Goal: Use online tool/utility: Utilize a website feature to perform a specific function

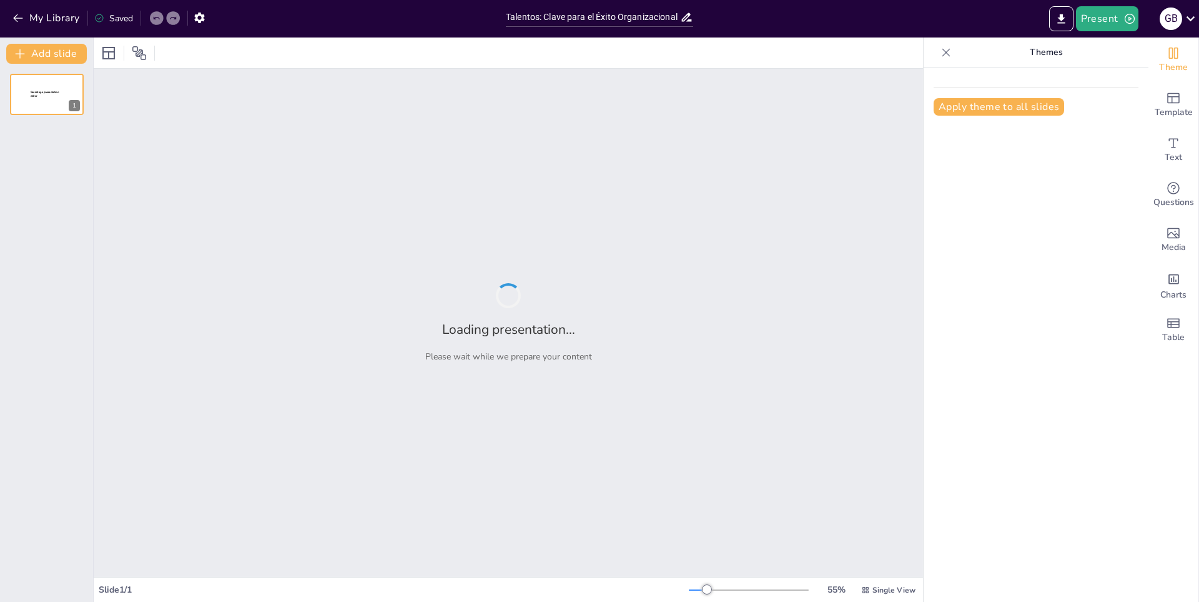
type input "Talentos: Clave para el Éxito Organizacional"
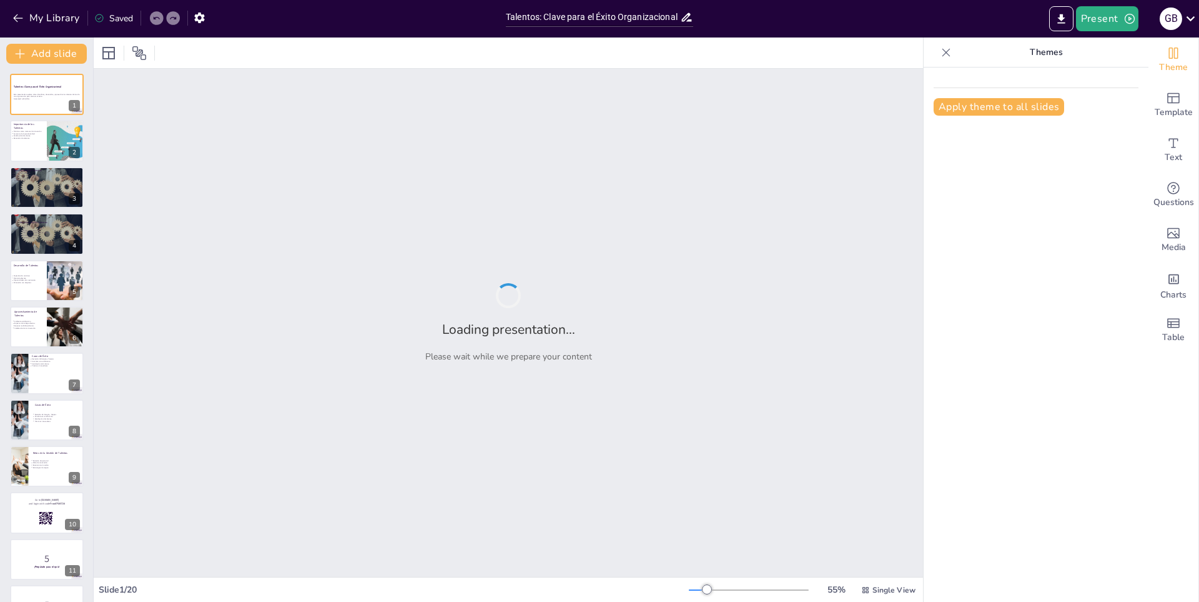
checkbox input "true"
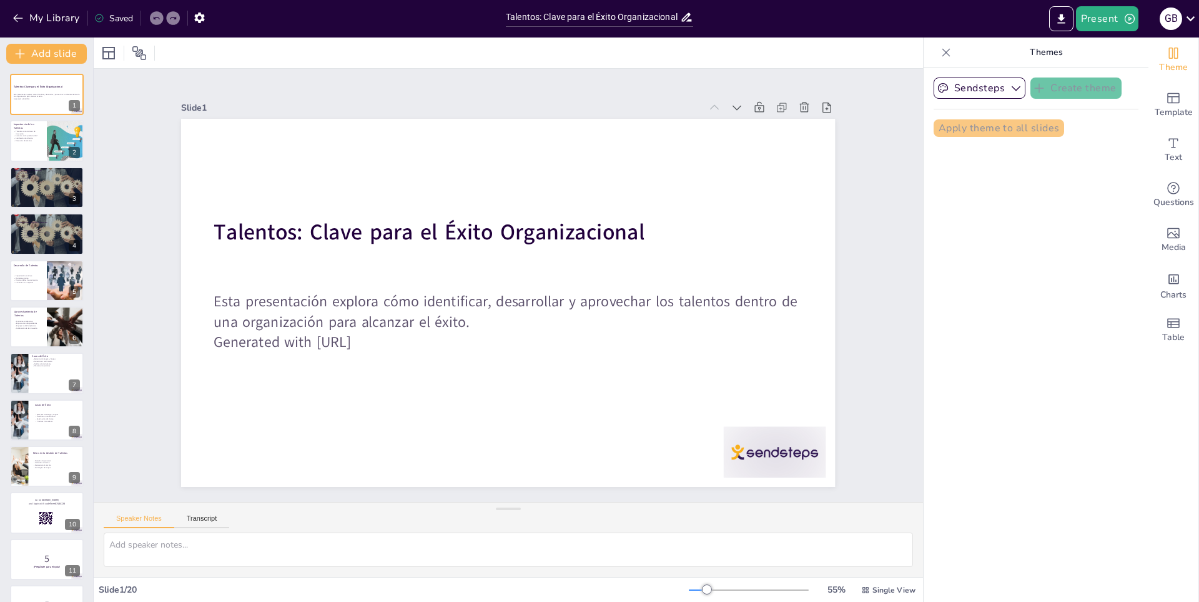
checkbox input "true"
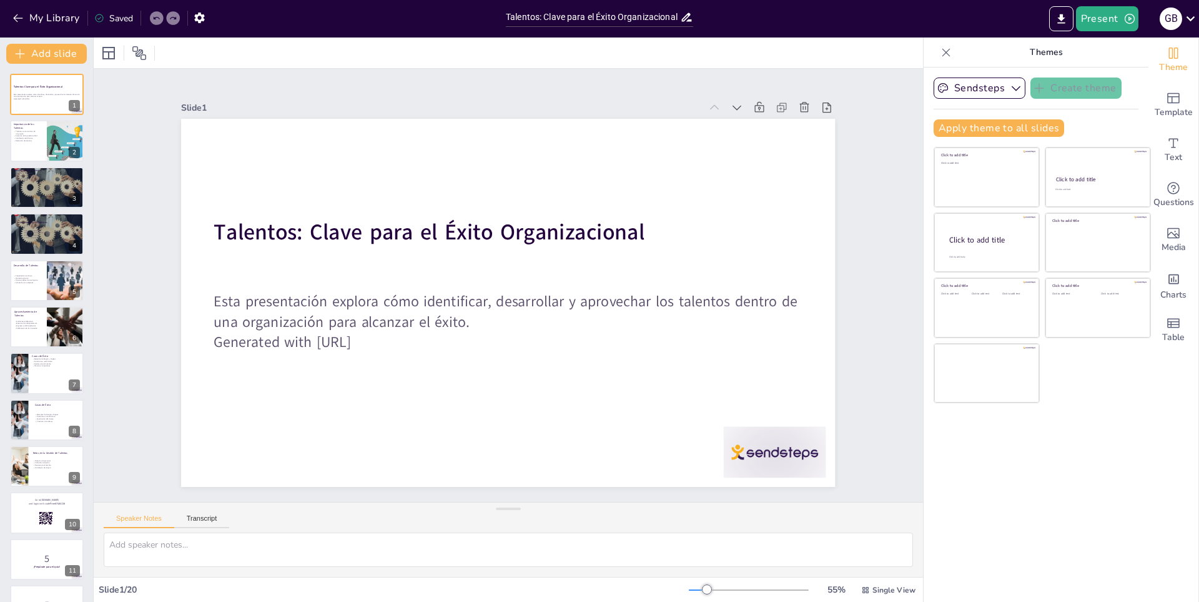
checkbox input "true"
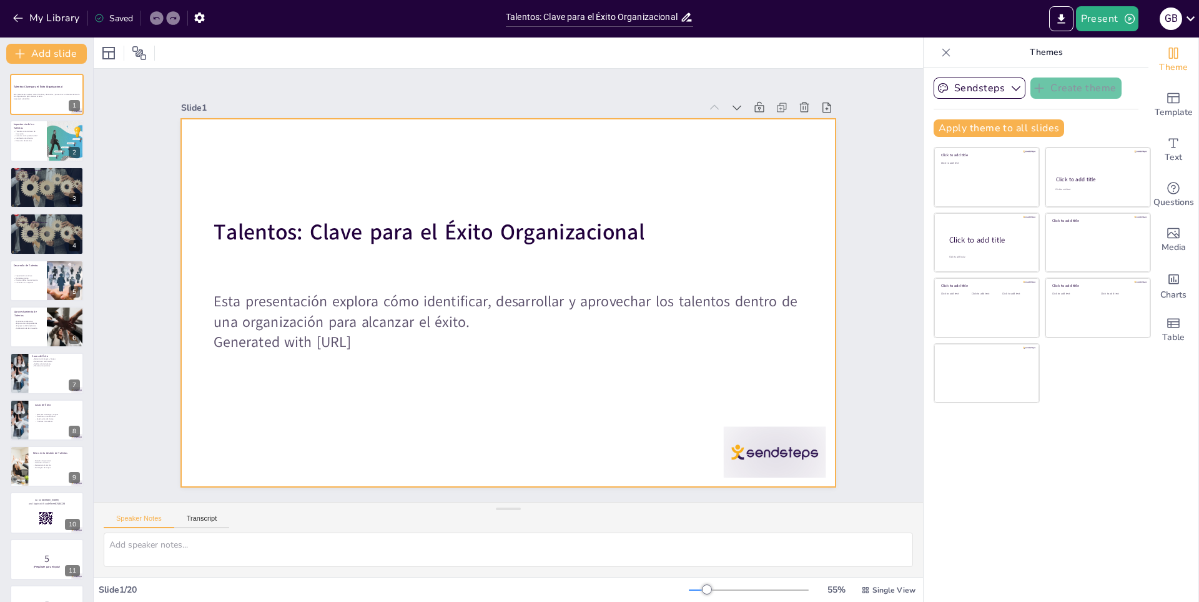
checkbox input "true"
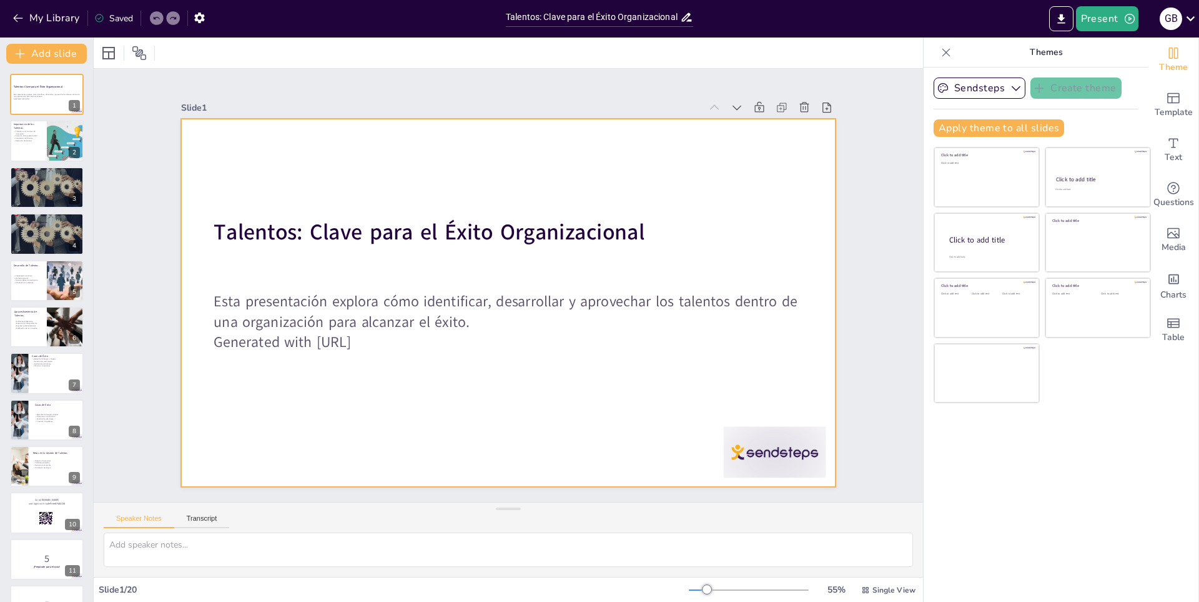
checkbox input "true"
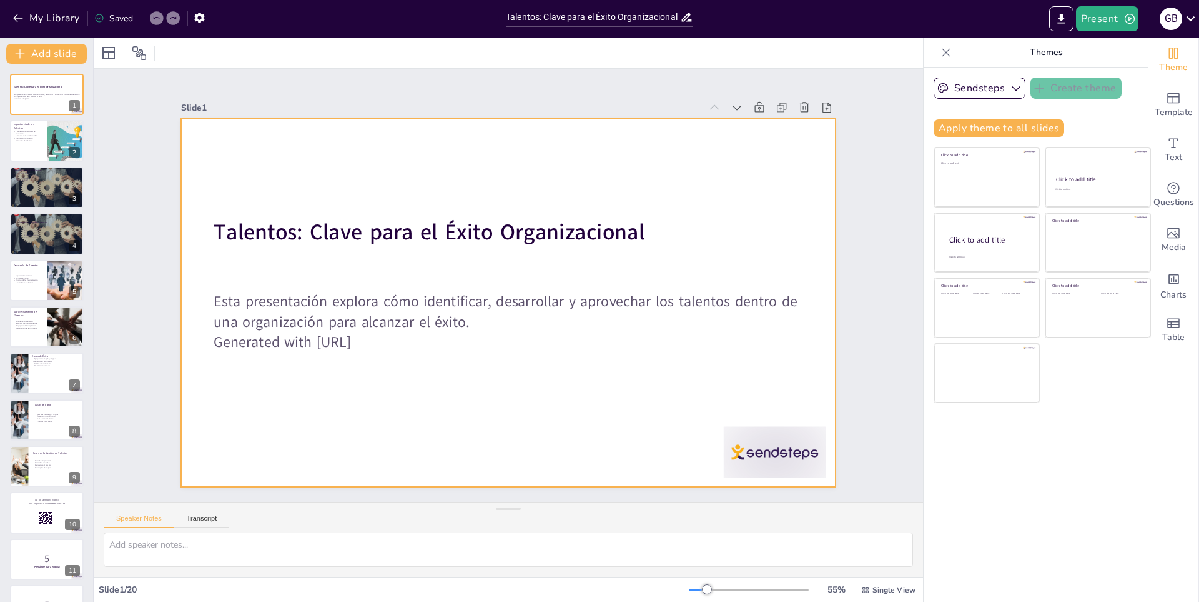
checkbox input "true"
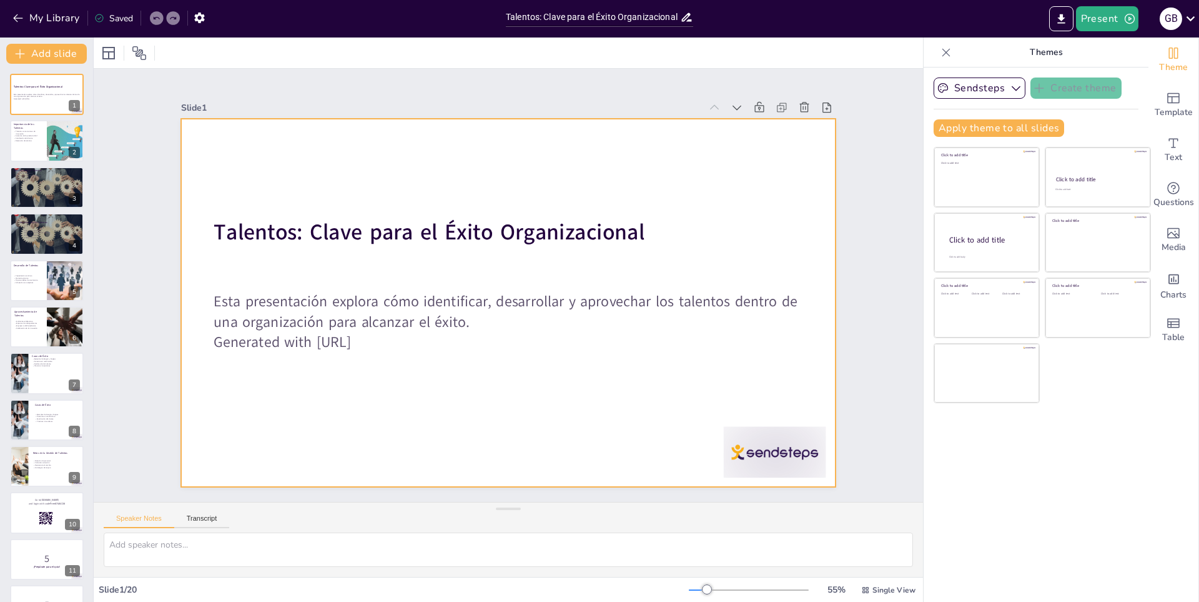
checkbox input "true"
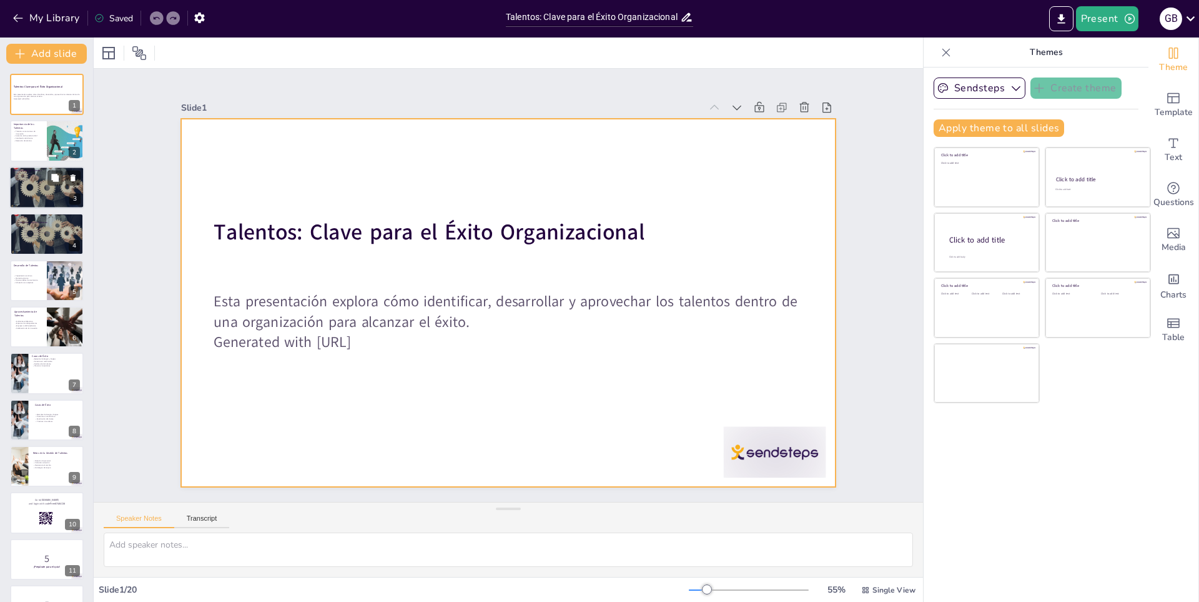
checkbox input "true"
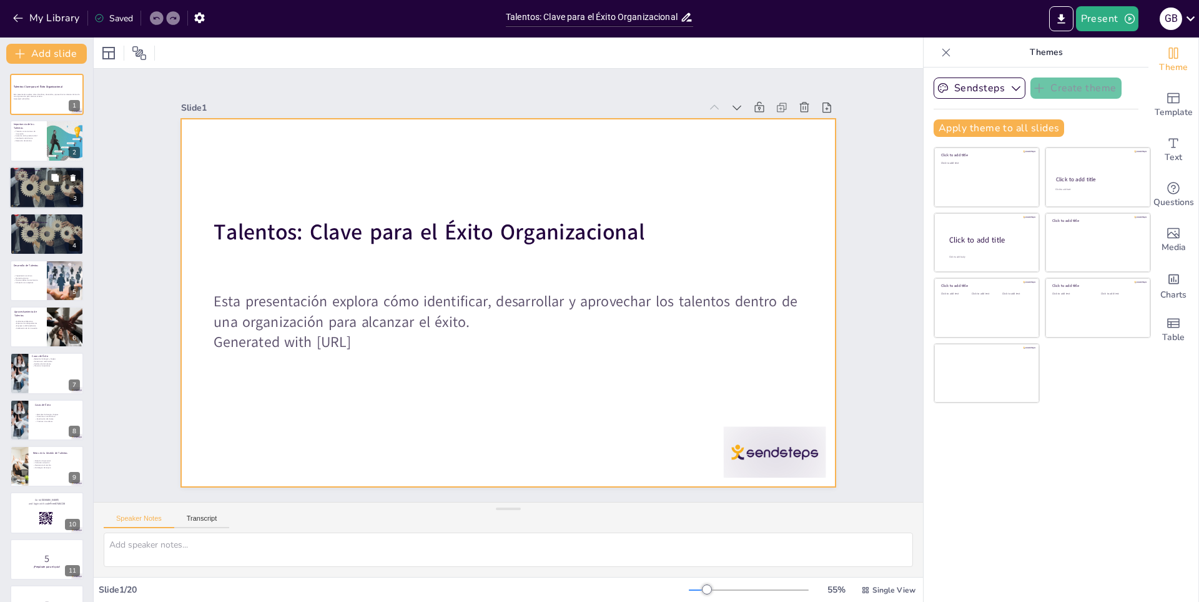
checkbox input "true"
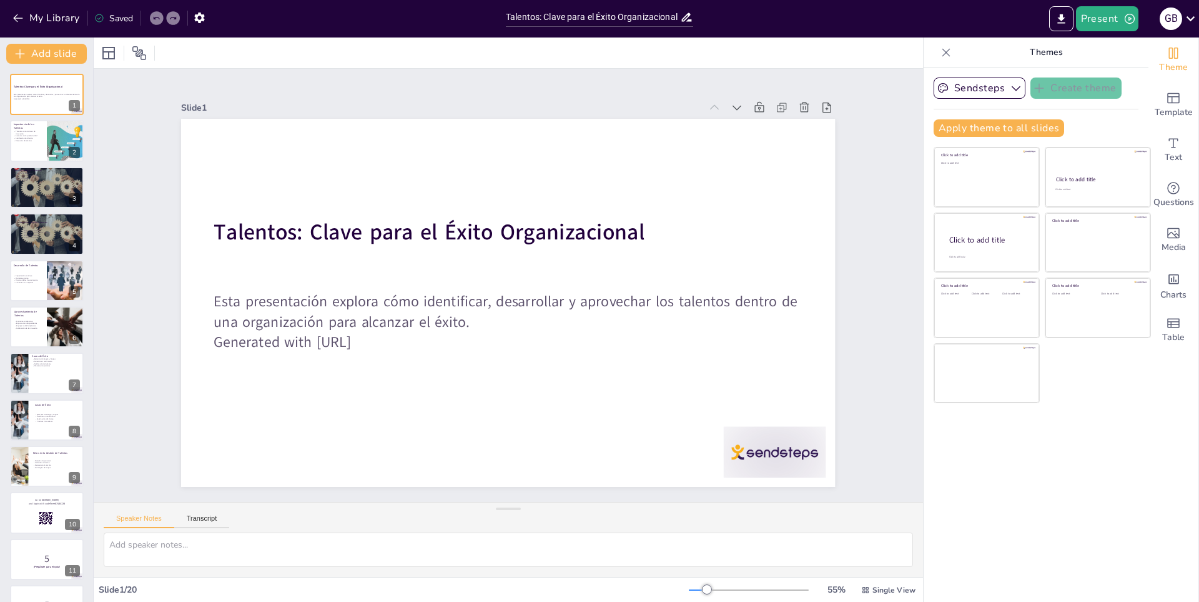
checkbox input "true"
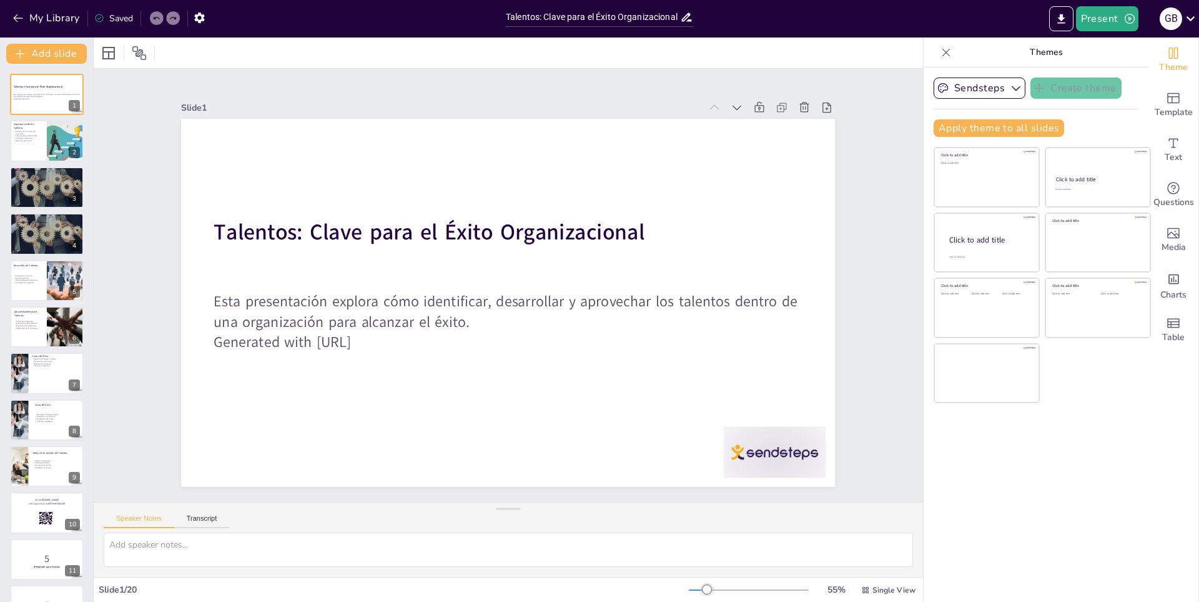
checkbox input "true"
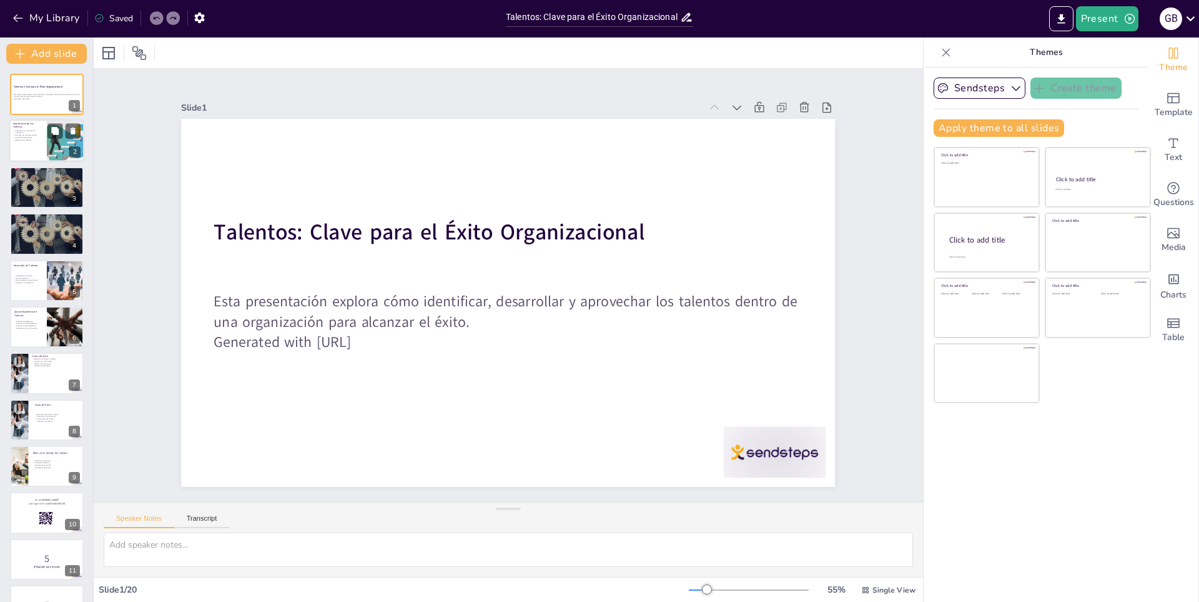
checkbox input "true"
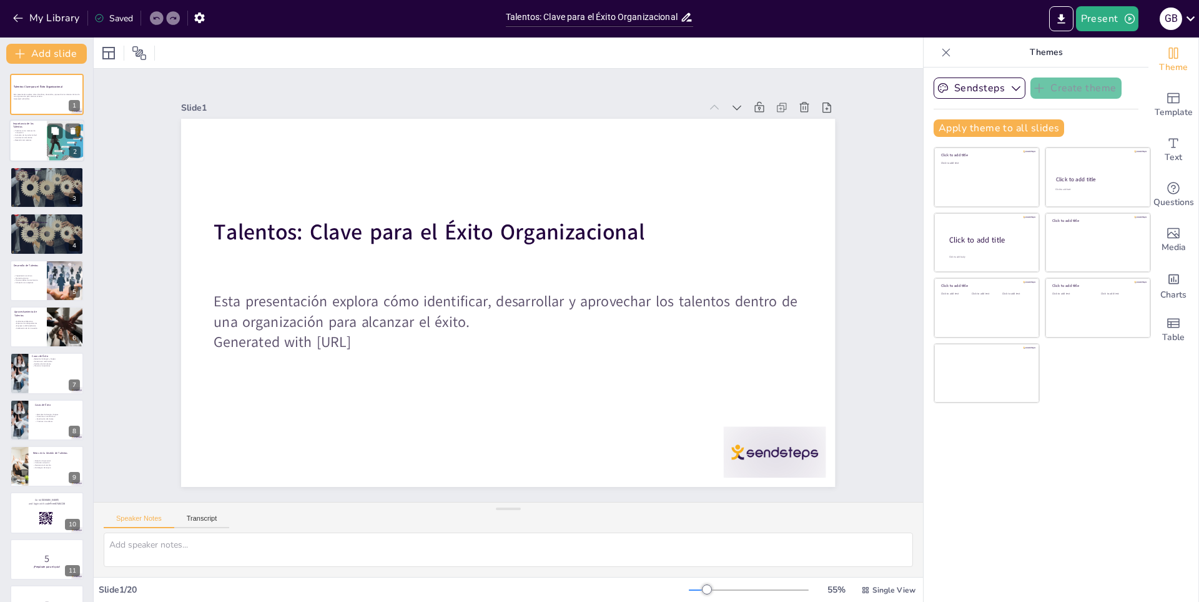
click at [44, 146] on div at bounding box center [46, 141] width 75 height 42
type textarea "Los talentos son fundamentales para la innovación dentro de una organización. S…"
checkbox input "true"
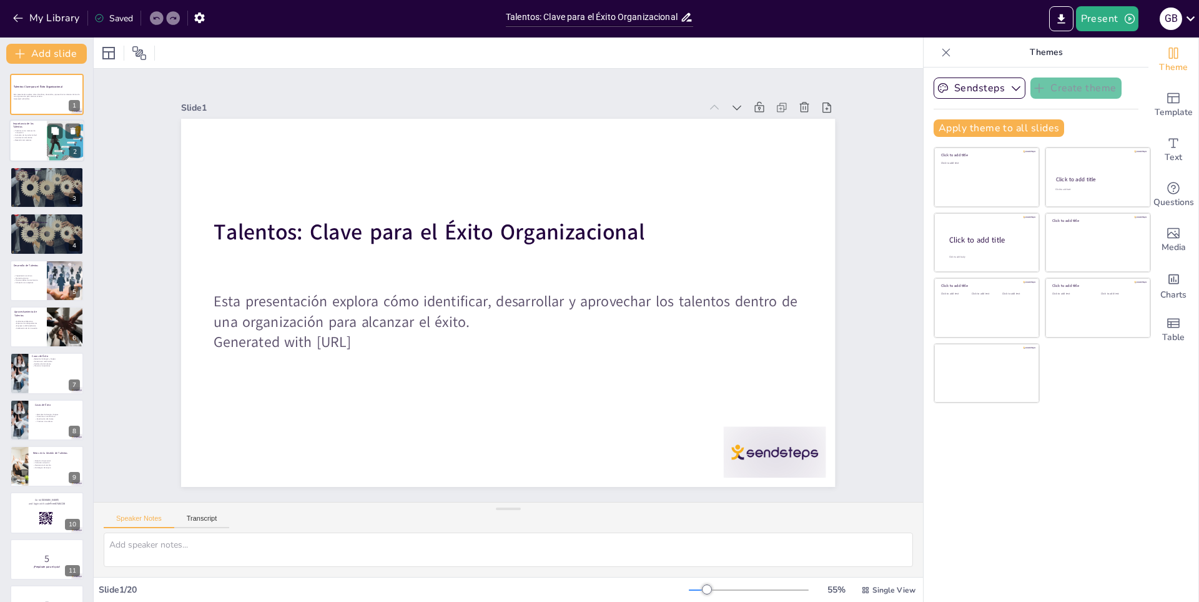
checkbox input "true"
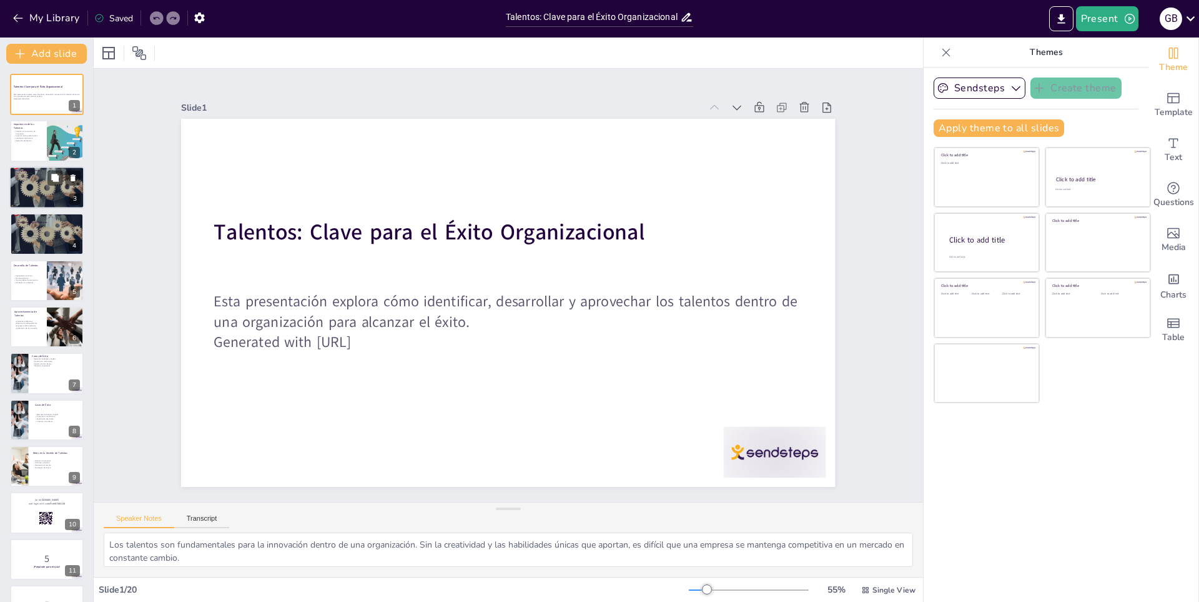
checkbox input "true"
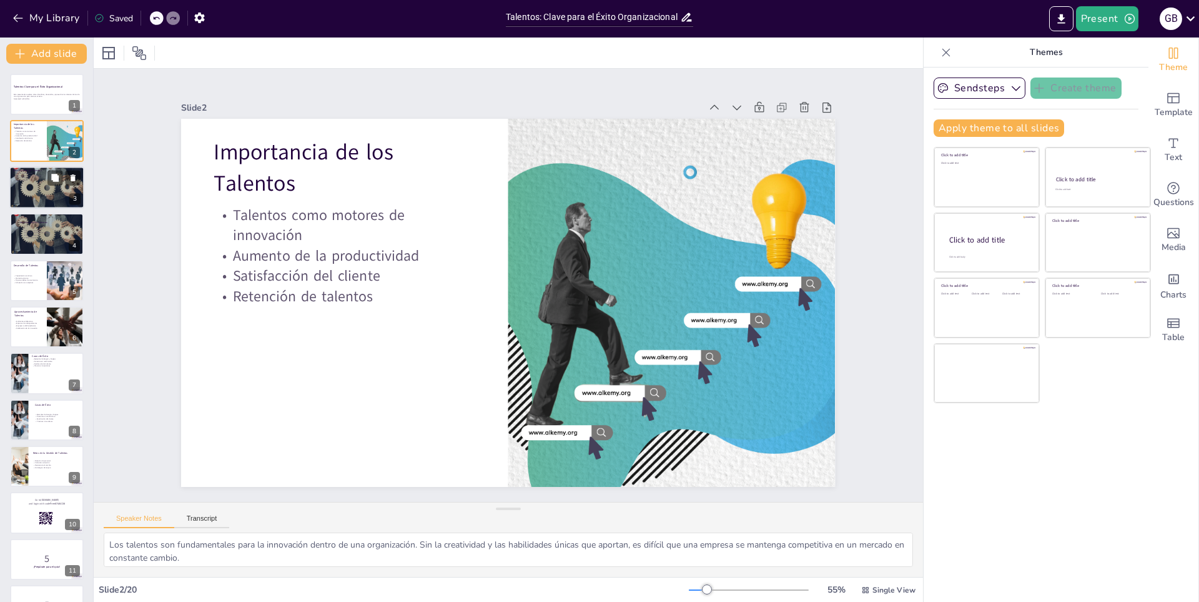
checkbox input "true"
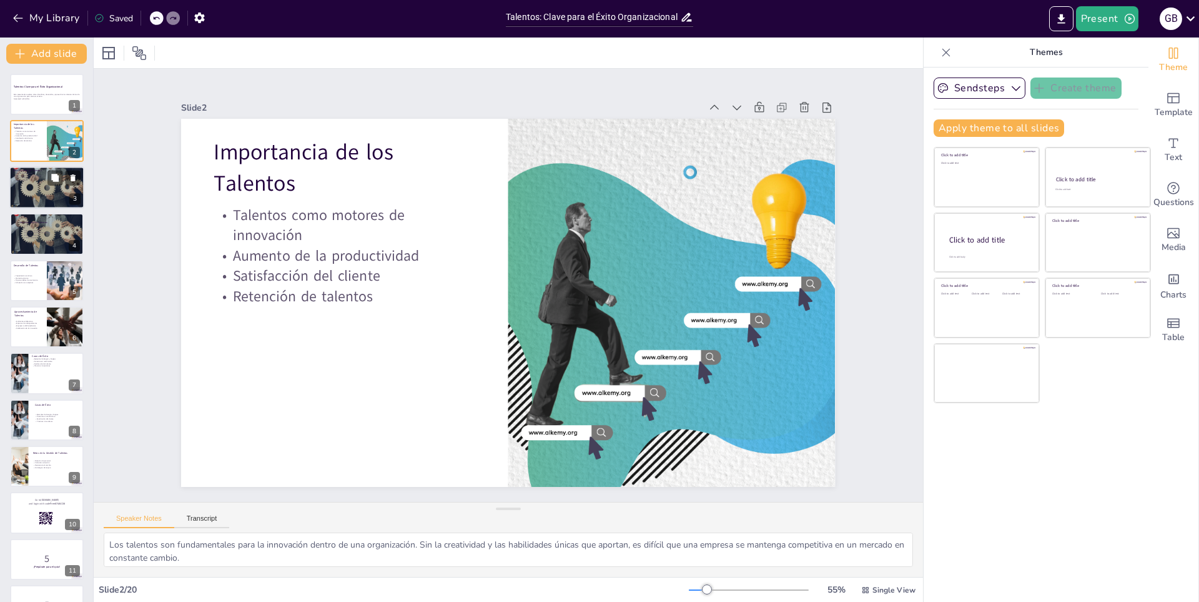
checkbox input "true"
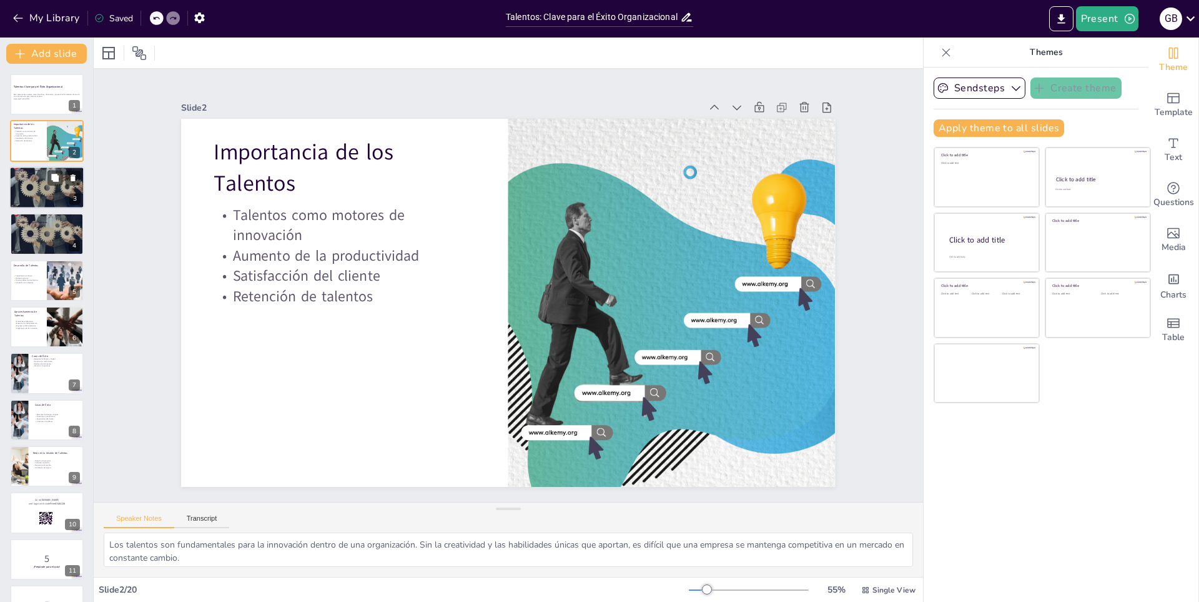
checkbox input "true"
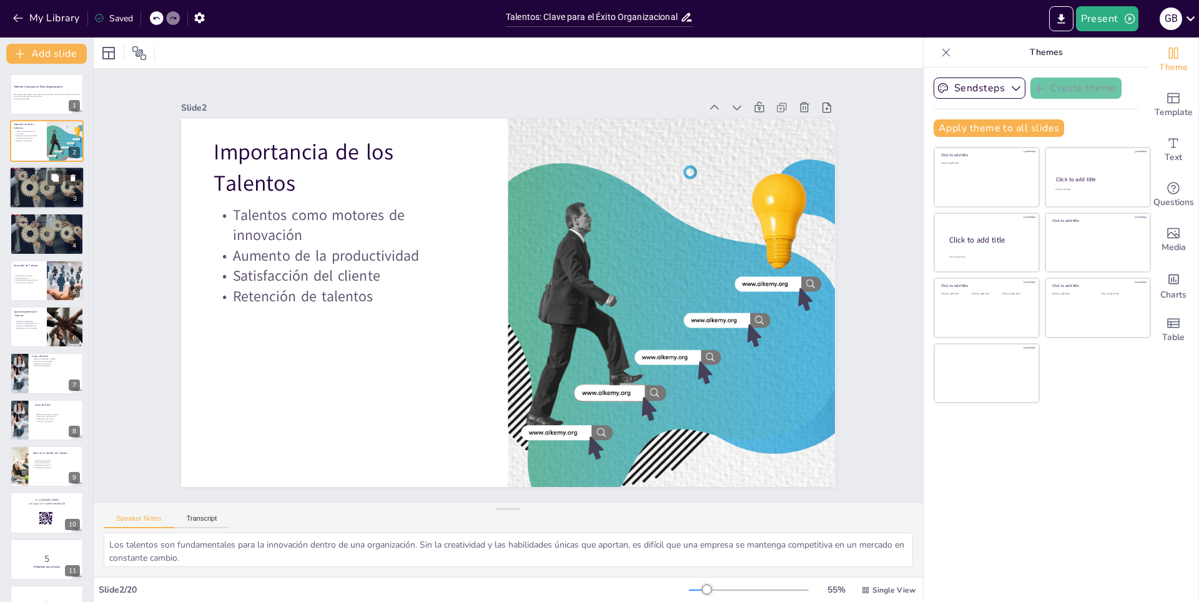
click at [30, 183] on div at bounding box center [46, 187] width 75 height 50
type textarea "Las técnicas de evaluación son fundamentales para identificar talentos. Estas p…"
checkbox input "true"
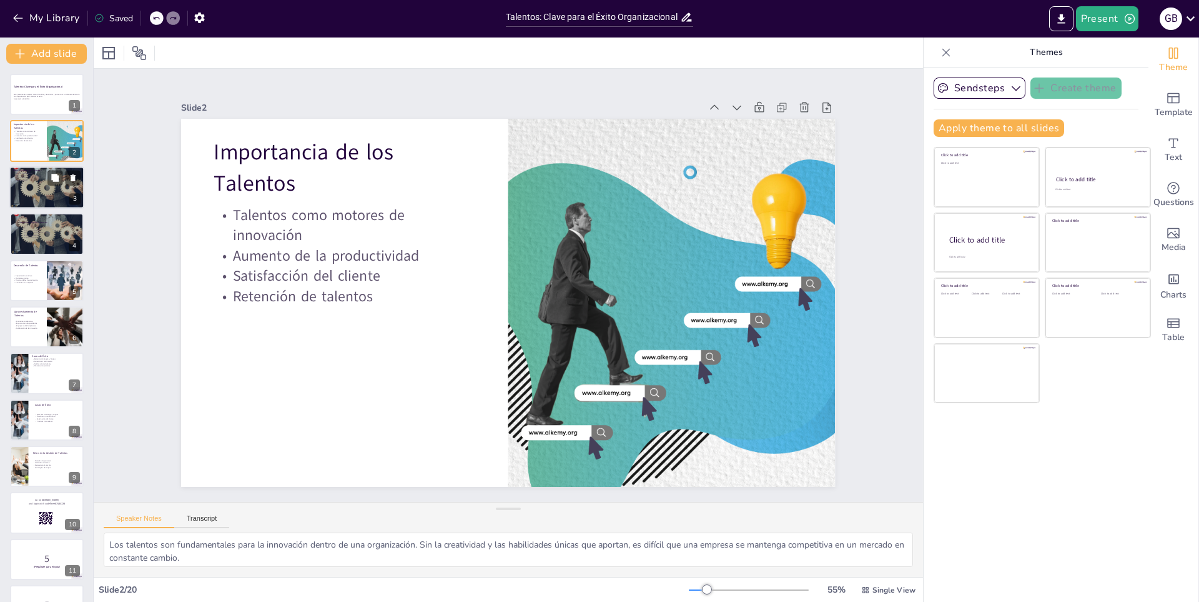
checkbox input "true"
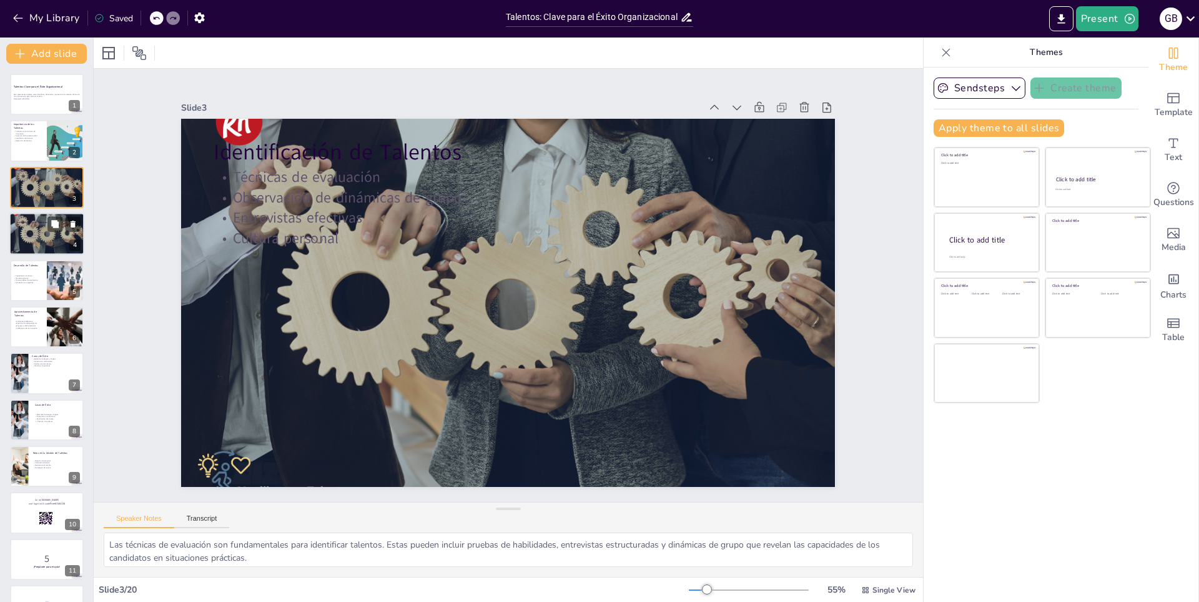
checkbox input "true"
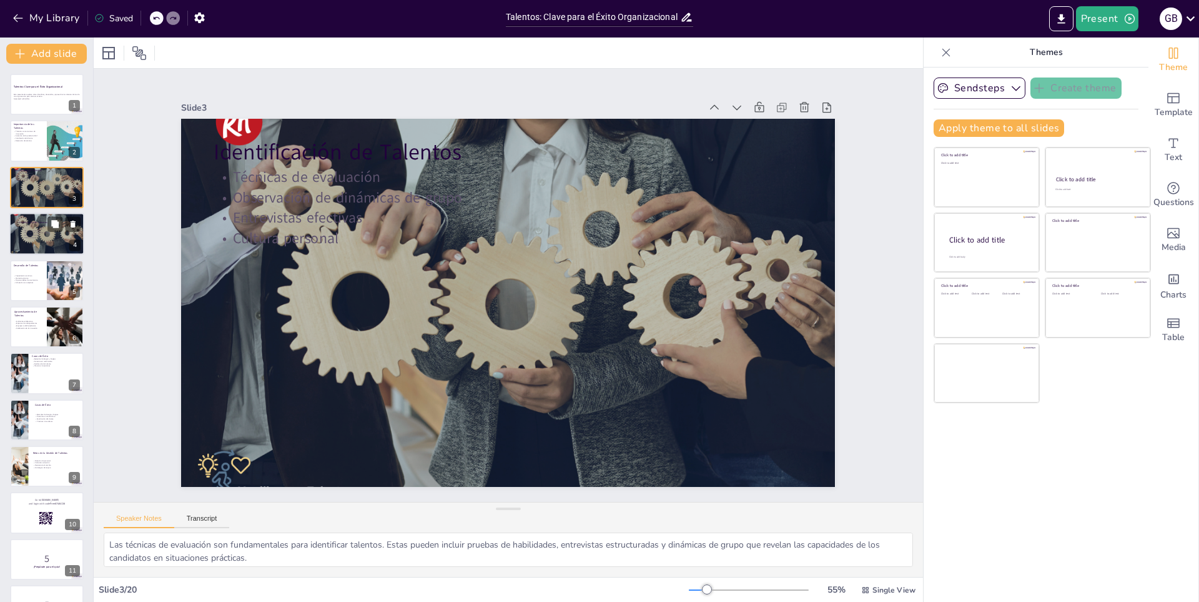
checkbox input "true"
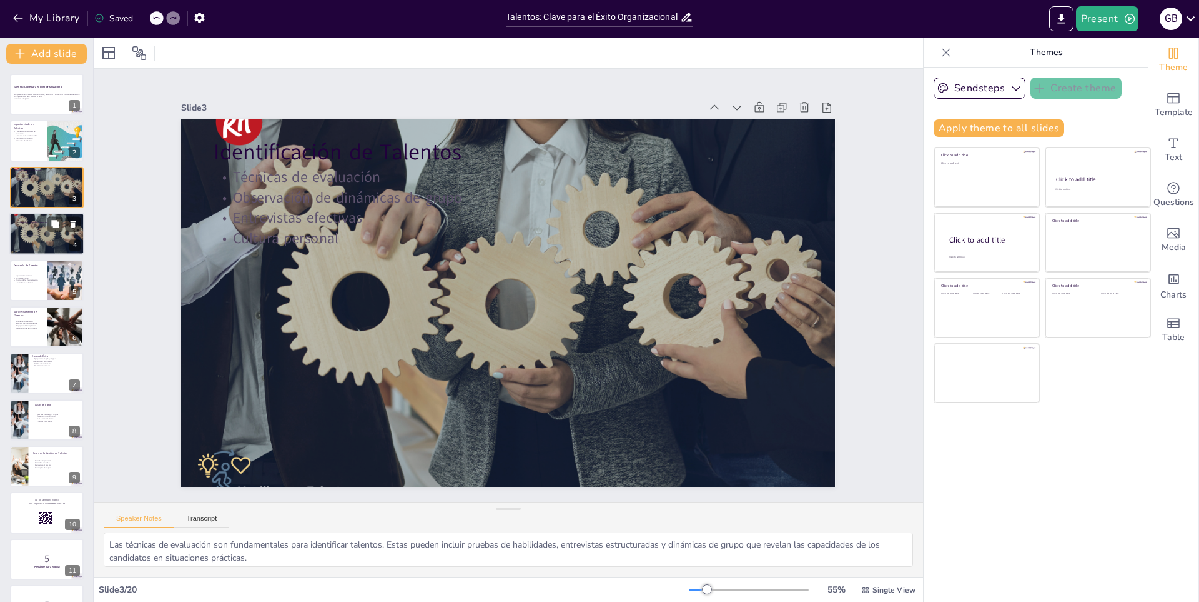
checkbox input "true"
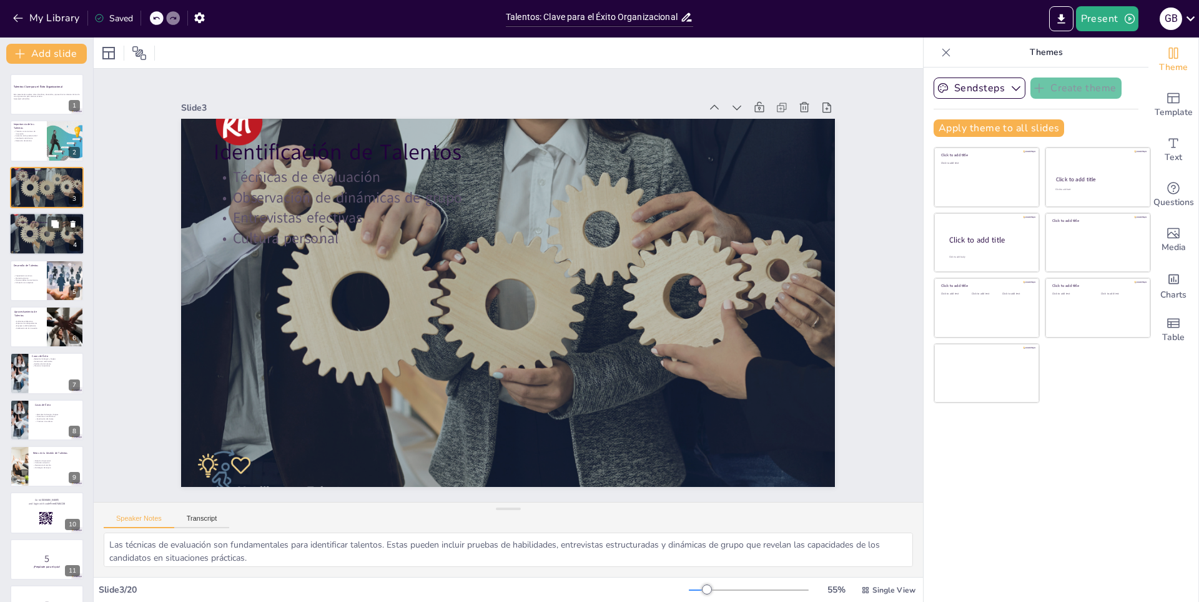
click at [54, 234] on p "Entrevistas efectivas" at bounding box center [55, 235] width 67 height 2
checkbox input "true"
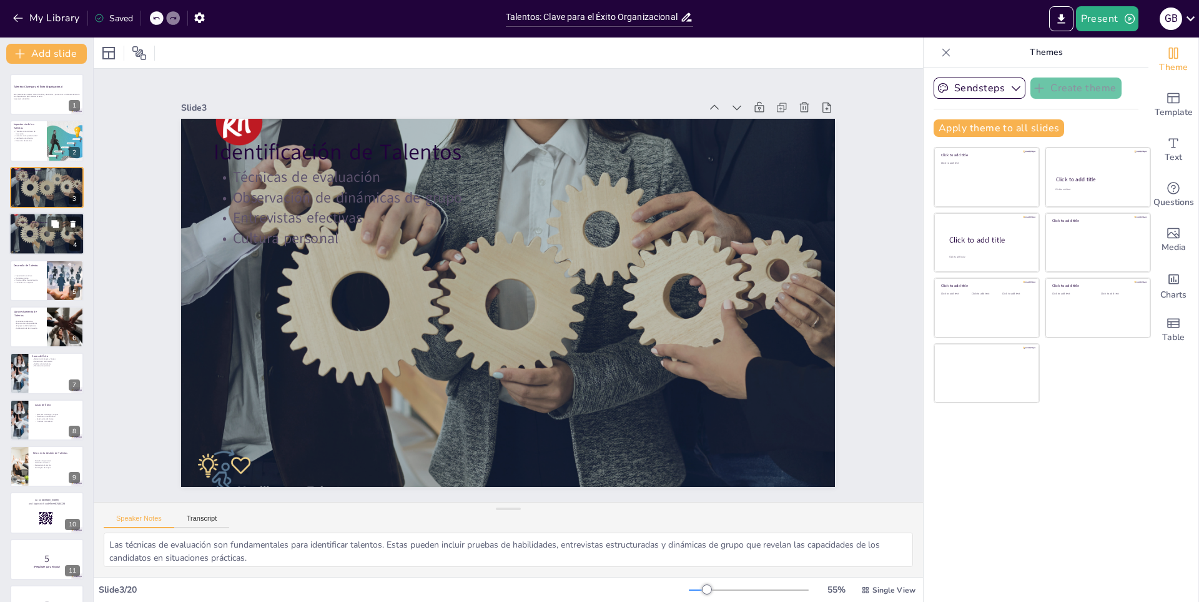
checkbox input "true"
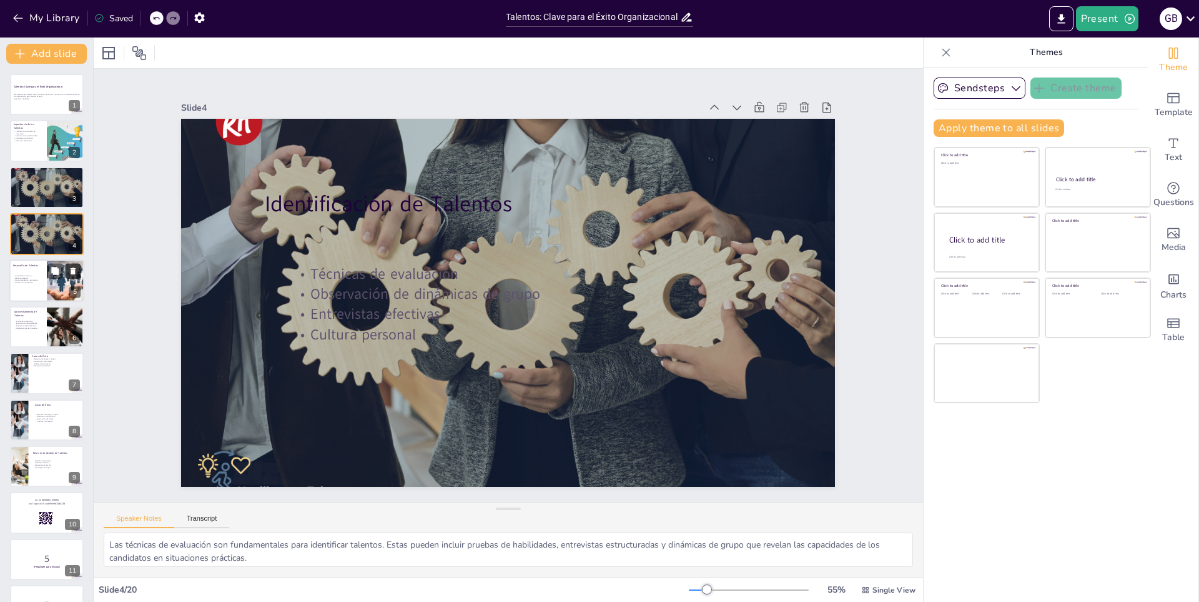
checkbox input "true"
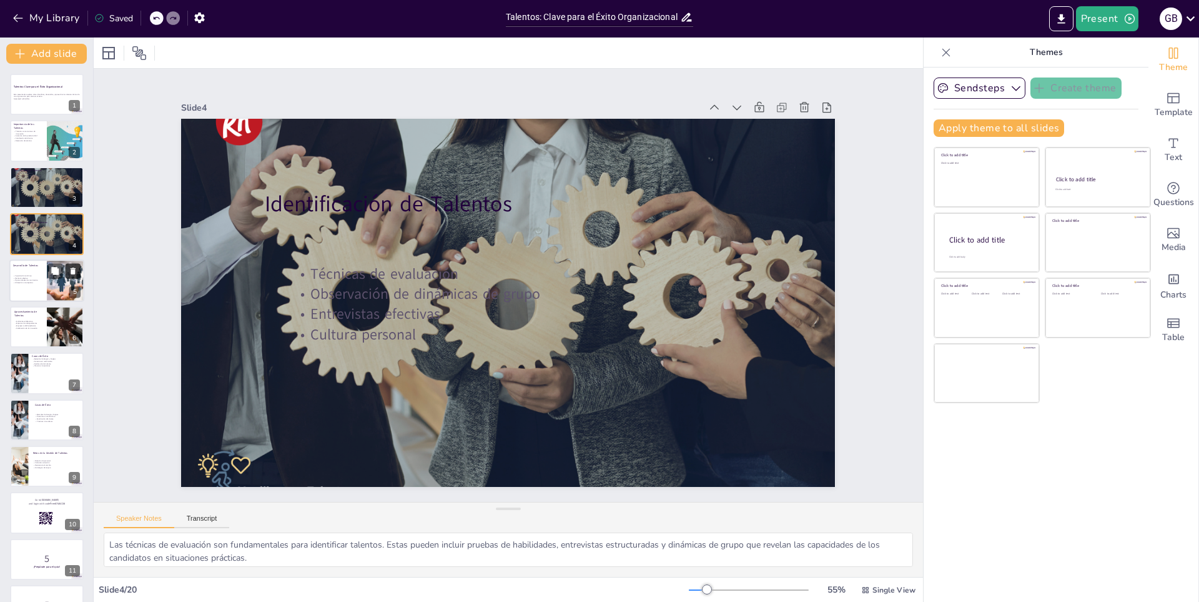
checkbox input "true"
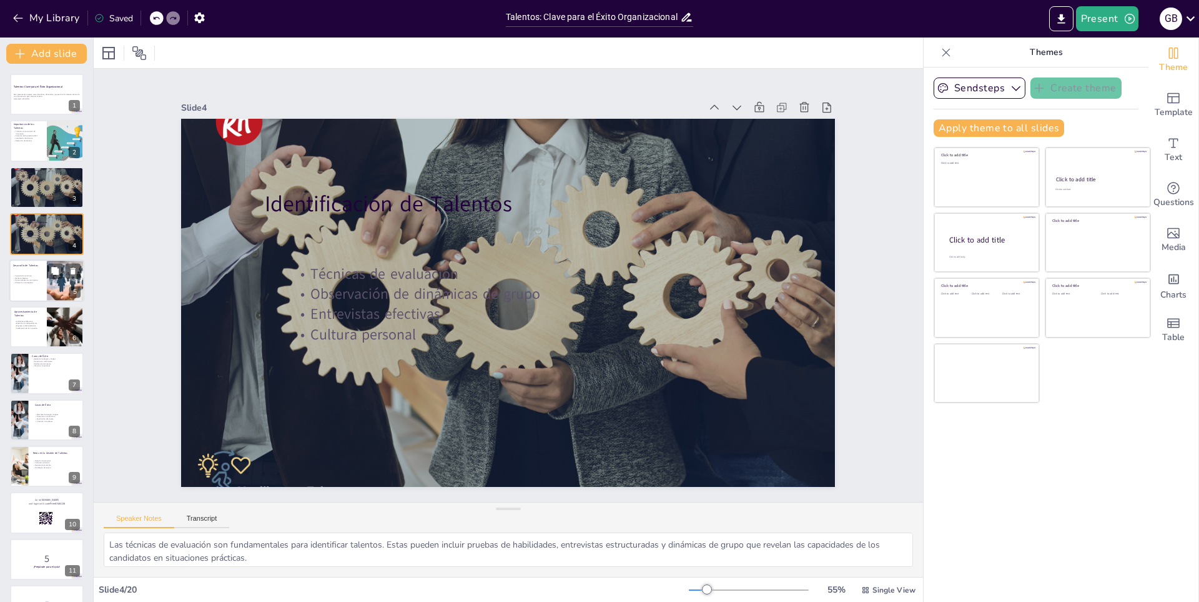
checkbox input "true"
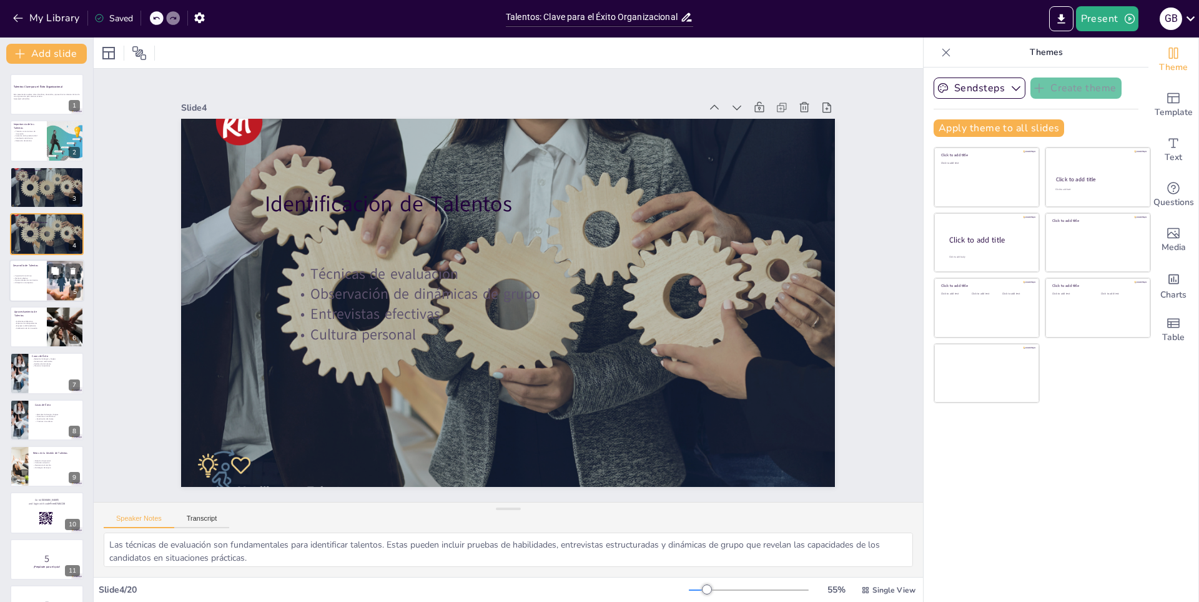
checkbox input "true"
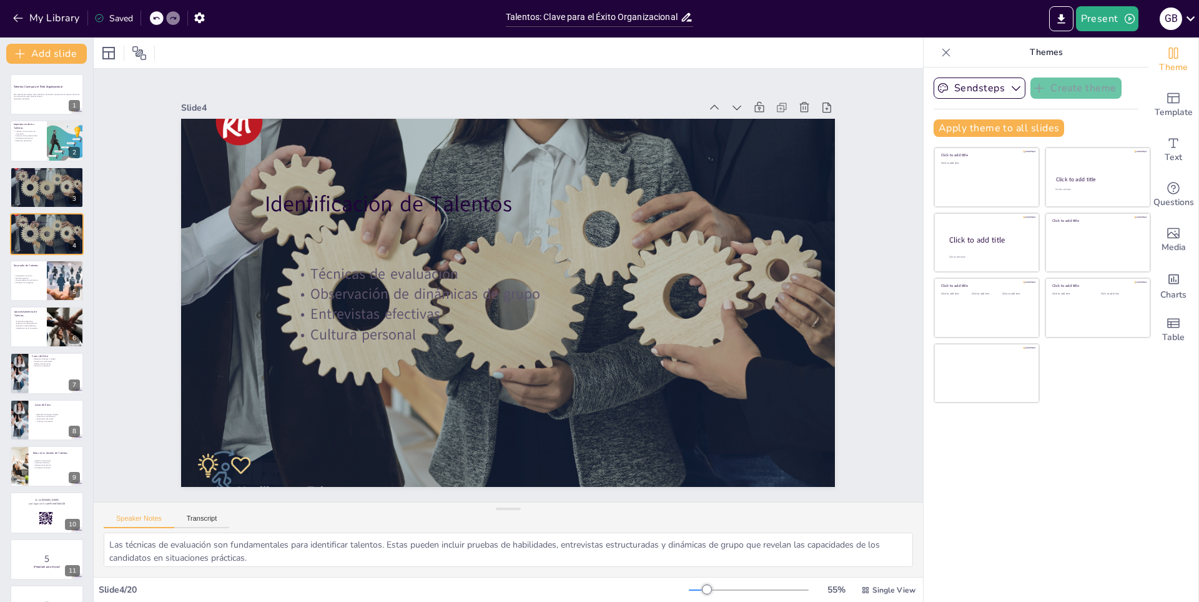
checkbox input "true"
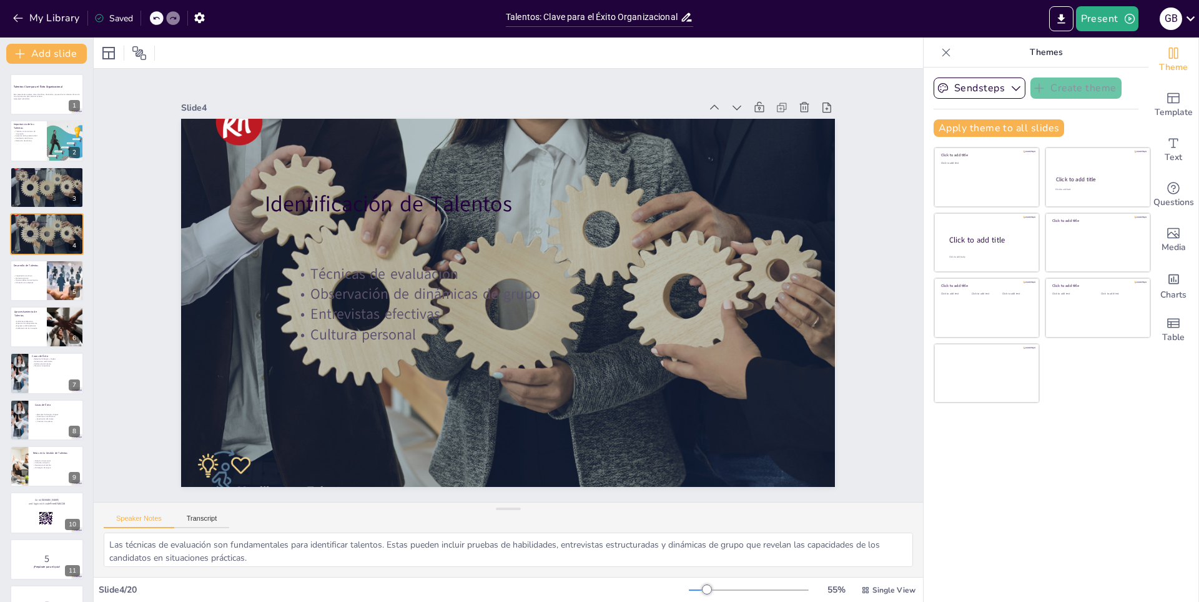
checkbox input "true"
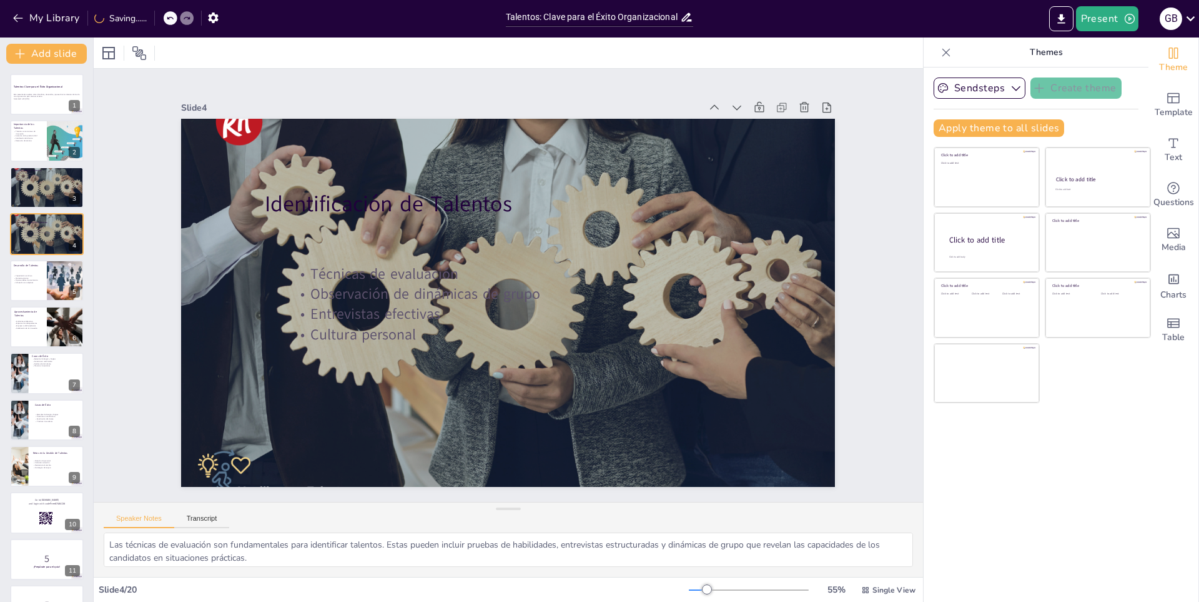
checkbox input "true"
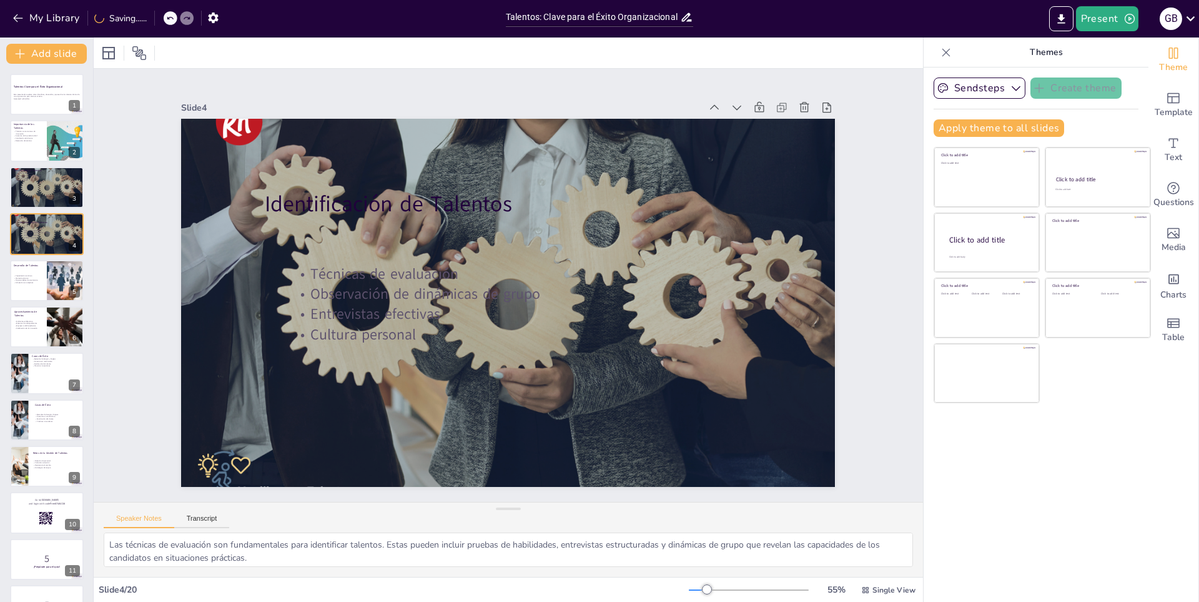
checkbox input "true"
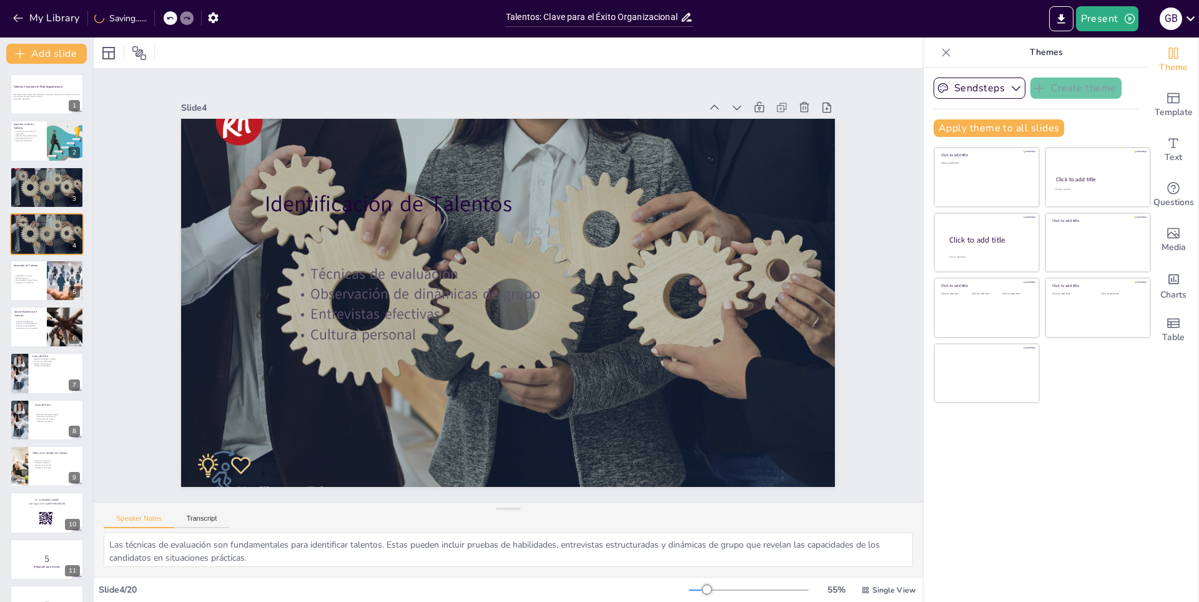
checkbox input "true"
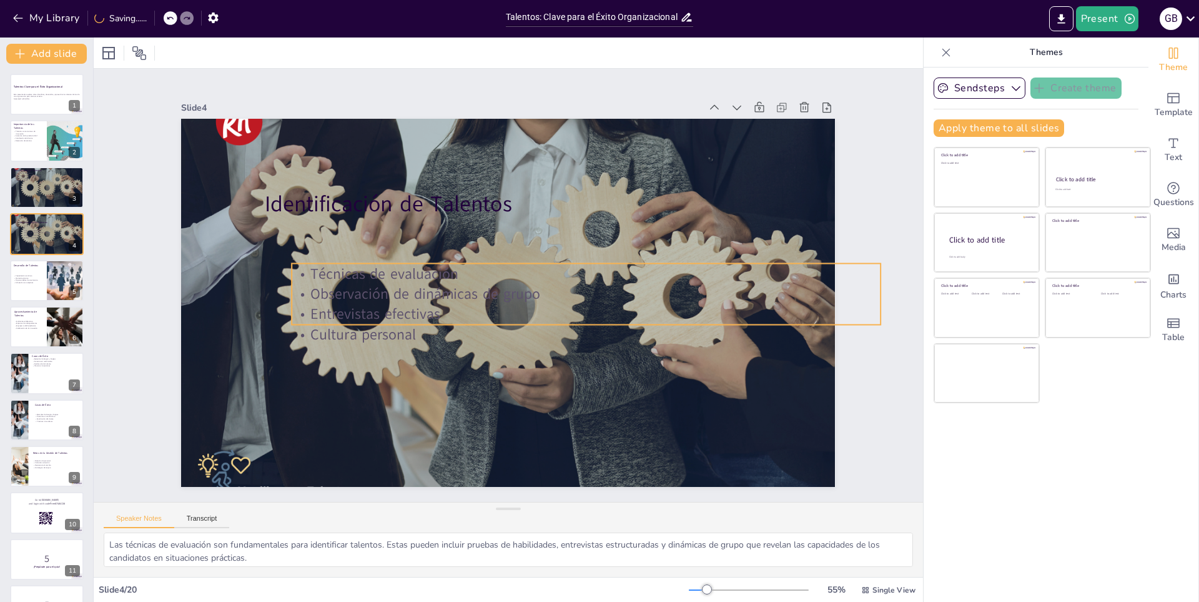
click at [391, 302] on p "Entrevistas efectivas" at bounding box center [590, 272] width 520 height 312
checkbox input "true"
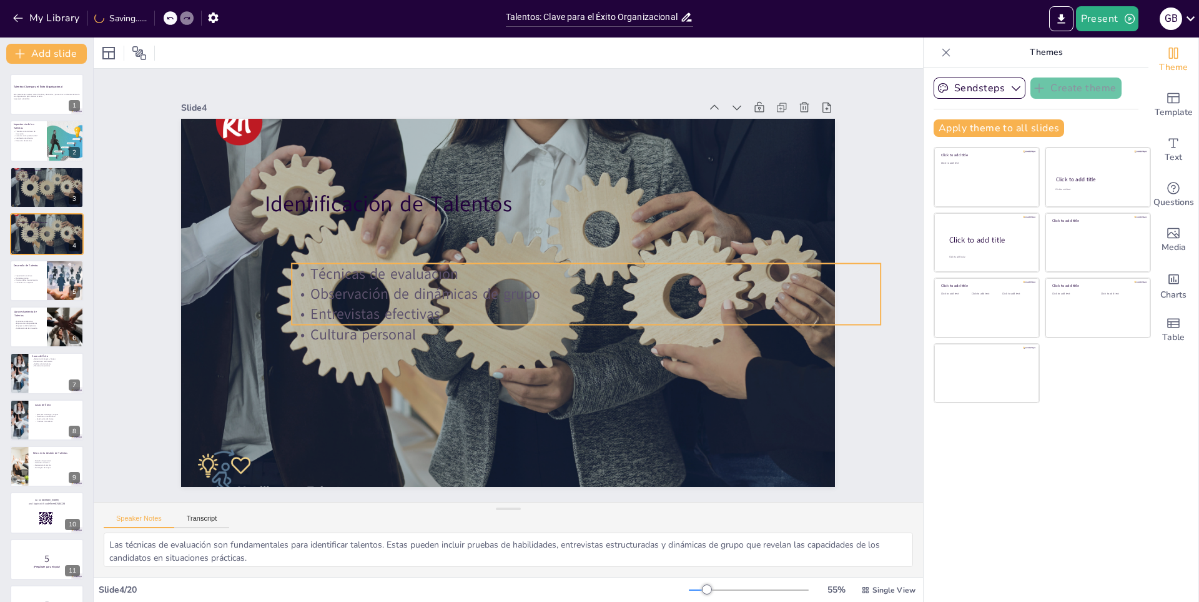
checkbox input "true"
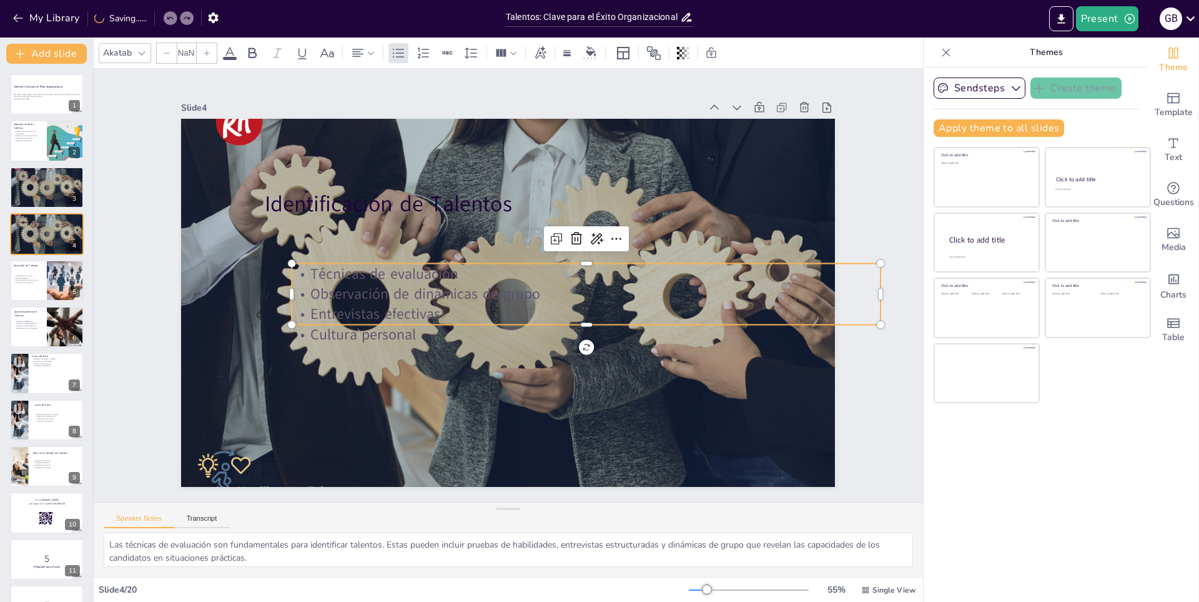
type input "32"
checkbox input "true"
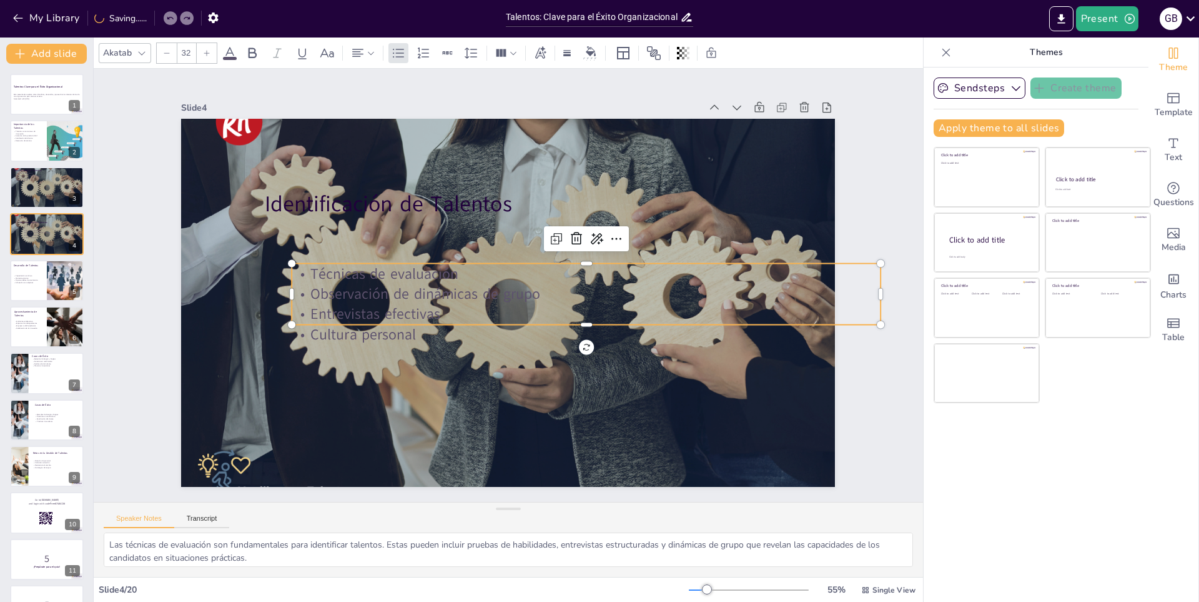
checkbox input "true"
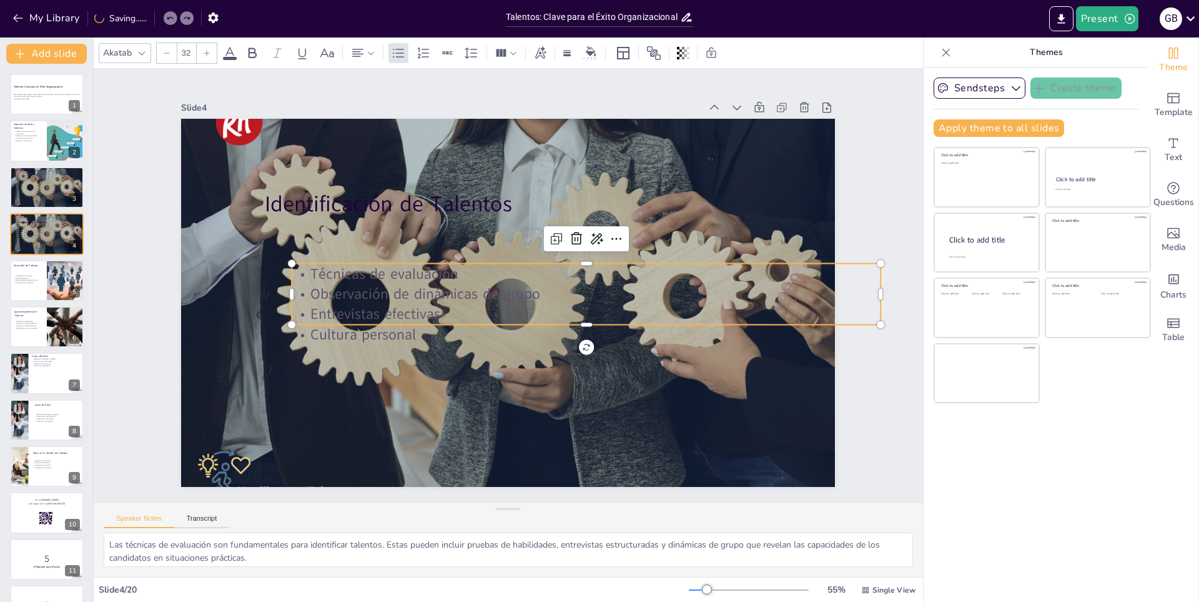
checkbox input "true"
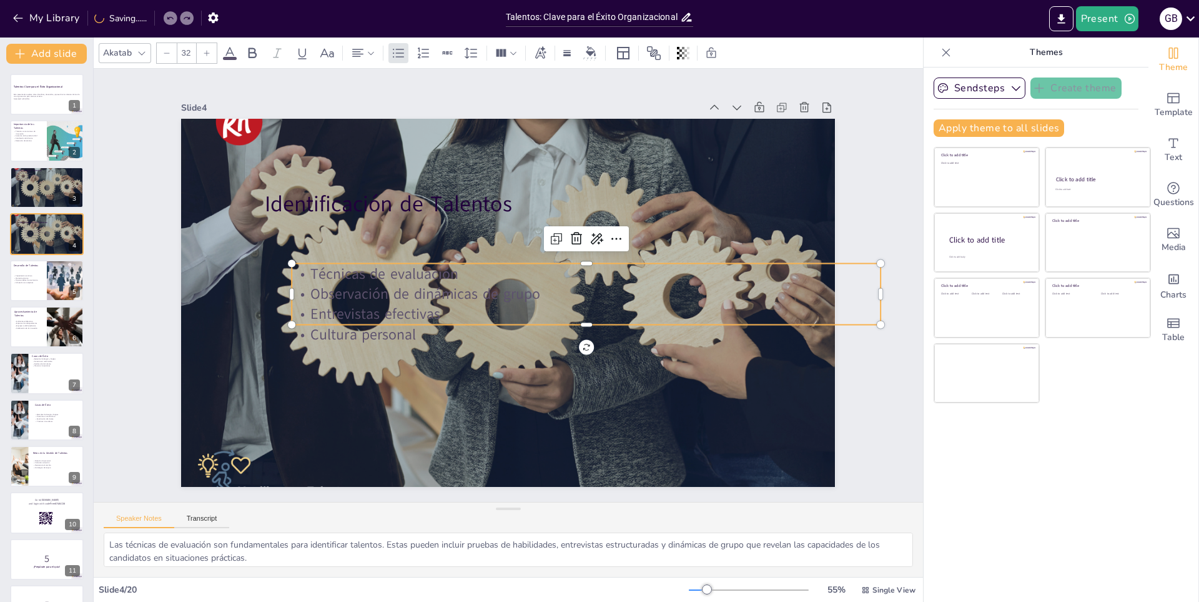
checkbox input "true"
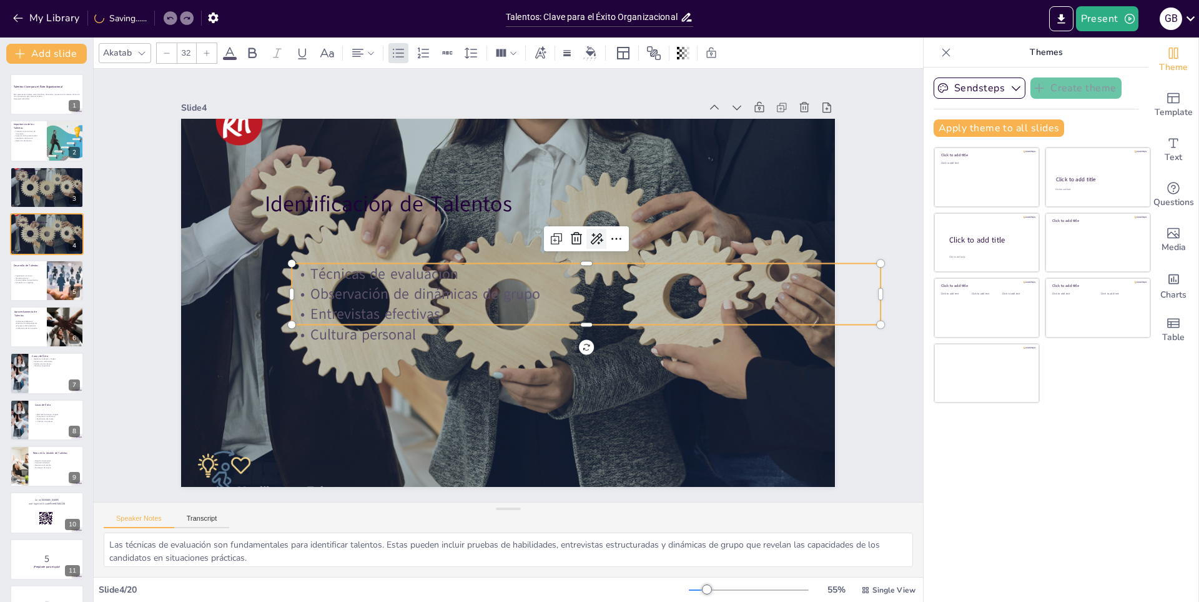
checkbox input "true"
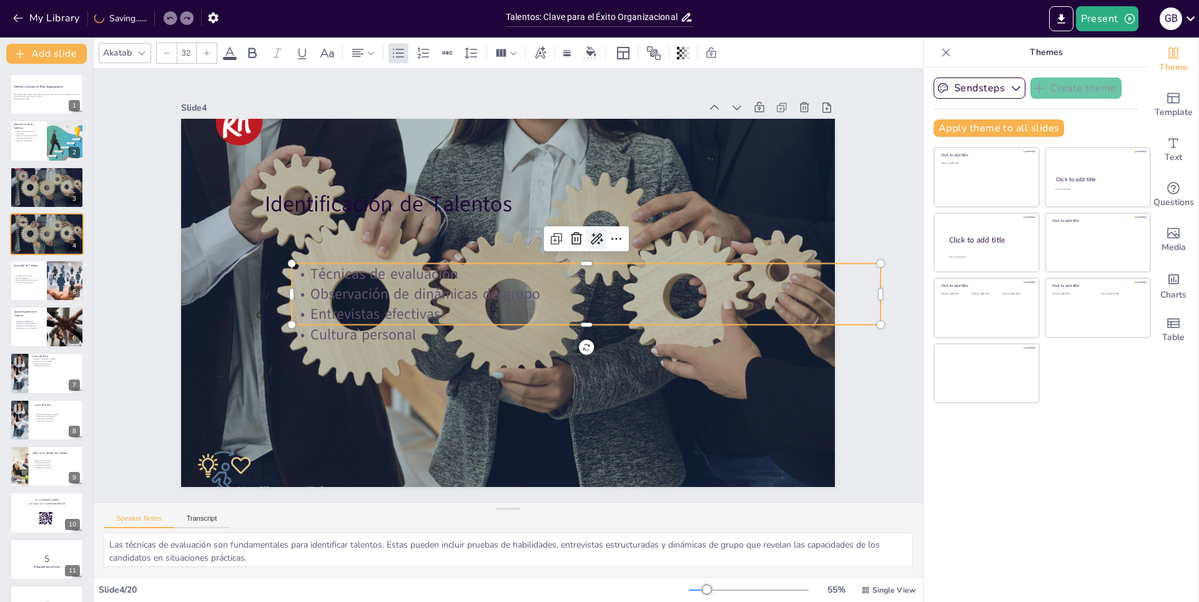
checkbox input "true"
click at [597, 289] on icon at bounding box center [607, 299] width 21 height 21
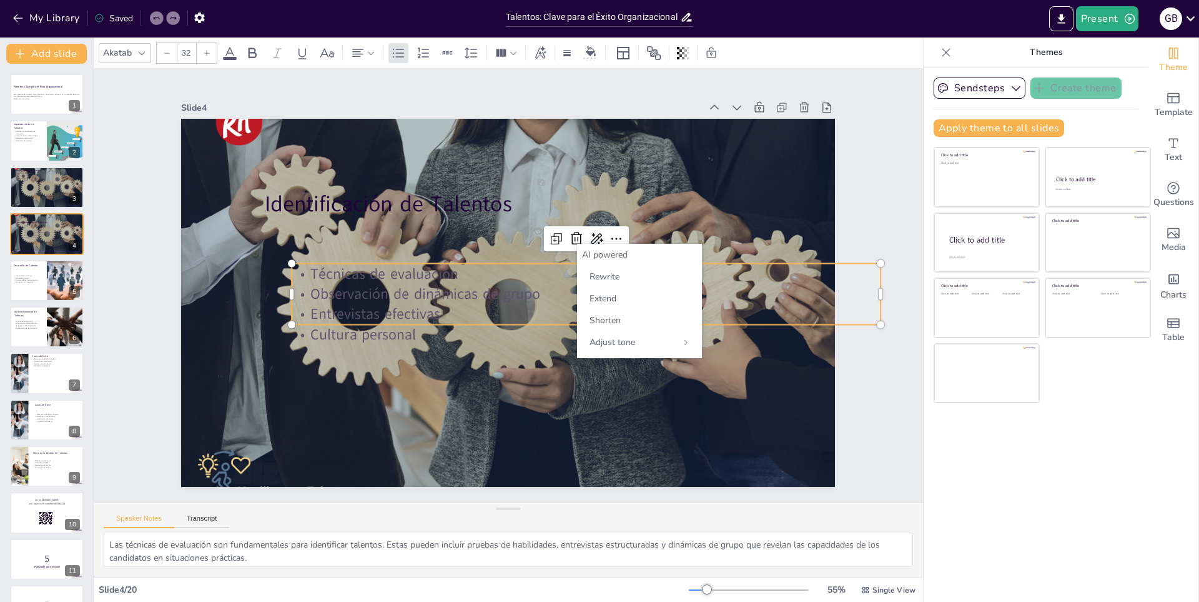
checkbox input "true"
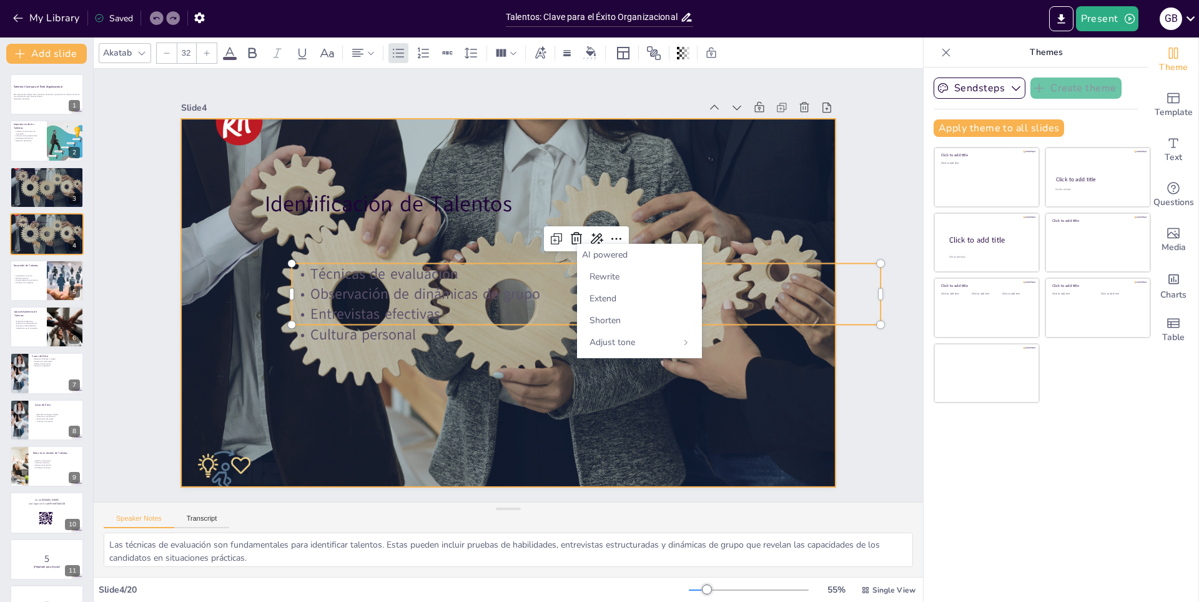
checkbox input "true"
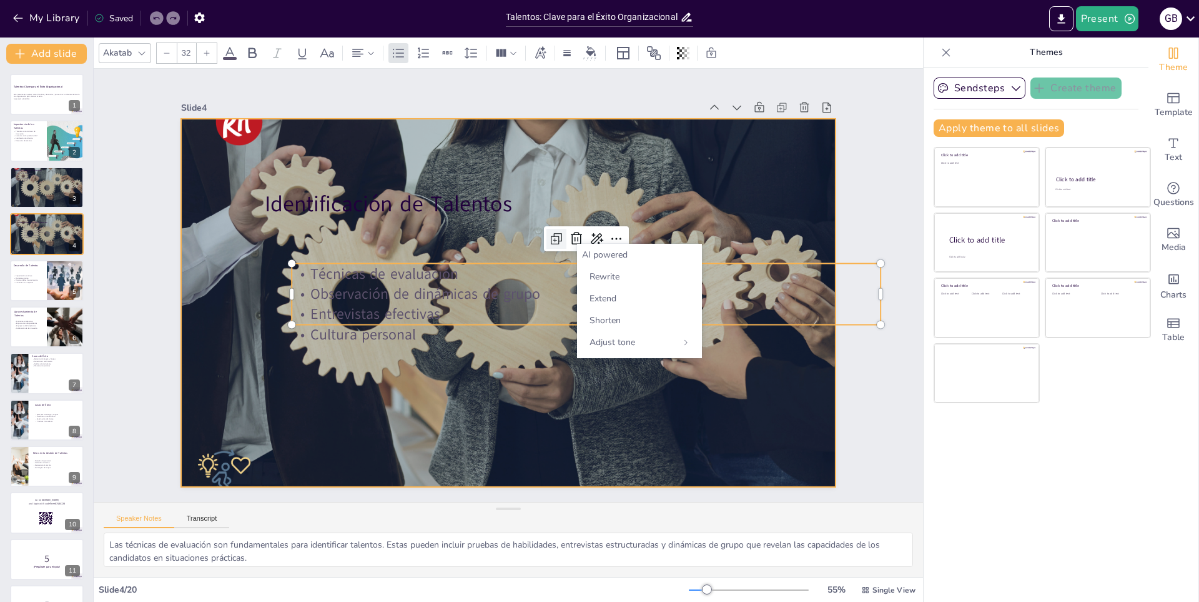
checkbox input "true"
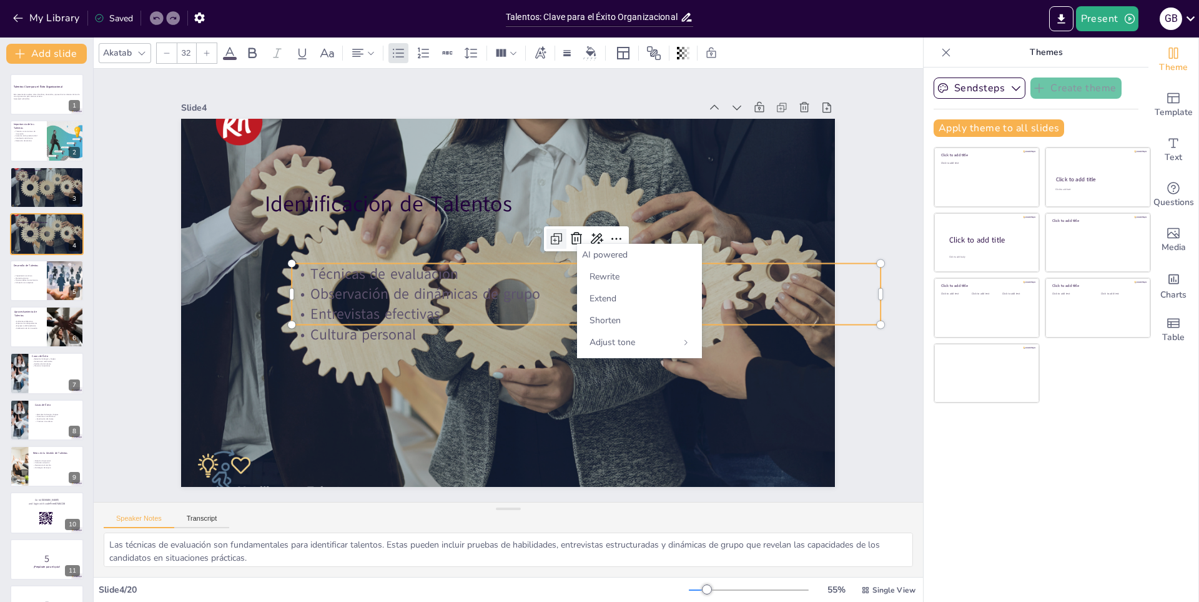
click at [556, 240] on icon at bounding box center [564, 248] width 17 height 17
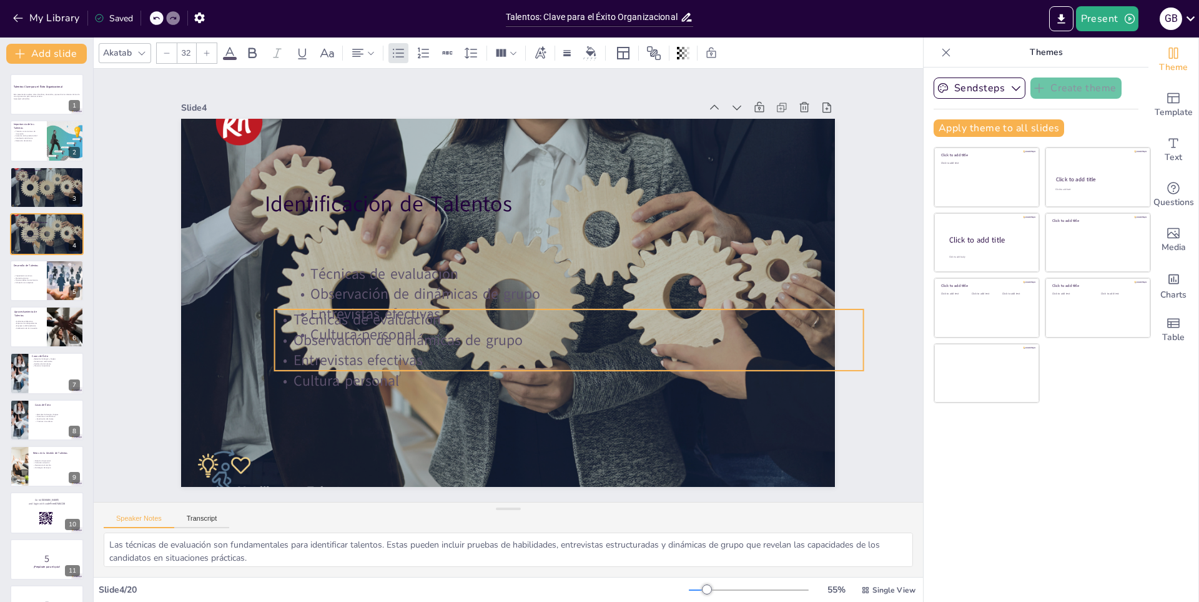
drag, startPoint x: 443, startPoint y: 301, endPoint x: 419, endPoint y: 349, distance: 53.1
click at [419, 349] on p "Observación de dinámicas de grupo" at bounding box center [534, 363] width 520 height 312
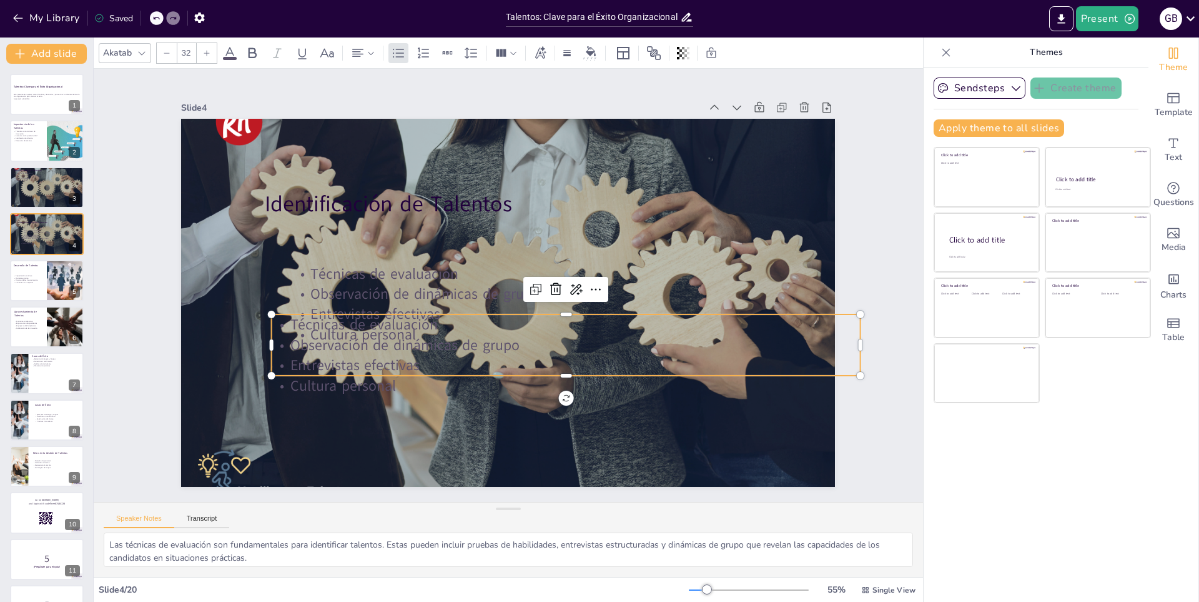
click at [395, 344] on p "Observación de dinámicas de grupo" at bounding box center [478, 362] width 258 height 546
click at [548, 277] on icon at bounding box center [556, 284] width 16 height 16
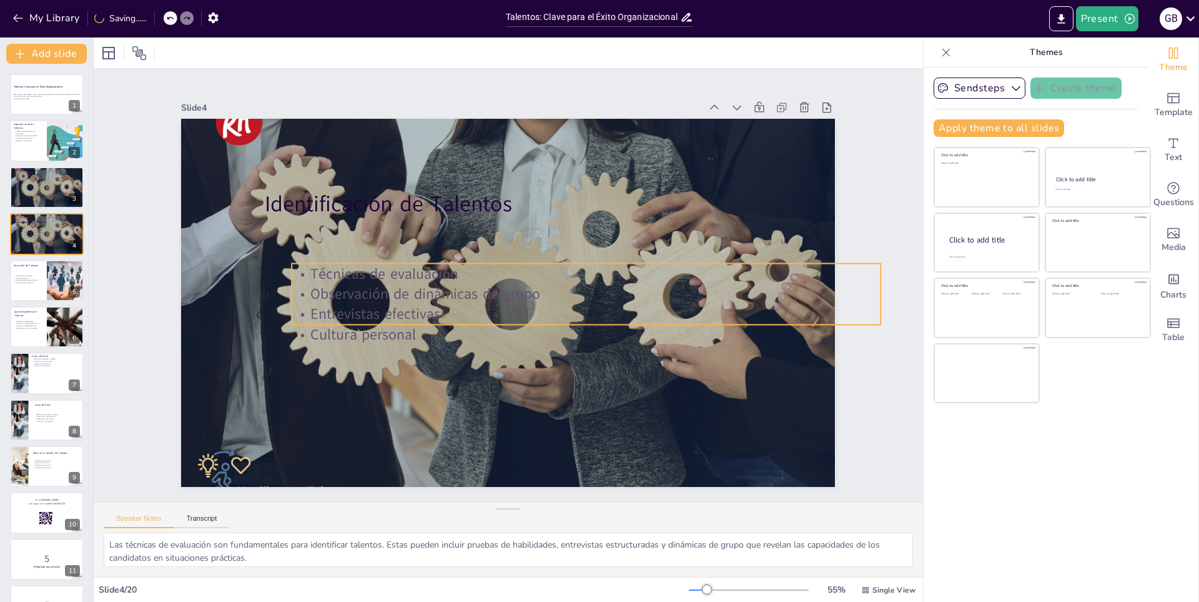
click at [432, 295] on p "Observación de dinámicas de grupo" at bounding box center [566, 338] width 488 height 362
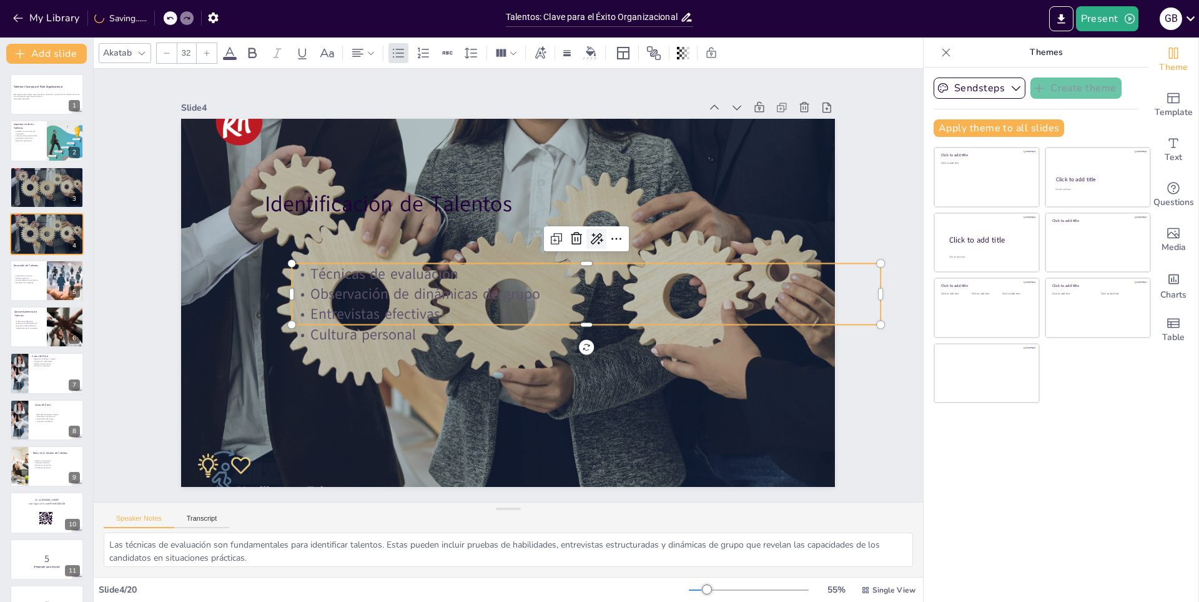
click at [598, 279] on icon at bounding box center [608, 289] width 21 height 21
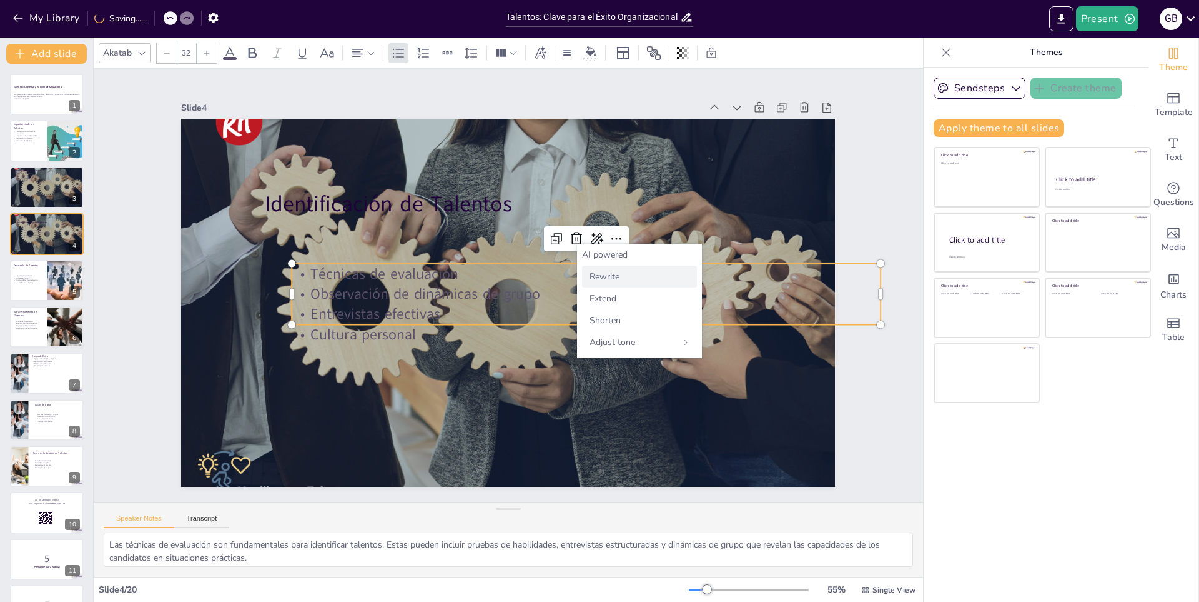
click at [605, 282] on span "Rewrite" at bounding box center [605, 276] width 30 height 12
click at [615, 289] on icon at bounding box center [625, 299] width 21 height 21
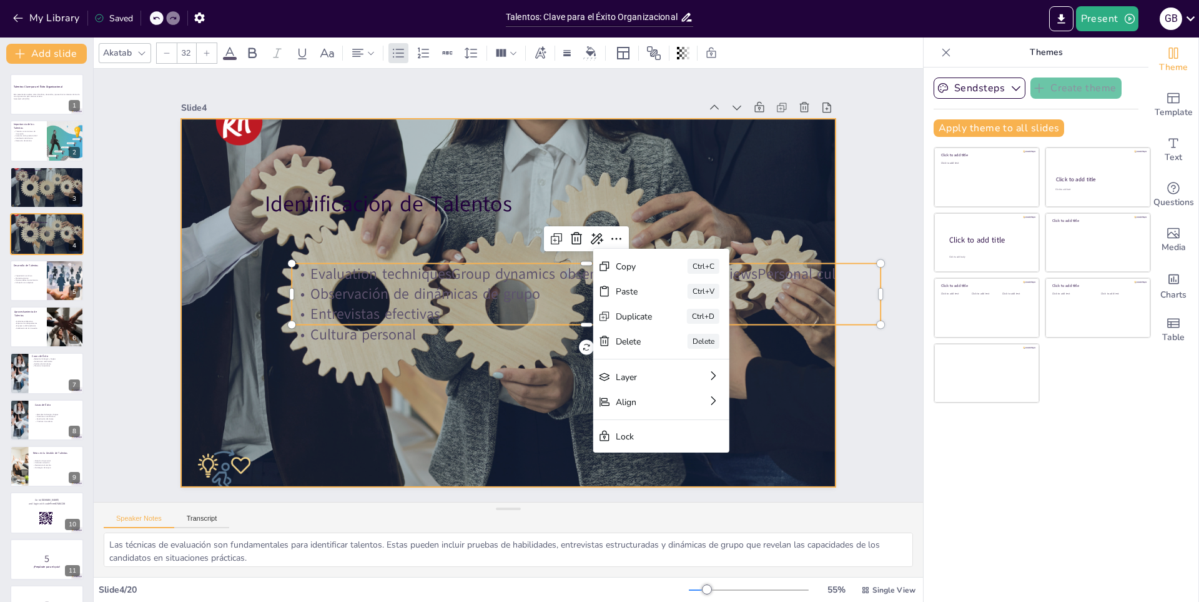
click at [526, 412] on div at bounding box center [501, 301] width 775 height 664
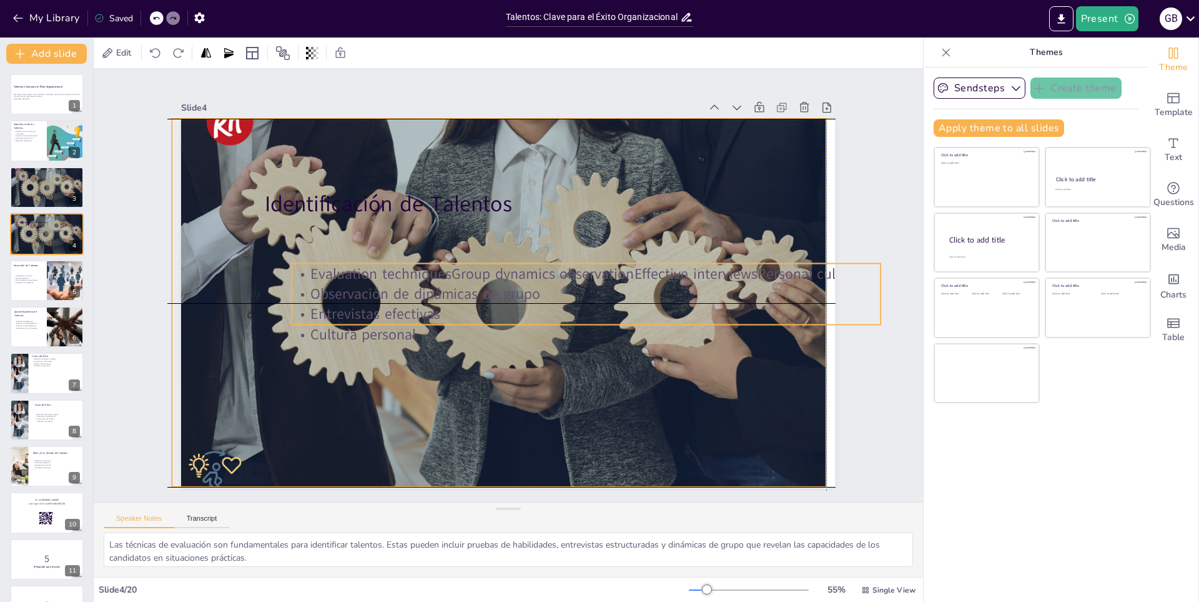
drag, startPoint x: 475, startPoint y: 302, endPoint x: 459, endPoint y: 307, distance: 17.0
click at [459, 307] on p "Entrevistas efectivas" at bounding box center [488, 366] width 82 height 588
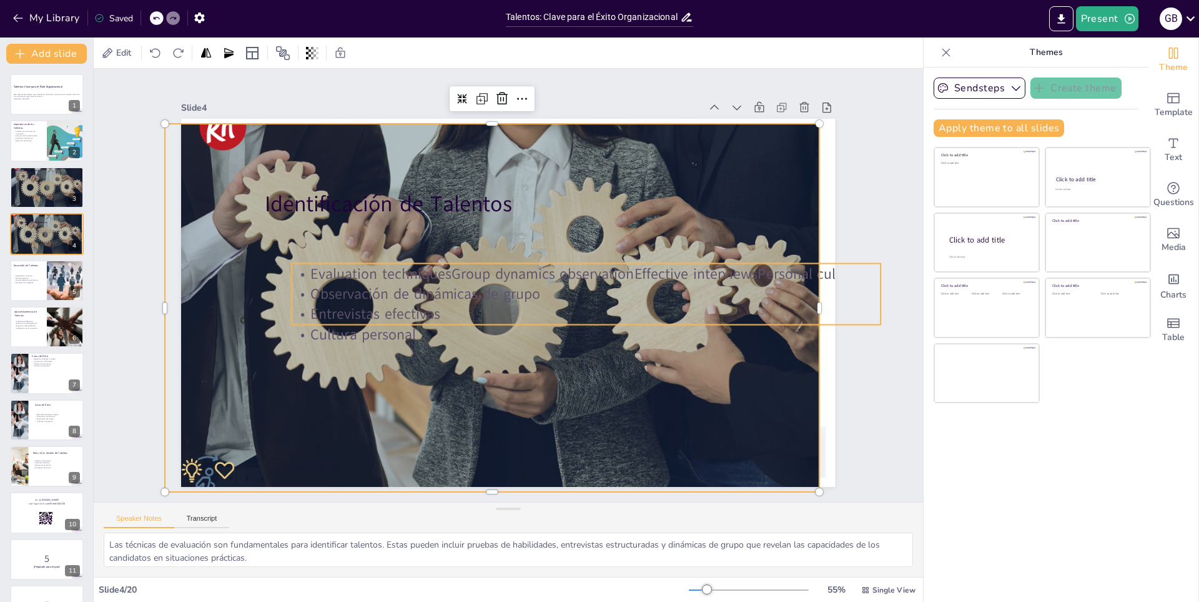
click at [469, 307] on p "Entrevistas efectivas" at bounding box center [479, 363] width 21 height 588
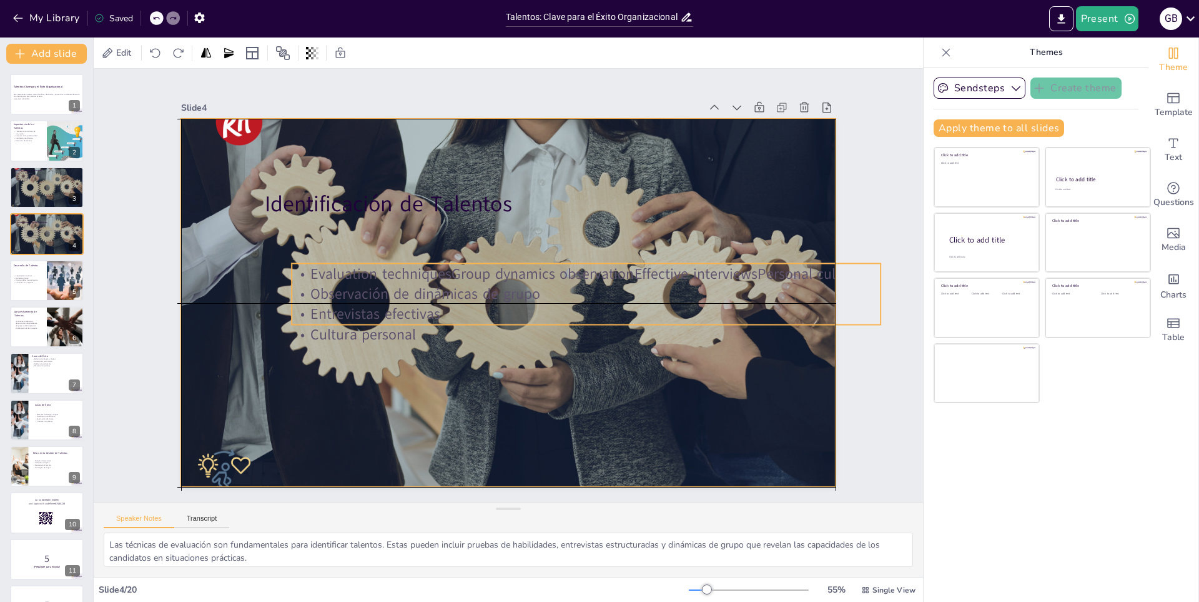
click at [475, 305] on p "Entrevistas efectivas" at bounding box center [568, 343] width 546 height 258
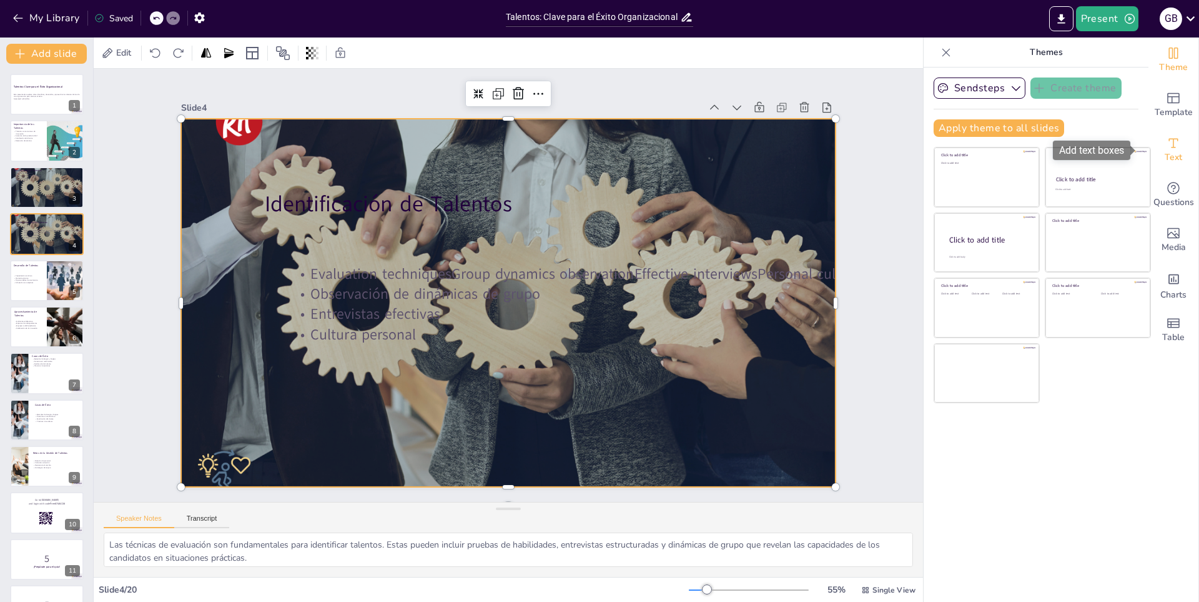
click at [1152, 150] on div "Text" at bounding box center [1174, 149] width 50 height 45
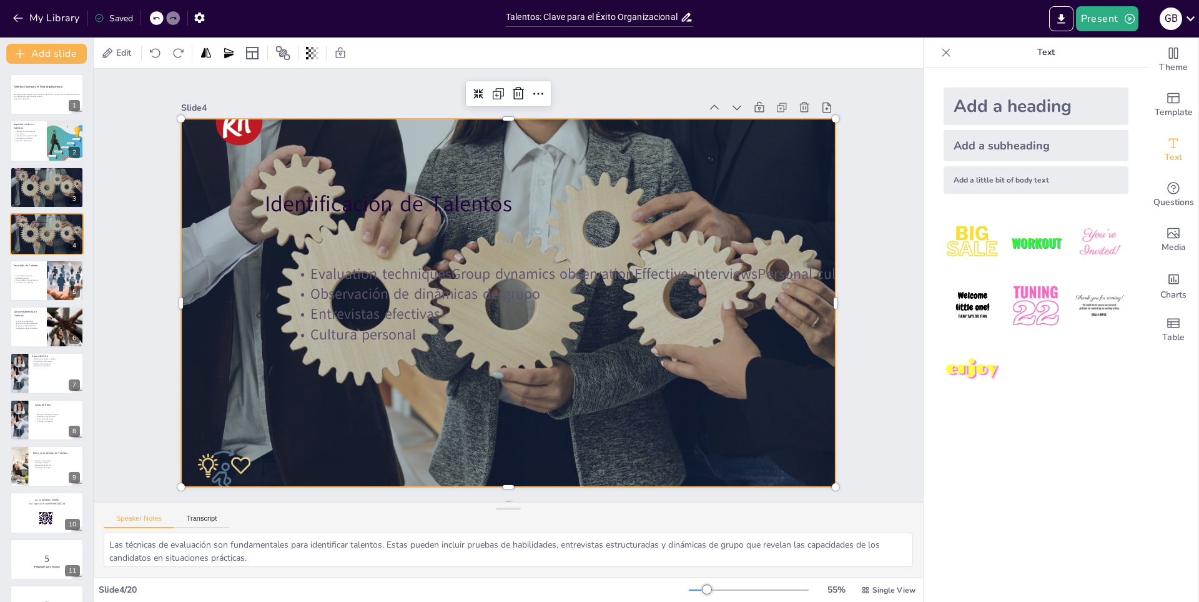
click at [975, 295] on img at bounding box center [973, 306] width 58 height 58
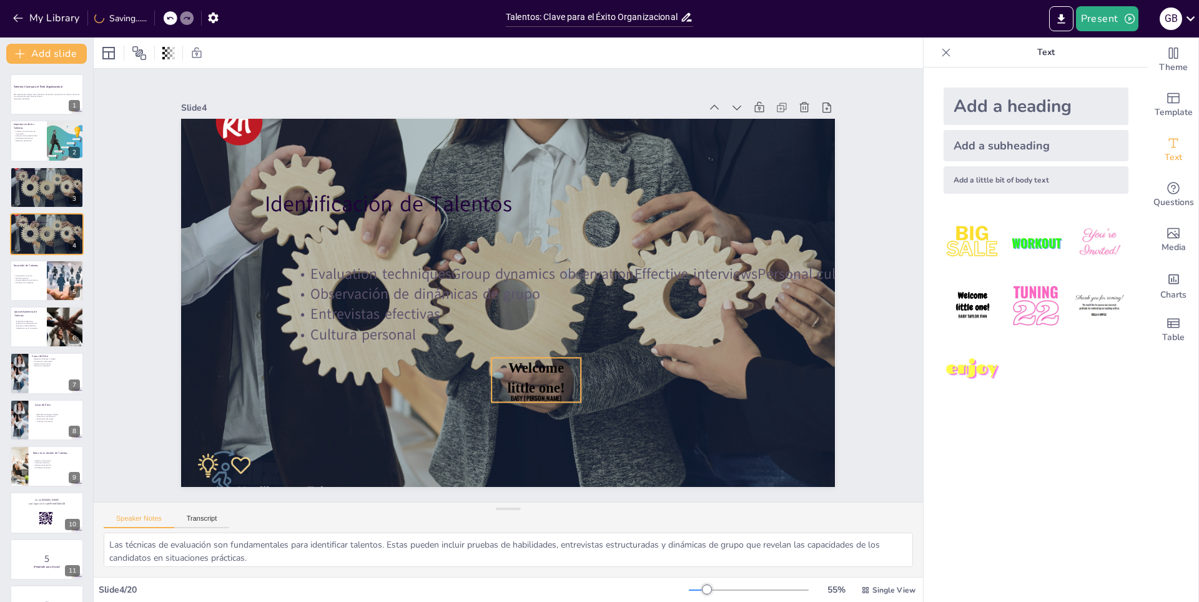
drag, startPoint x: 456, startPoint y: 283, endPoint x: 642, endPoint y: 218, distance: 197.2
click at [520, 350] on span "Welcome little one!" at bounding box center [486, 379] width 67 height 59
drag, startPoint x: 637, startPoint y: 226, endPoint x: 537, endPoint y: 160, distance: 119.9
click at [579, 204] on span "Welcome little one!" at bounding box center [611, 237] width 64 height 66
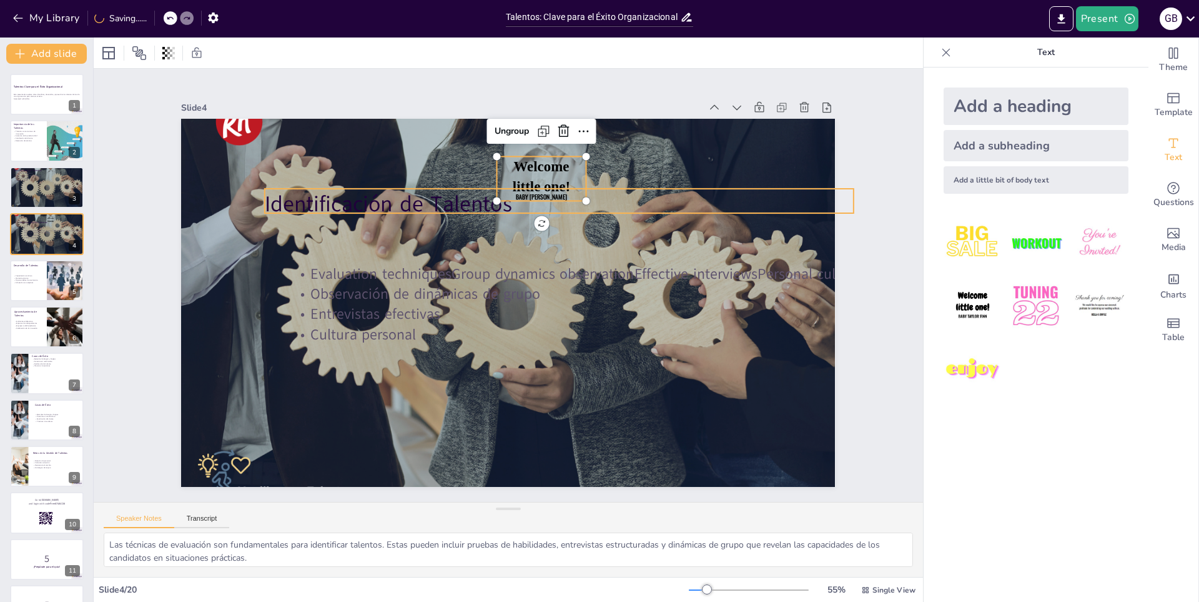
click at [608, 217] on div at bounding box center [508, 302] width 654 height 436
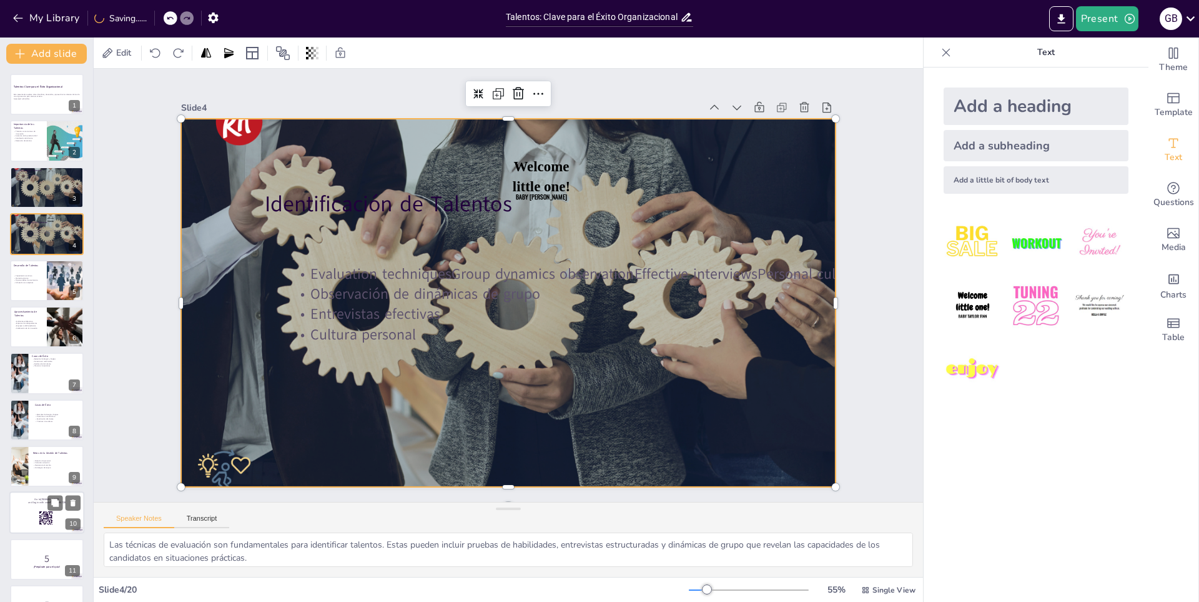
click at [44, 509] on div at bounding box center [46, 513] width 75 height 42
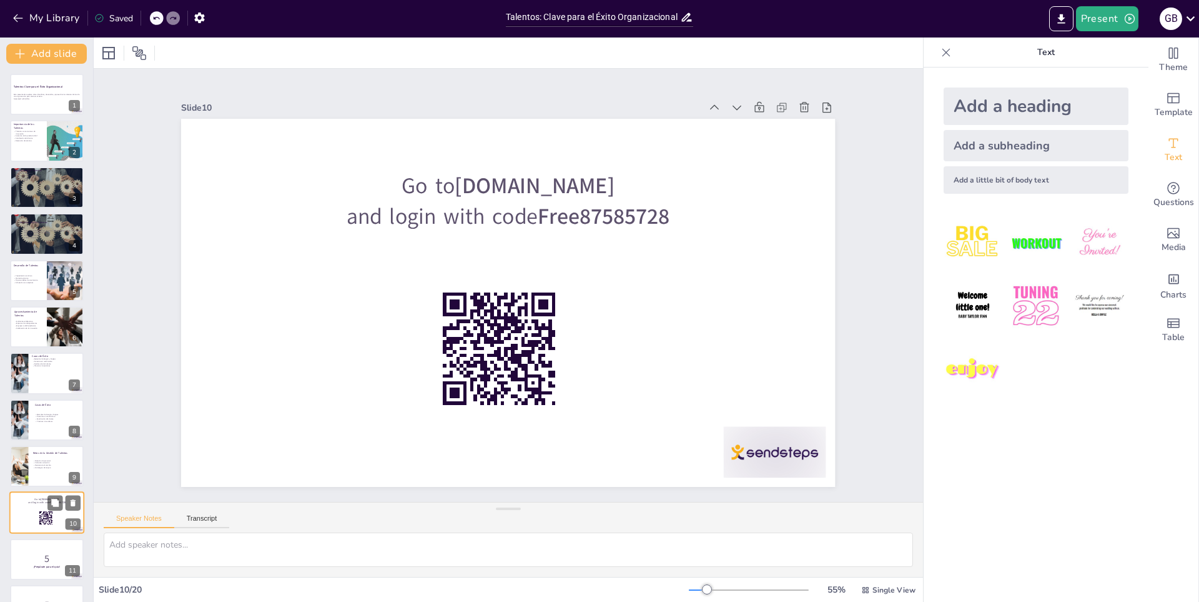
scroll to position [180, 0]
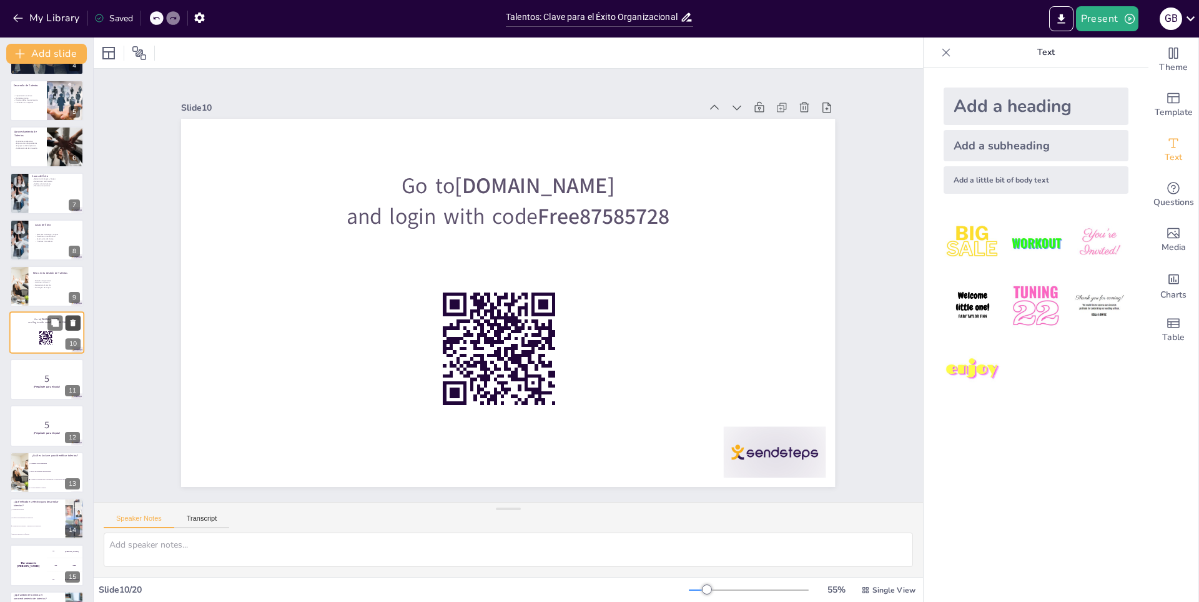
click at [70, 320] on icon at bounding box center [73, 323] width 9 height 9
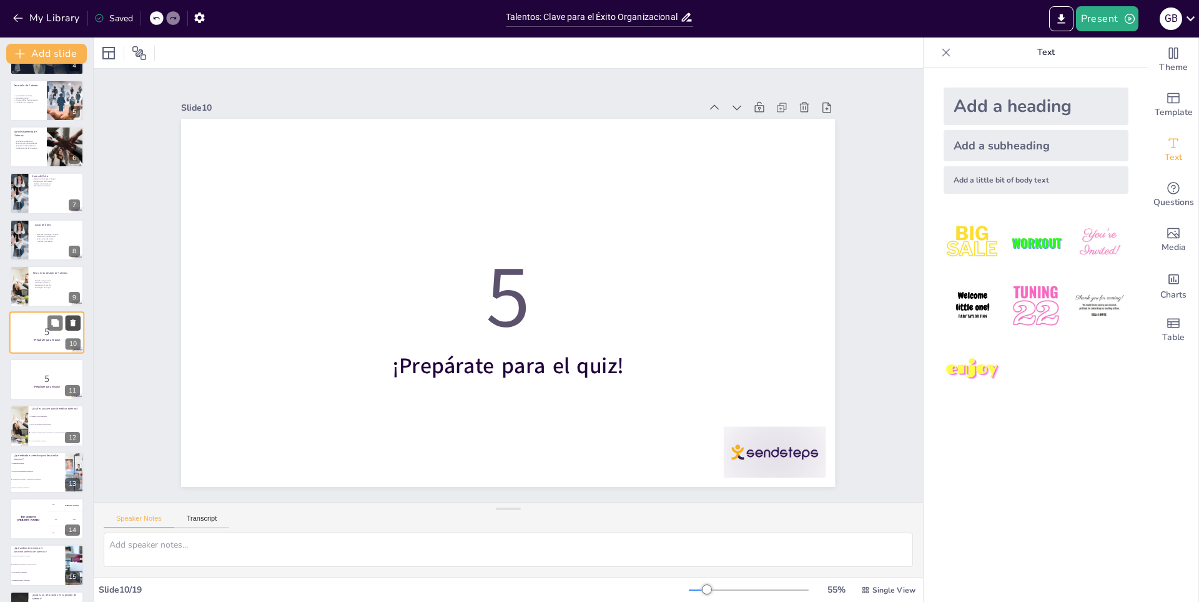
click at [72, 325] on icon at bounding box center [73, 323] width 5 height 7
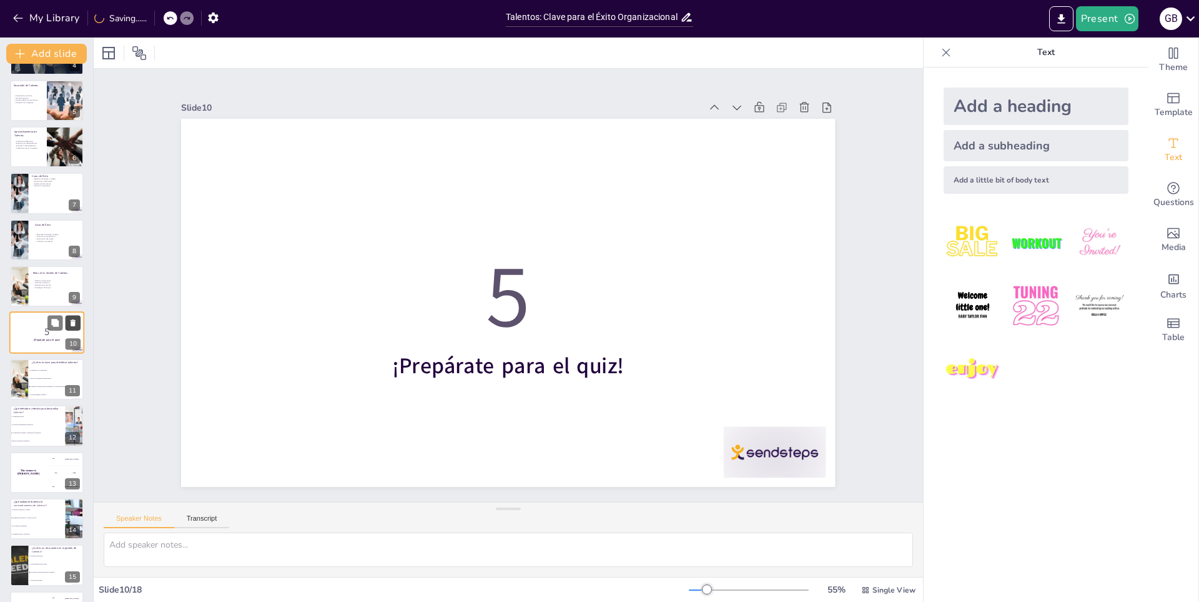
click at [72, 325] on icon at bounding box center [73, 323] width 5 height 7
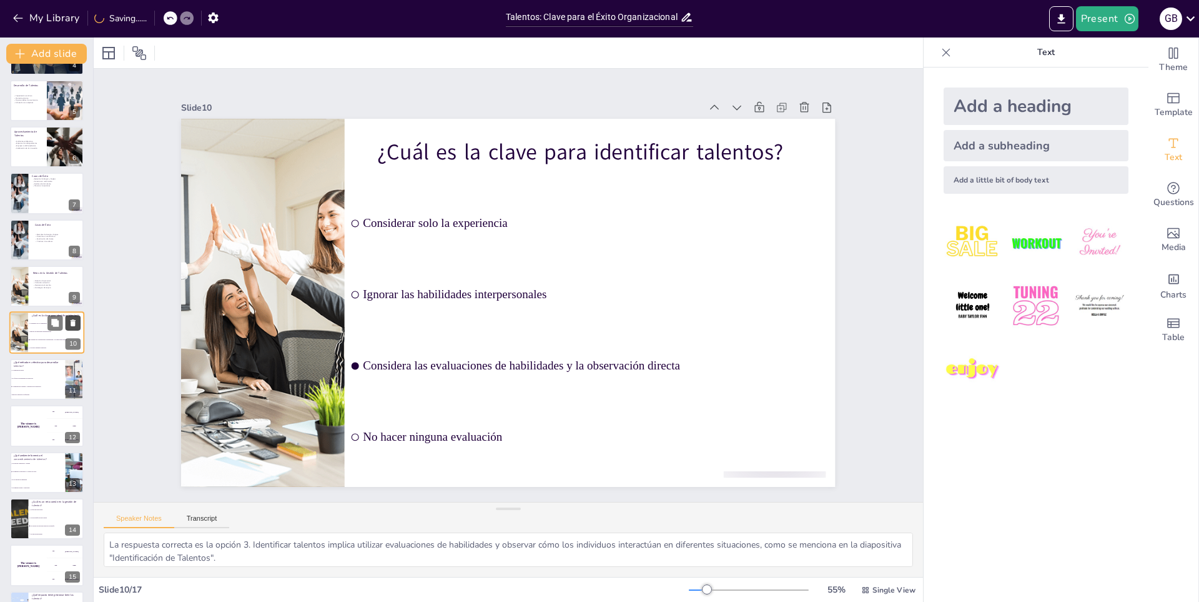
click at [72, 325] on icon at bounding box center [73, 323] width 5 height 7
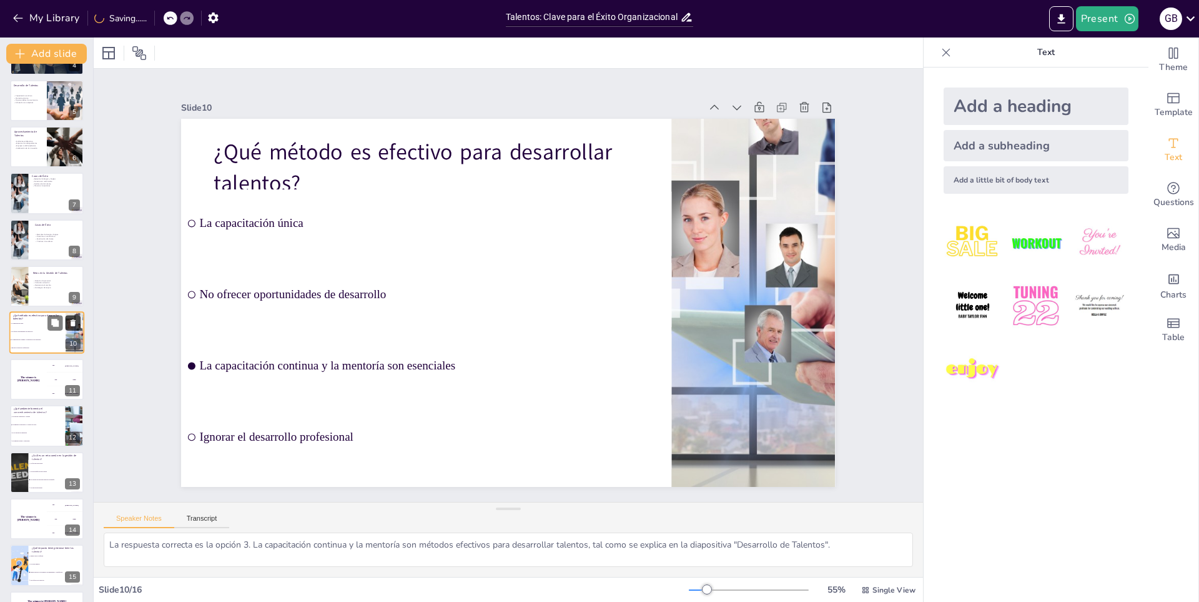
click at [72, 325] on icon at bounding box center [73, 323] width 5 height 7
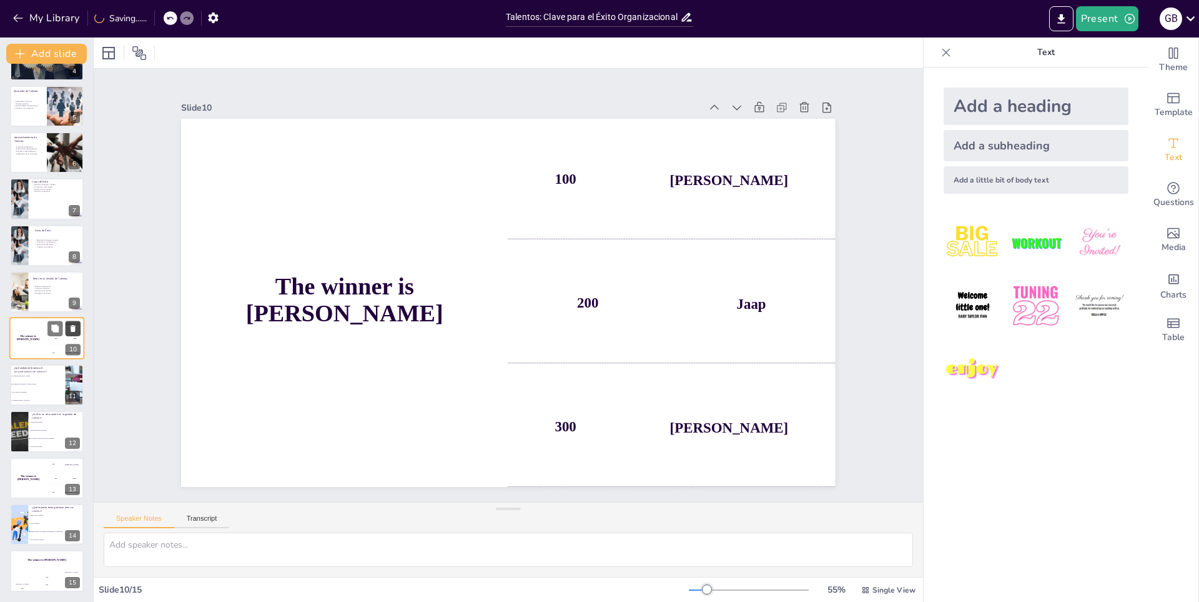
click at [72, 325] on icon at bounding box center [73, 328] width 5 height 7
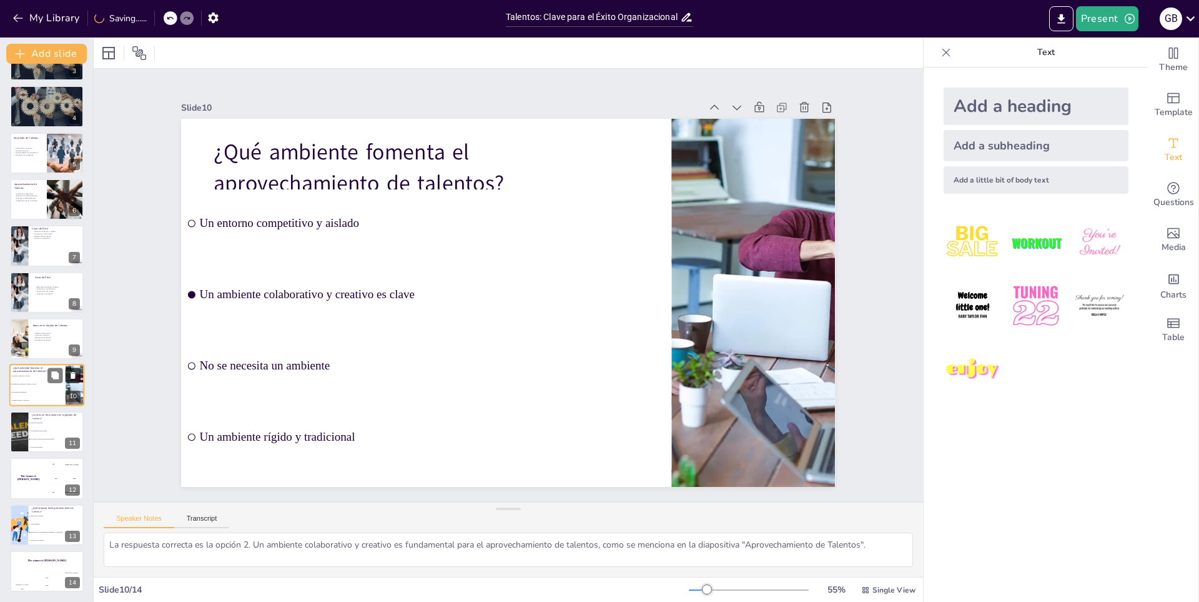
click at [72, 325] on icon at bounding box center [72, 329] width 9 height 9
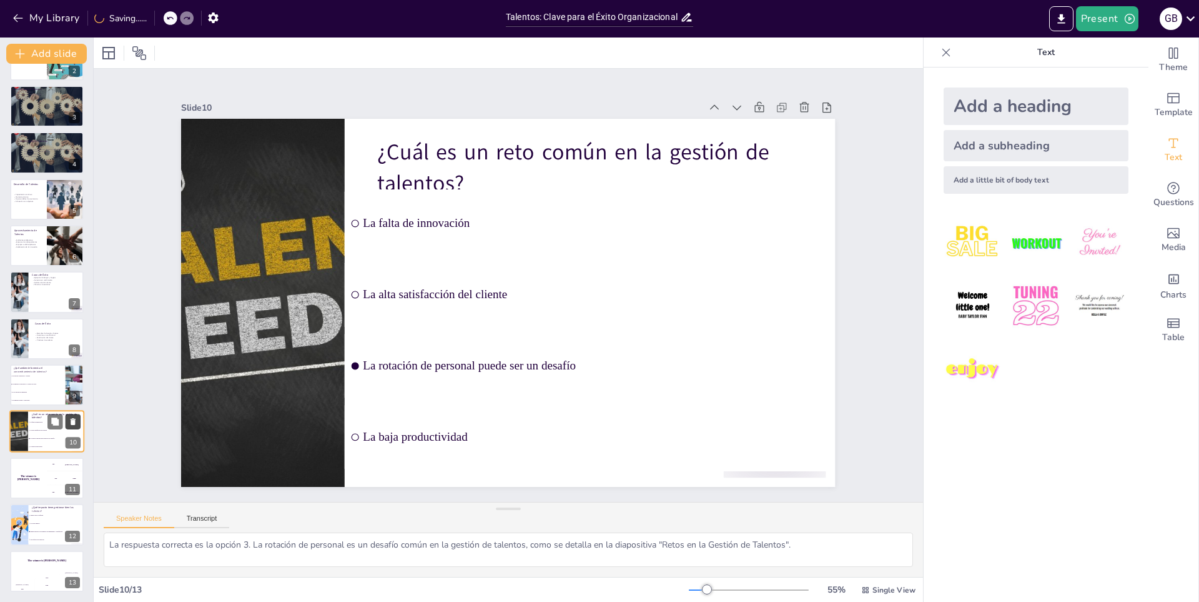
click at [72, 325] on icon at bounding box center [72, 329] width 9 height 9
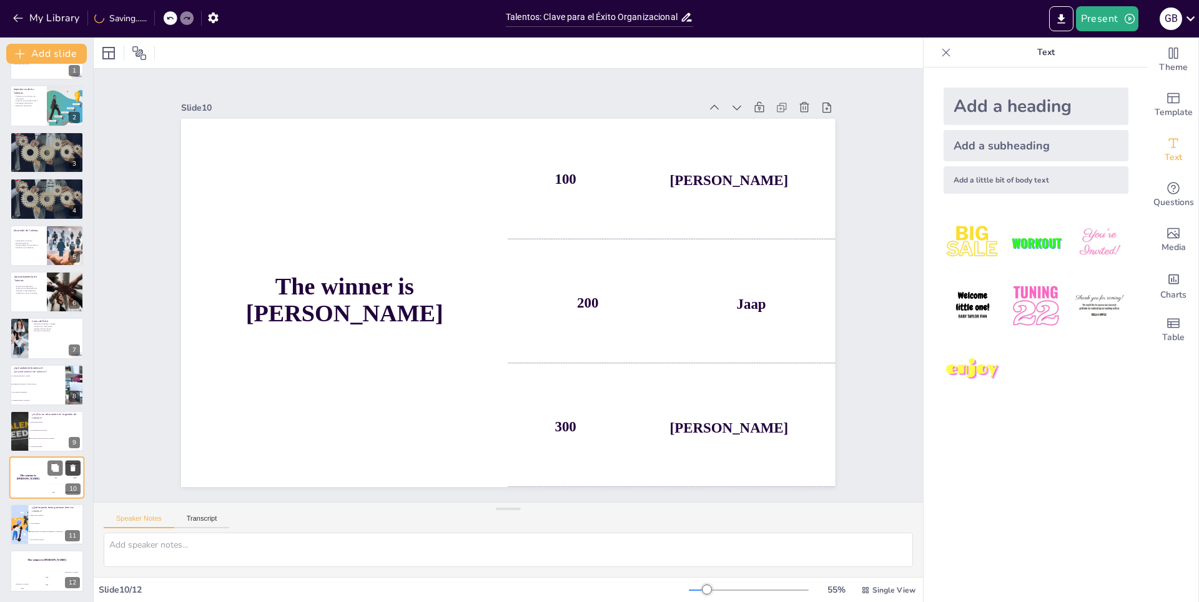
click at [72, 325] on icon at bounding box center [72, 328] width 5 height 7
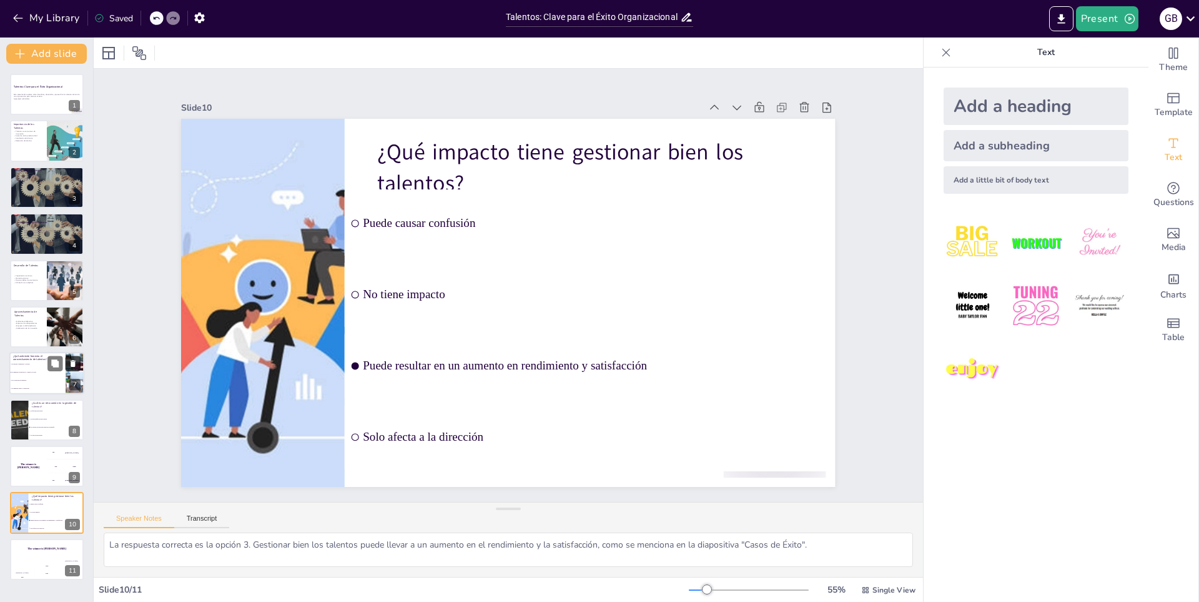
click at [77, 358] on button at bounding box center [73, 363] width 15 height 15
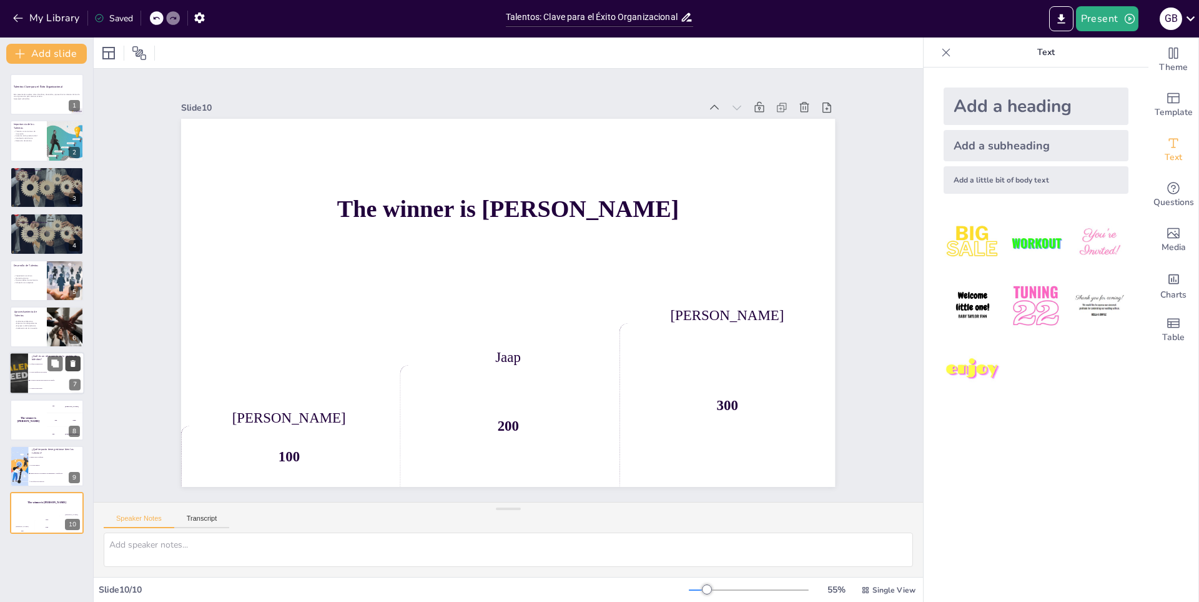
click at [76, 362] on icon at bounding box center [73, 363] width 9 height 9
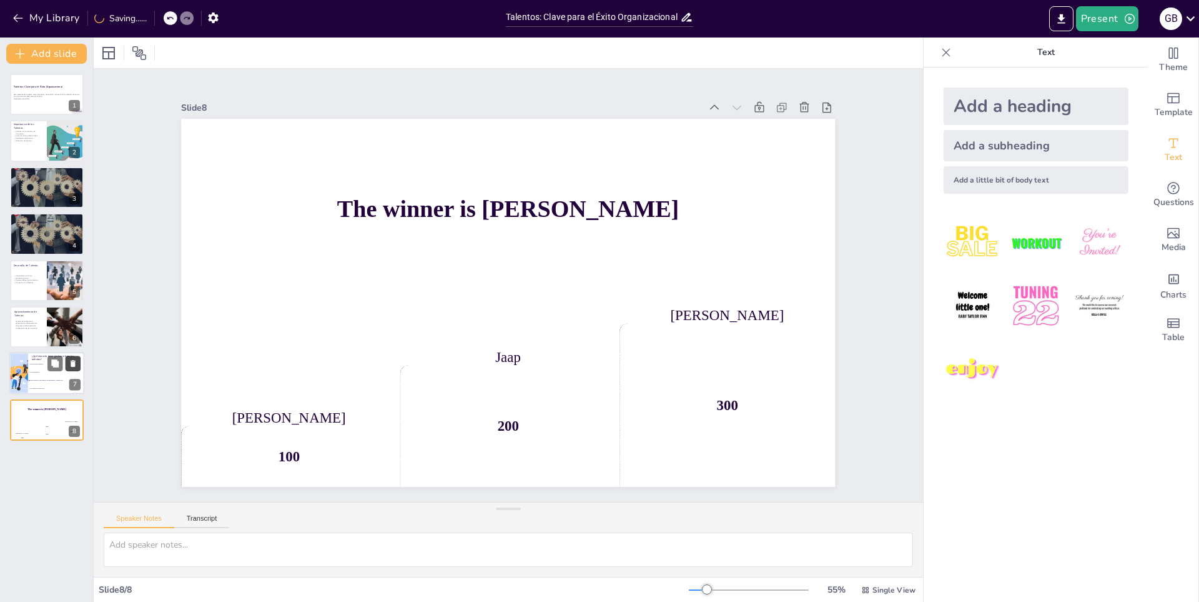
click at [76, 362] on icon at bounding box center [73, 363] width 9 height 9
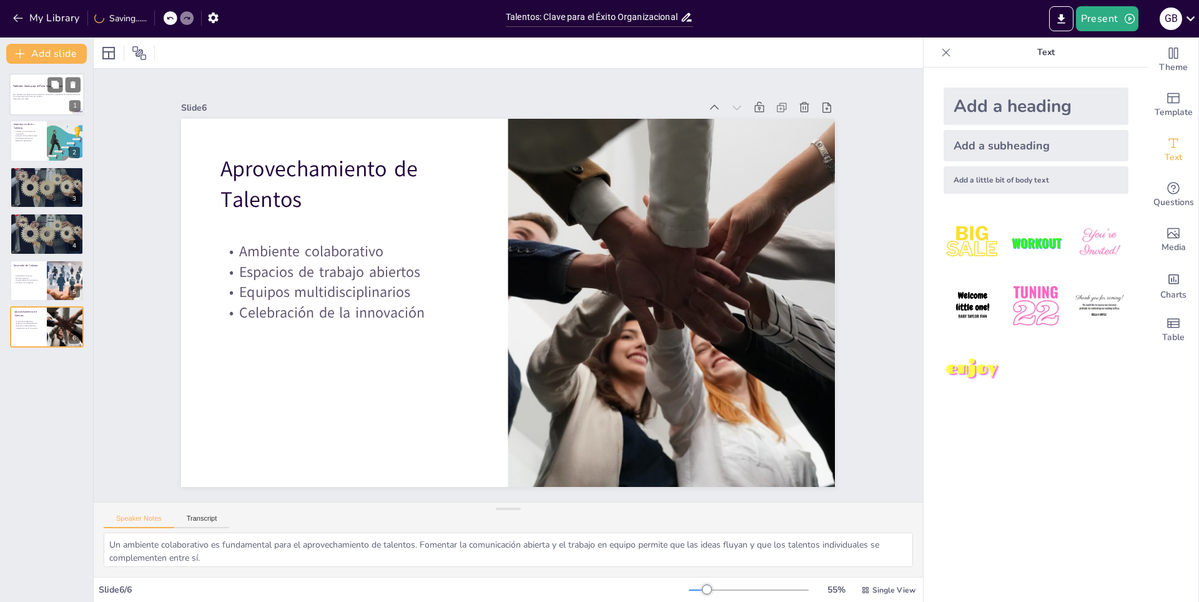
click at [58, 98] on p "Generated with [URL]" at bounding box center [46, 99] width 67 height 2
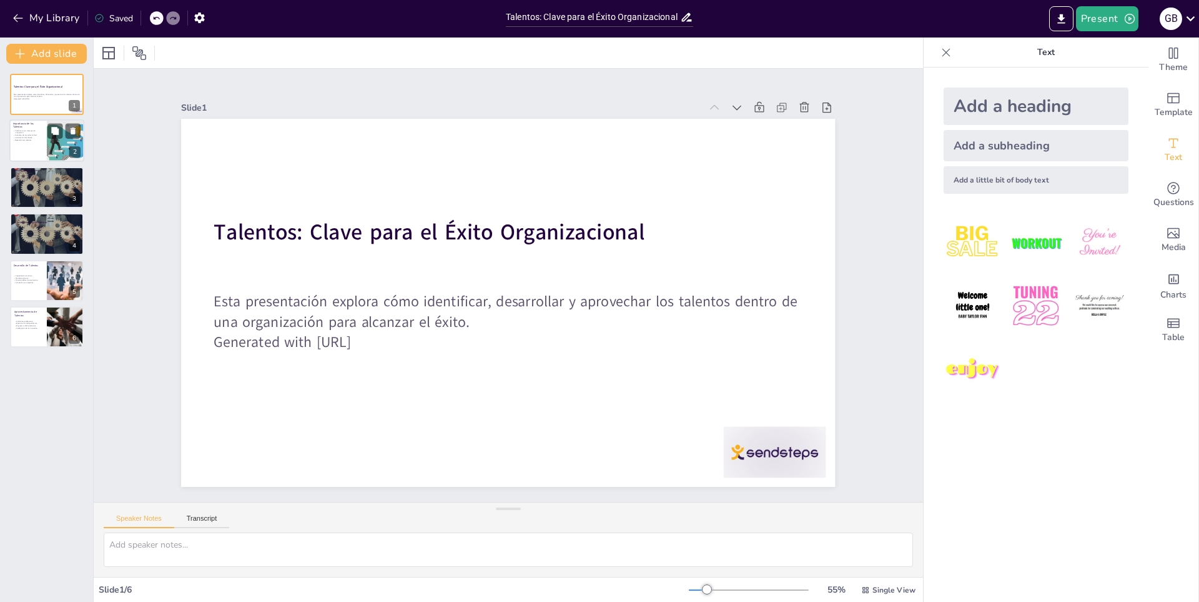
click at [46, 146] on div at bounding box center [46, 141] width 75 height 42
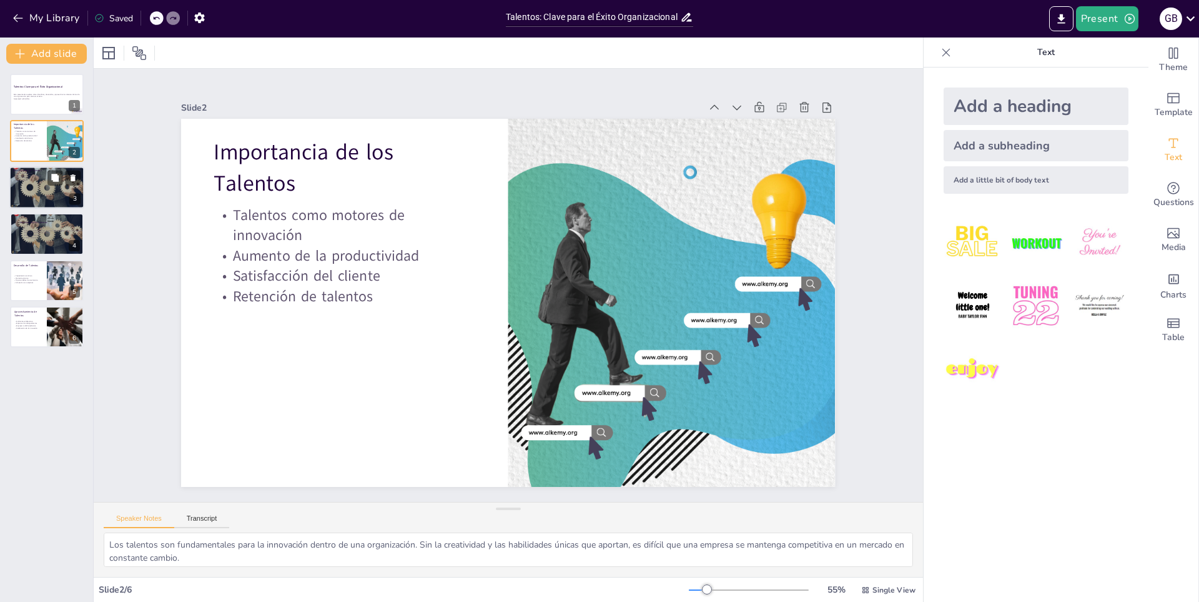
click at [34, 189] on div at bounding box center [46, 187] width 75 height 50
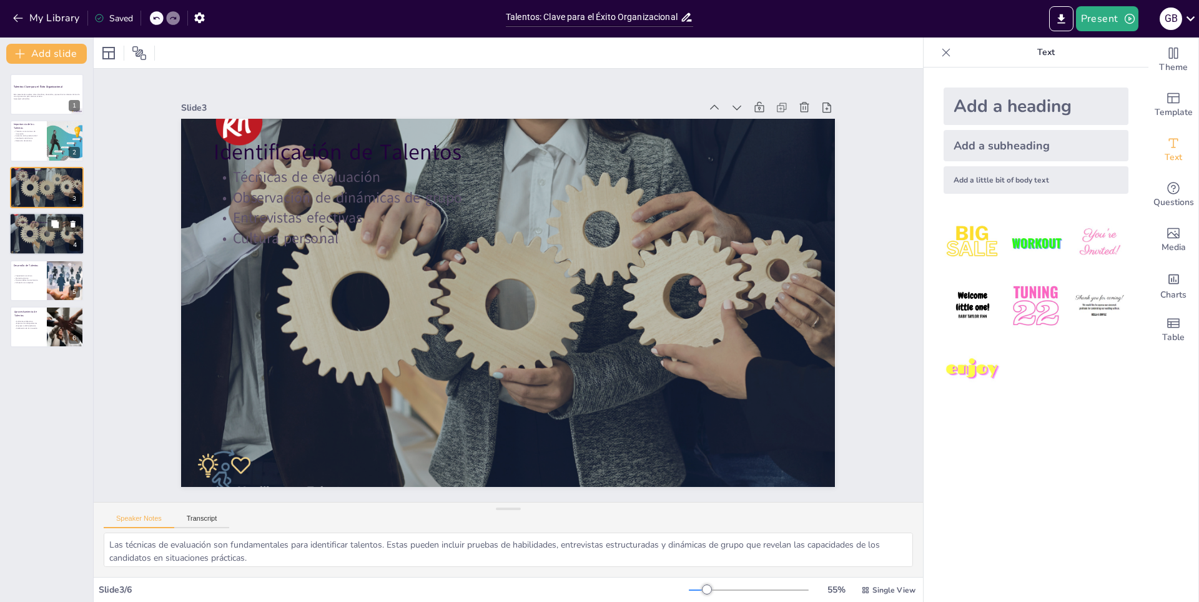
click at [38, 234] on p "Entrevistas efectivas" at bounding box center [55, 235] width 67 height 2
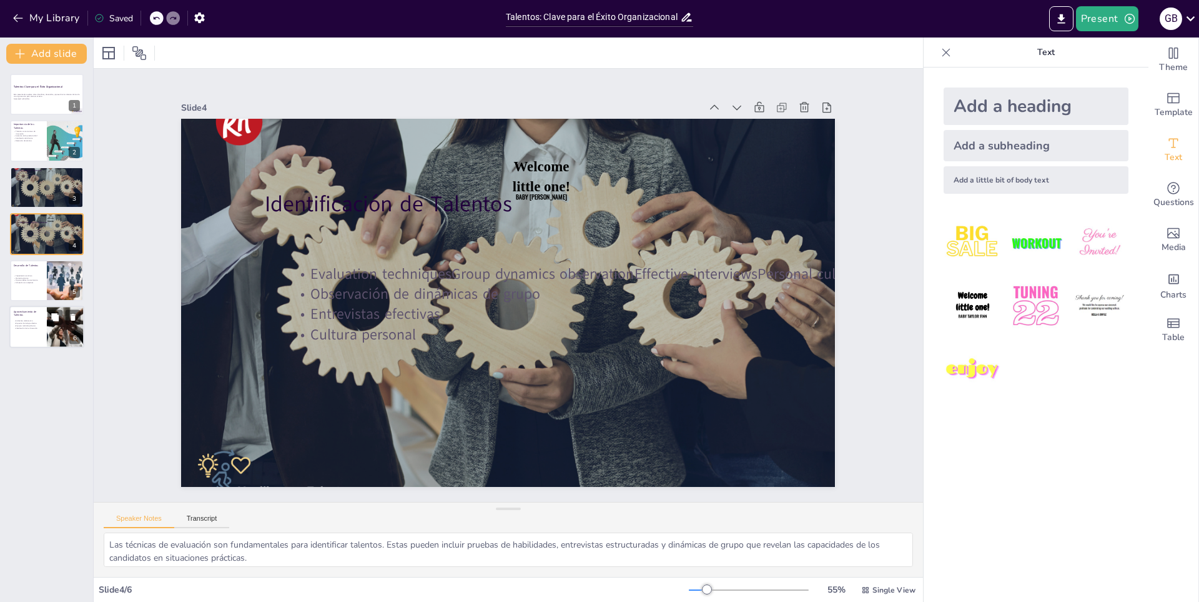
drag, startPoint x: 45, startPoint y: 282, endPoint x: 60, endPoint y: 305, distance: 27.5
click at [46, 282] on div at bounding box center [47, 280] width 74 height 41
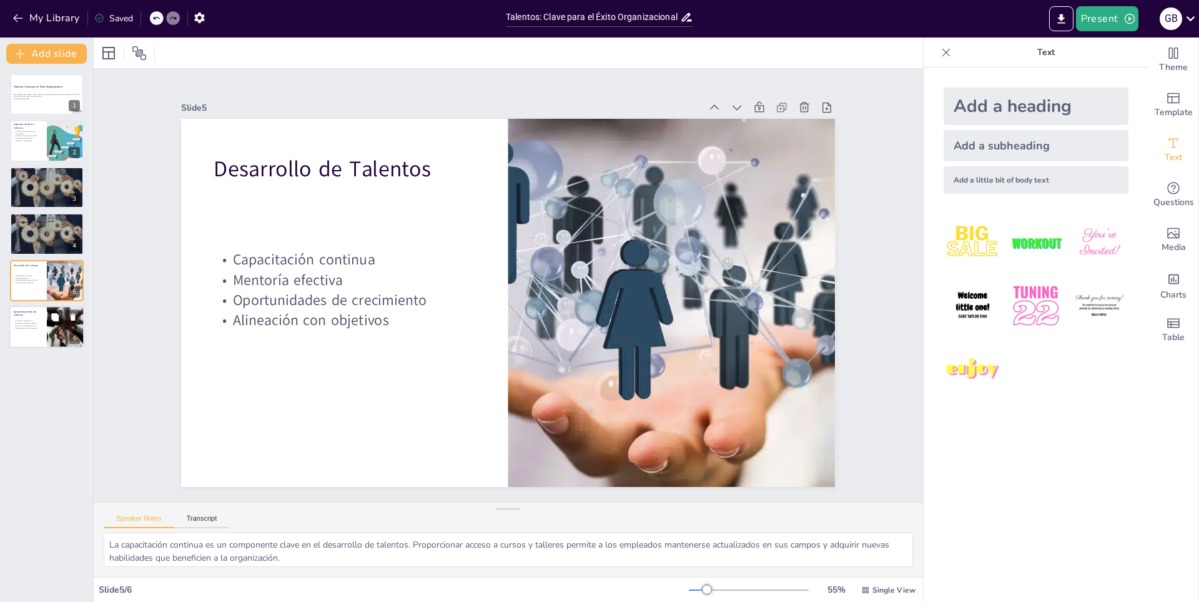
click at [62, 321] on button at bounding box center [54, 316] width 15 height 15
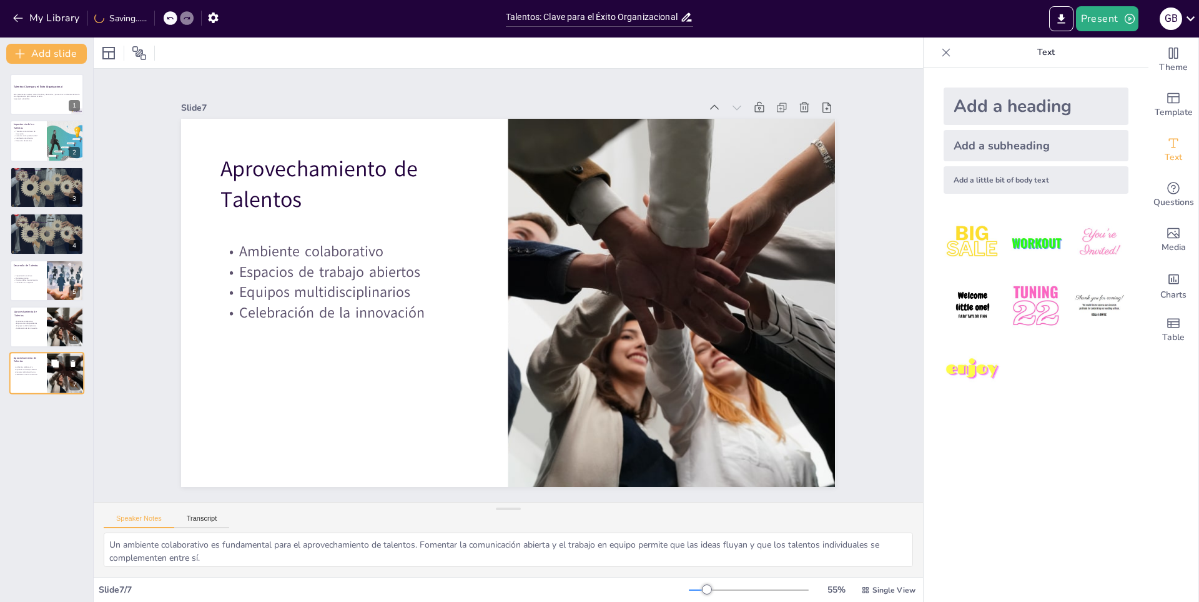
click at [74, 359] on icon at bounding box center [73, 363] width 9 height 9
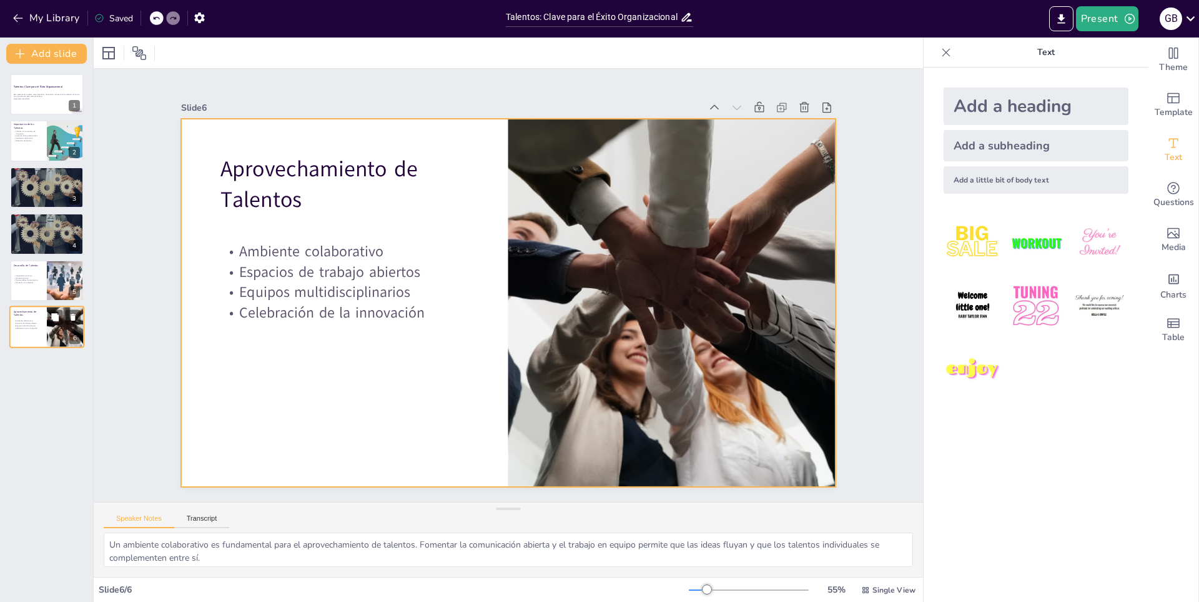
click at [46, 330] on div at bounding box center [46, 326] width 75 height 42
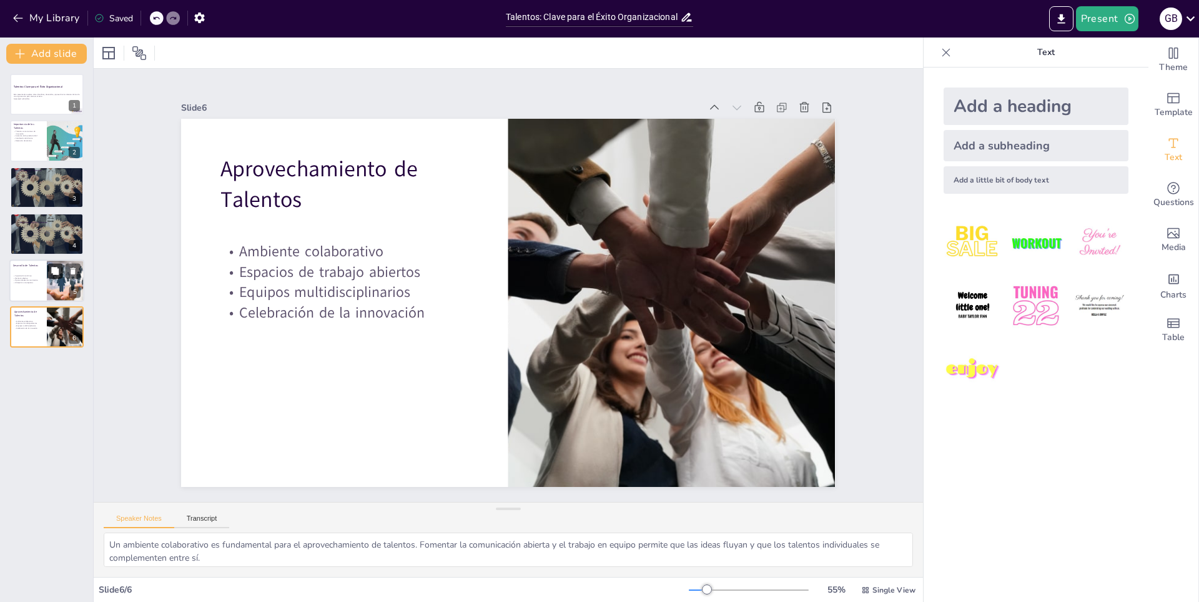
click at [56, 272] on icon at bounding box center [54, 270] width 7 height 7
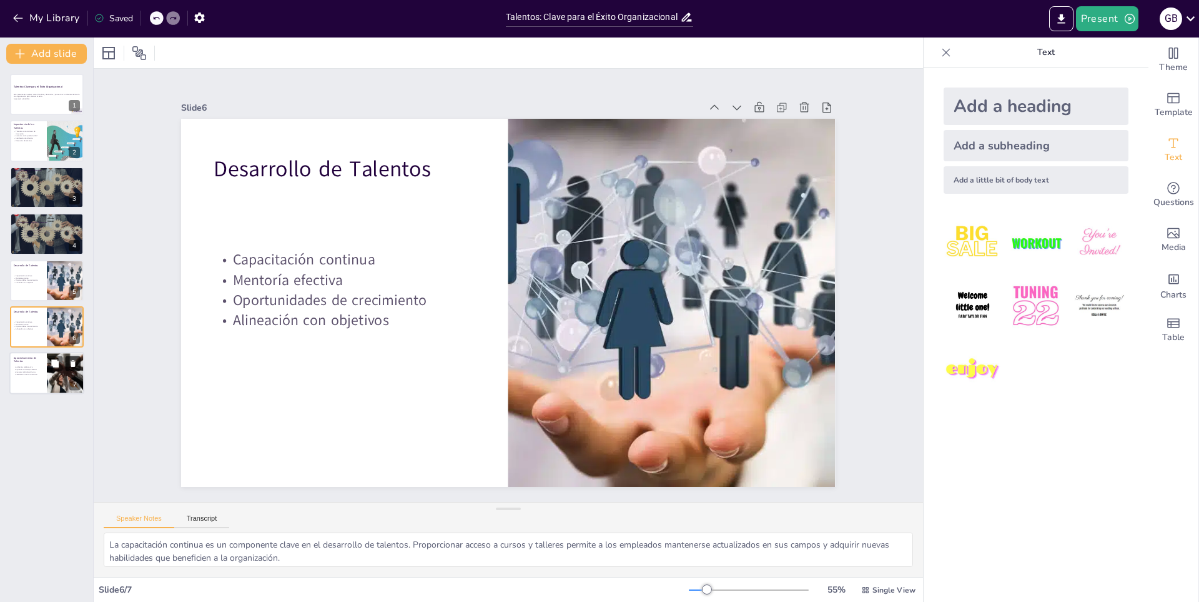
click at [77, 359] on button at bounding box center [73, 363] width 15 height 15
click at [33, 190] on div at bounding box center [46, 187] width 75 height 50
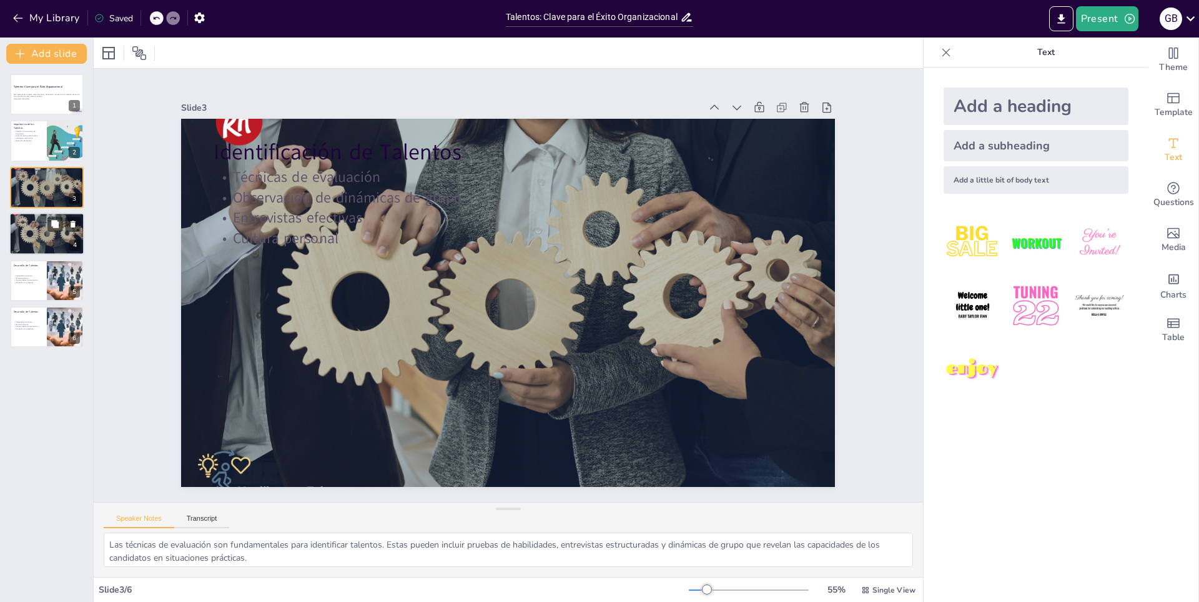
click at [32, 239] on div at bounding box center [46, 234] width 75 height 50
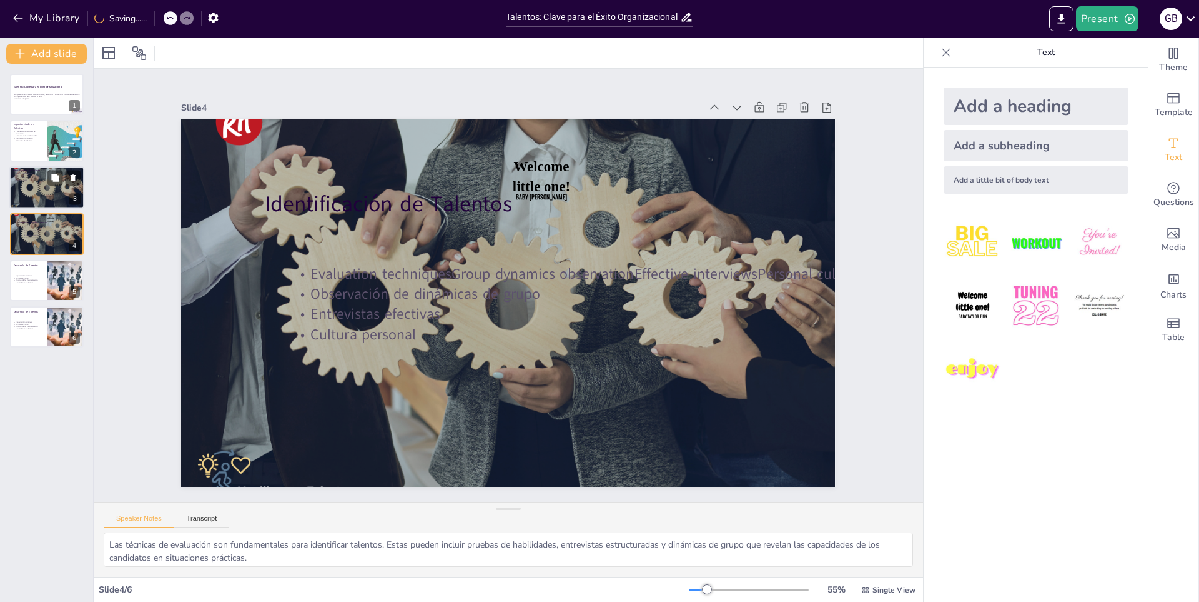
click at [44, 181] on p "Cultura personal" at bounding box center [46, 180] width 67 height 2
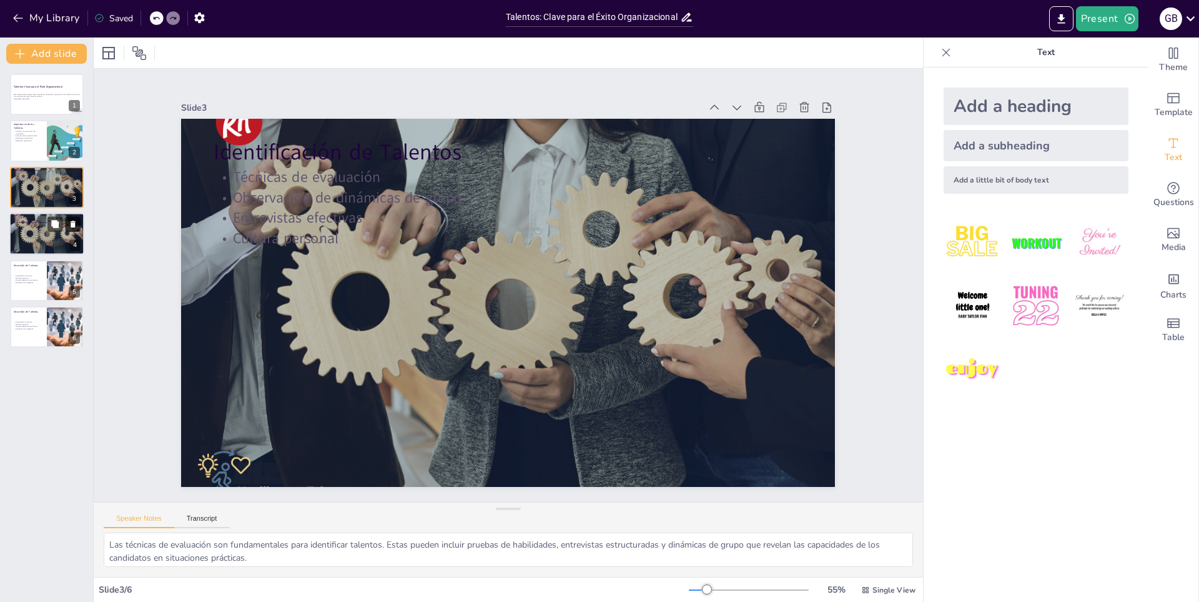
click at [76, 220] on icon at bounding box center [73, 224] width 9 height 9
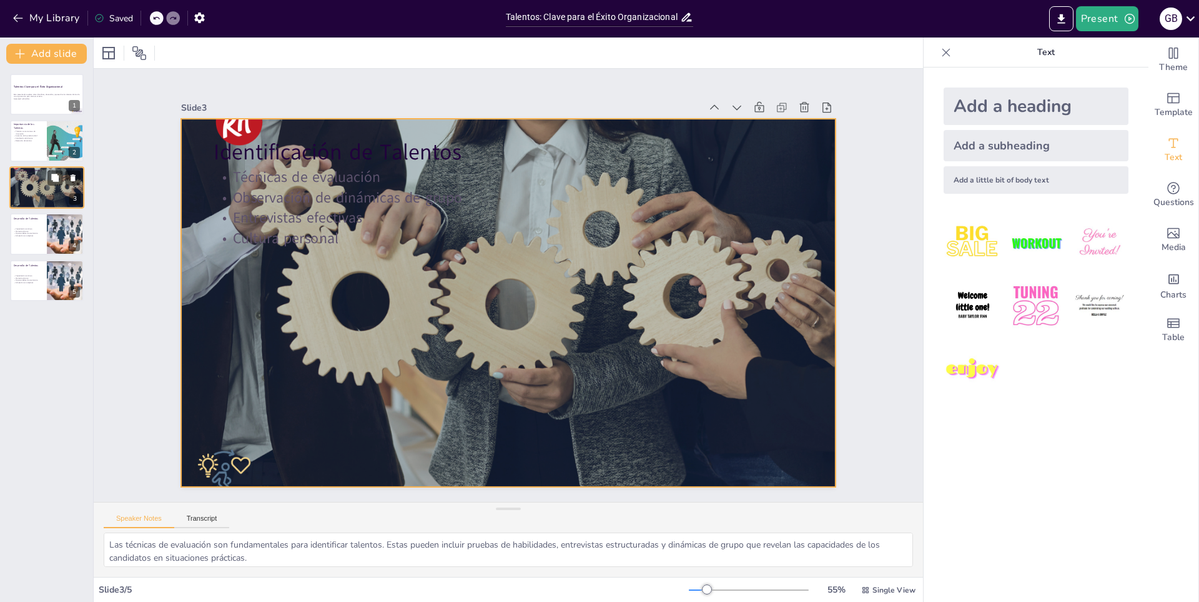
click at [52, 187] on div at bounding box center [46, 187] width 75 height 50
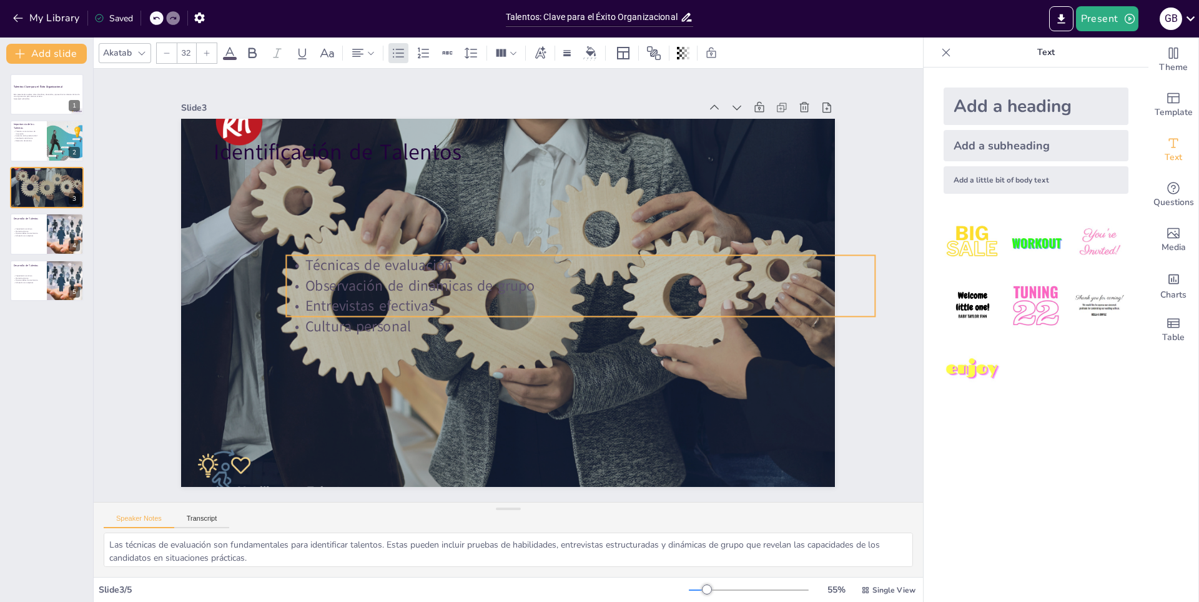
drag, startPoint x: 276, startPoint y: 196, endPoint x: 349, endPoint y: 284, distance: 114.0
click at [349, 284] on p "Observación de dinámicas de grupo" at bounding box center [459, 338] width 409 height 451
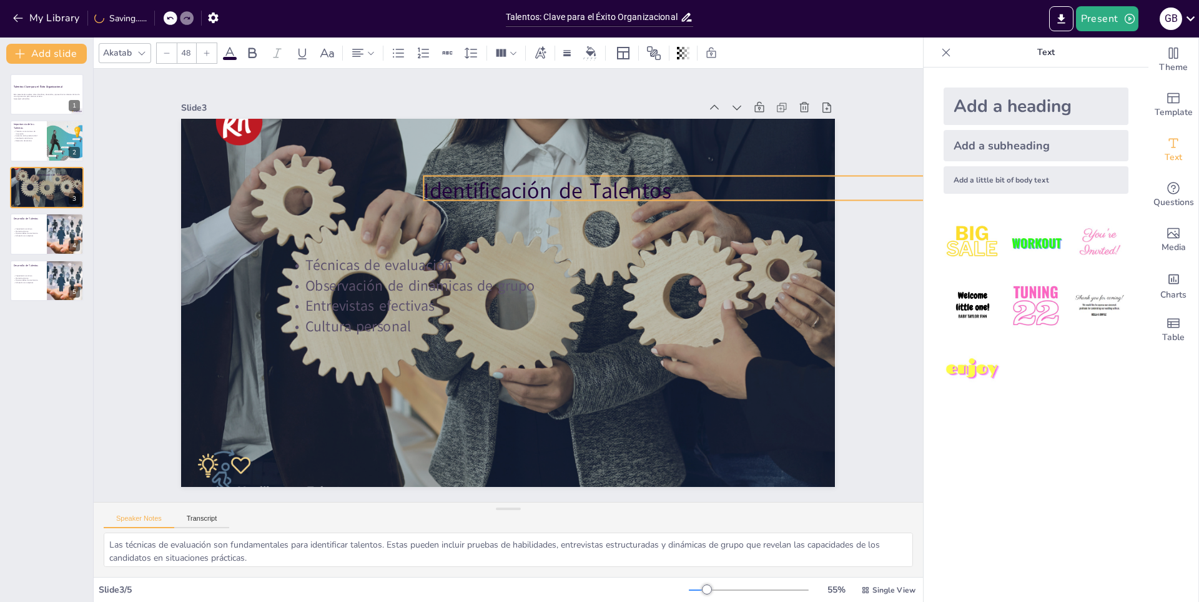
drag, startPoint x: 259, startPoint y: 152, endPoint x: 470, endPoint y: 191, distance: 214.5
click at [510, 191] on p "Identificación de Talentos" at bounding box center [718, 378] width 417 height 458
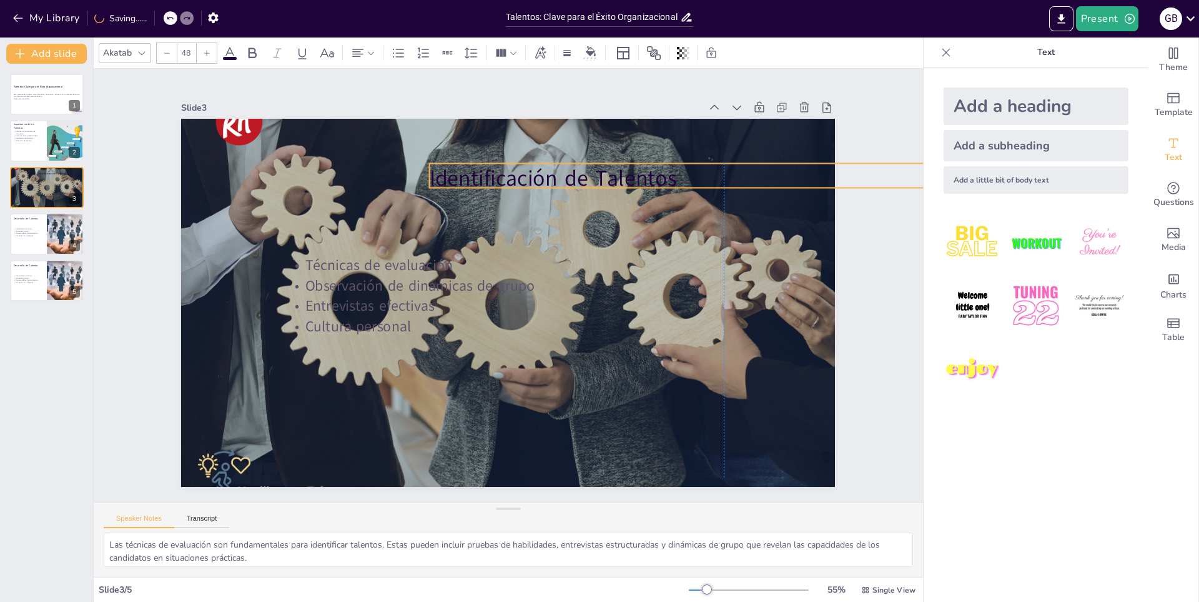
drag, startPoint x: 475, startPoint y: 172, endPoint x: 472, endPoint y: 161, distance: 11.7
click at [511, 161] on p "Identificación de Talentos" at bounding box center [740, 350] width 458 height 417
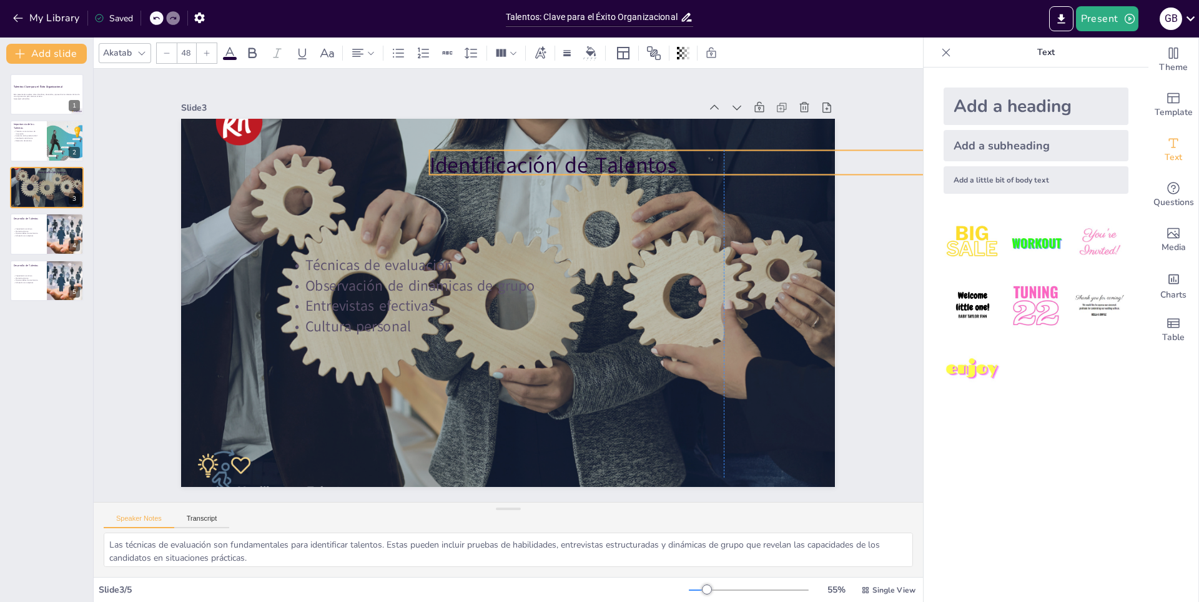
drag, startPoint x: 472, startPoint y: 164, endPoint x: 465, endPoint y: 152, distance: 14.0
click at [547, 151] on p "Identificación de Talentos" at bounding box center [732, 389] width 370 height 494
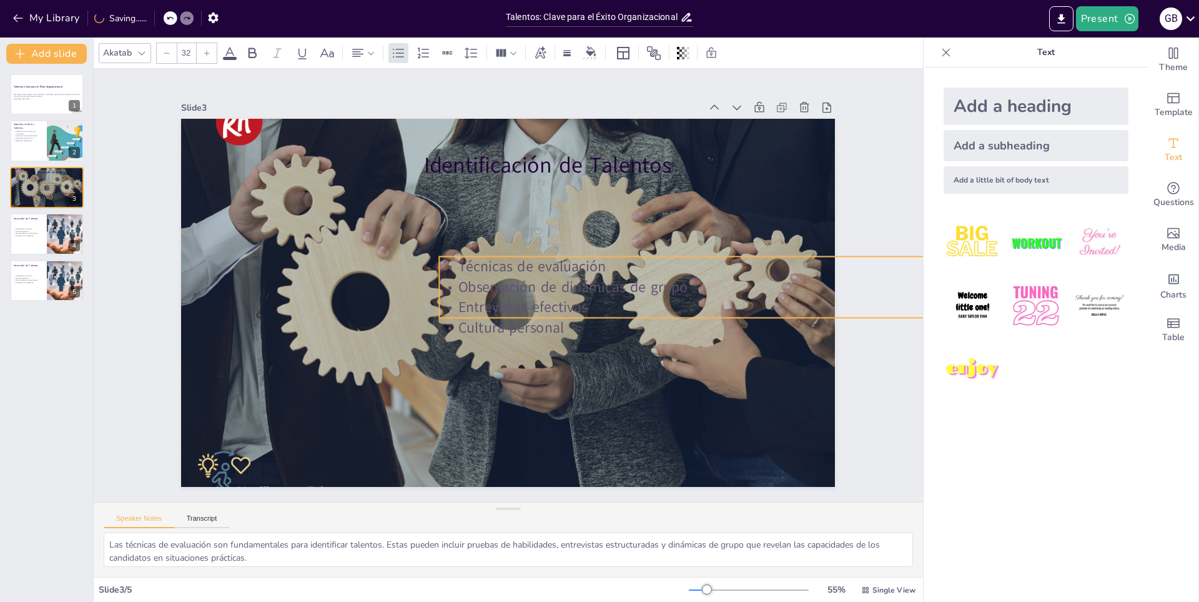
drag, startPoint x: 392, startPoint y: 291, endPoint x: 545, endPoint y: 292, distance: 153.0
click at [545, 292] on p "Entrevistas efectivas" at bounding box center [602, 492] width 312 height 520
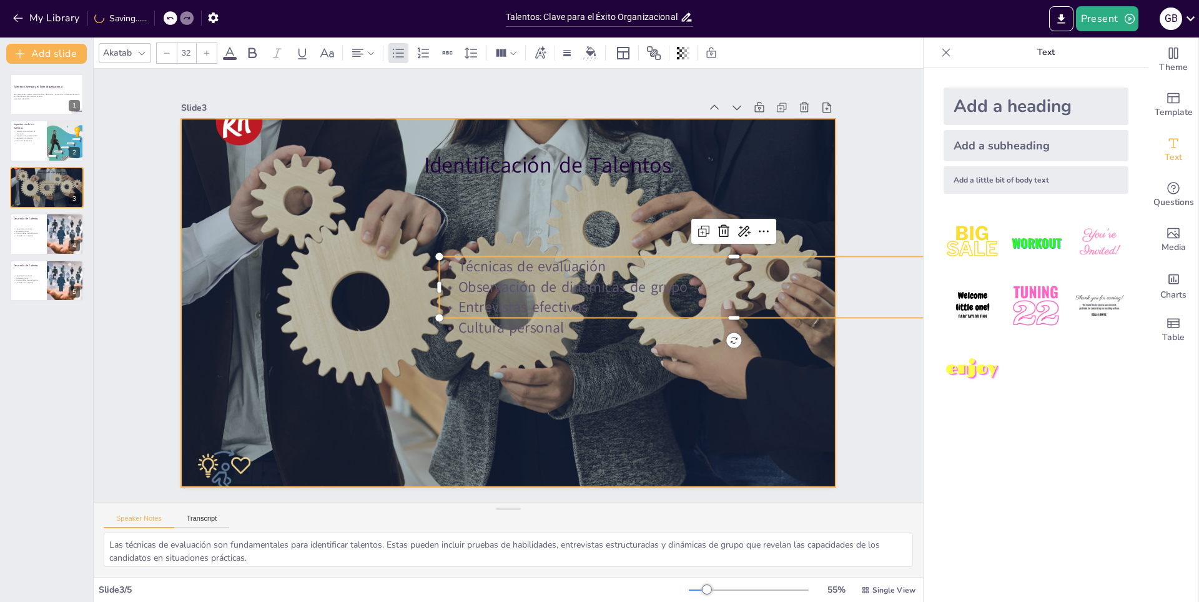
click at [510, 410] on div at bounding box center [491, 289] width 563 height 731
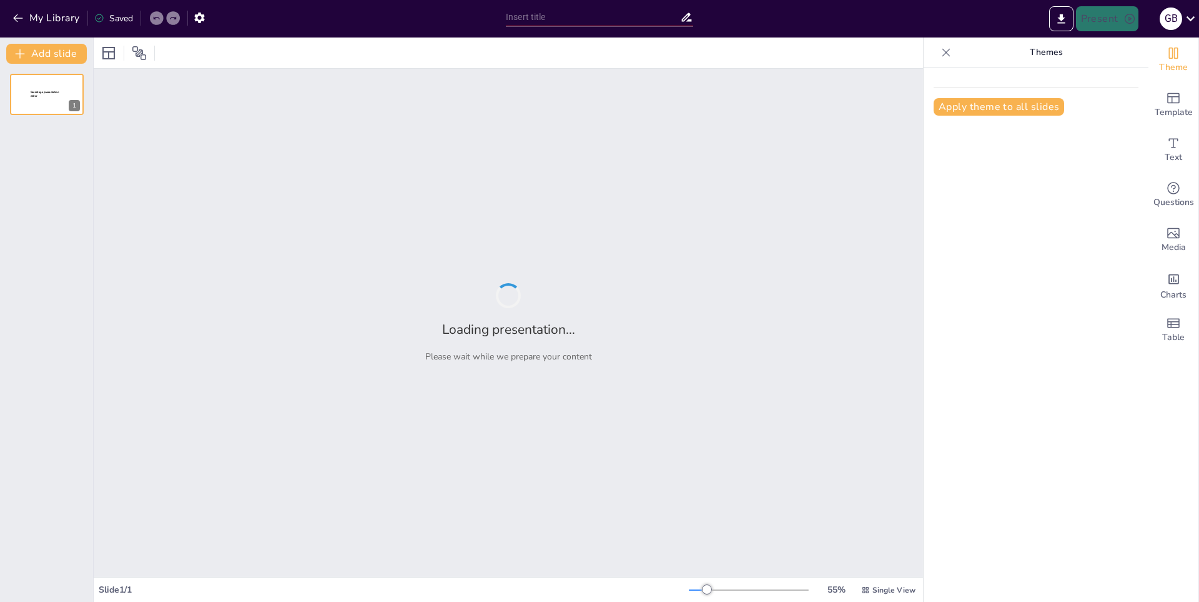
type input "Talentos: Clave para el Éxito Organizacional"
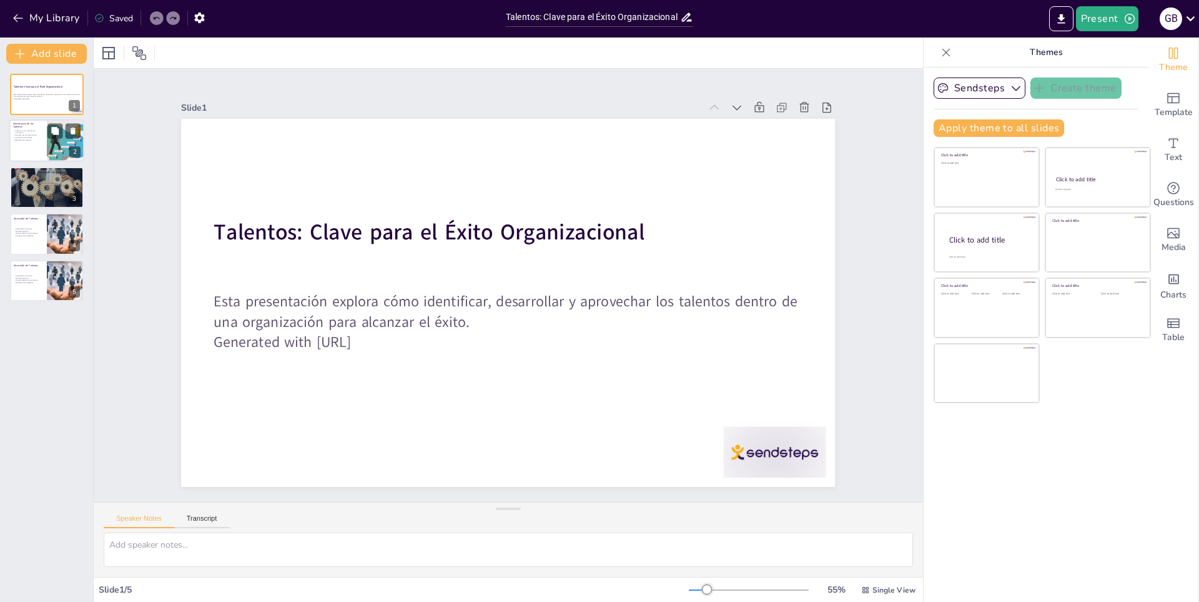
click at [36, 144] on div at bounding box center [46, 141] width 75 height 42
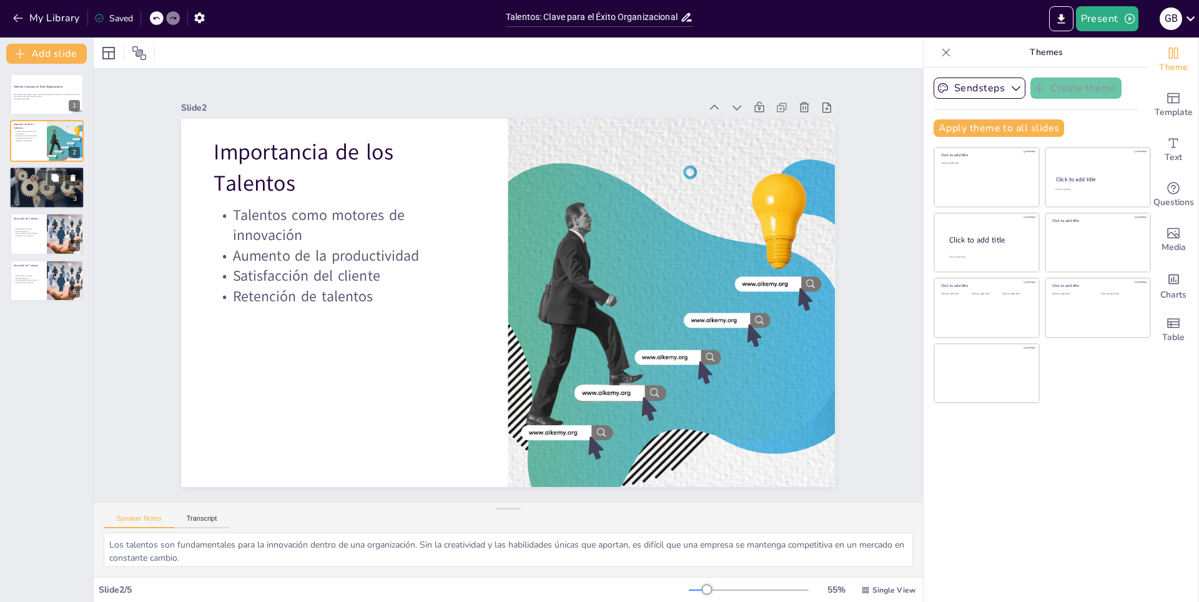
click at [35, 194] on div at bounding box center [46, 187] width 75 height 50
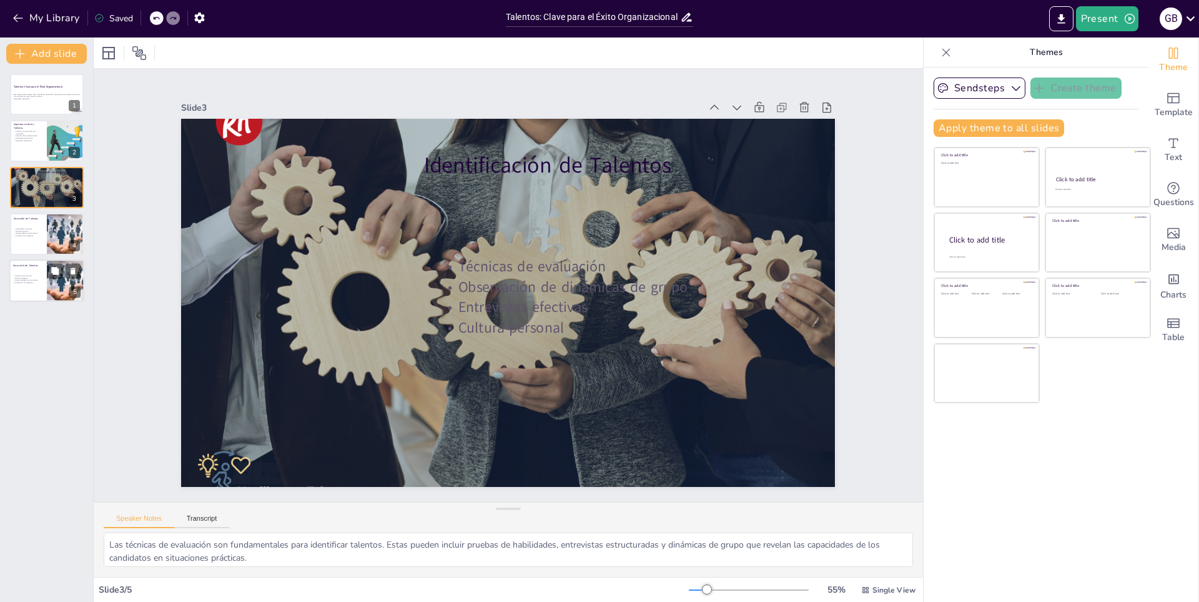
click at [29, 292] on div at bounding box center [46, 280] width 75 height 42
type textarea "La capacitación continua es un componente clave en el desarrollo de talentos. P…"
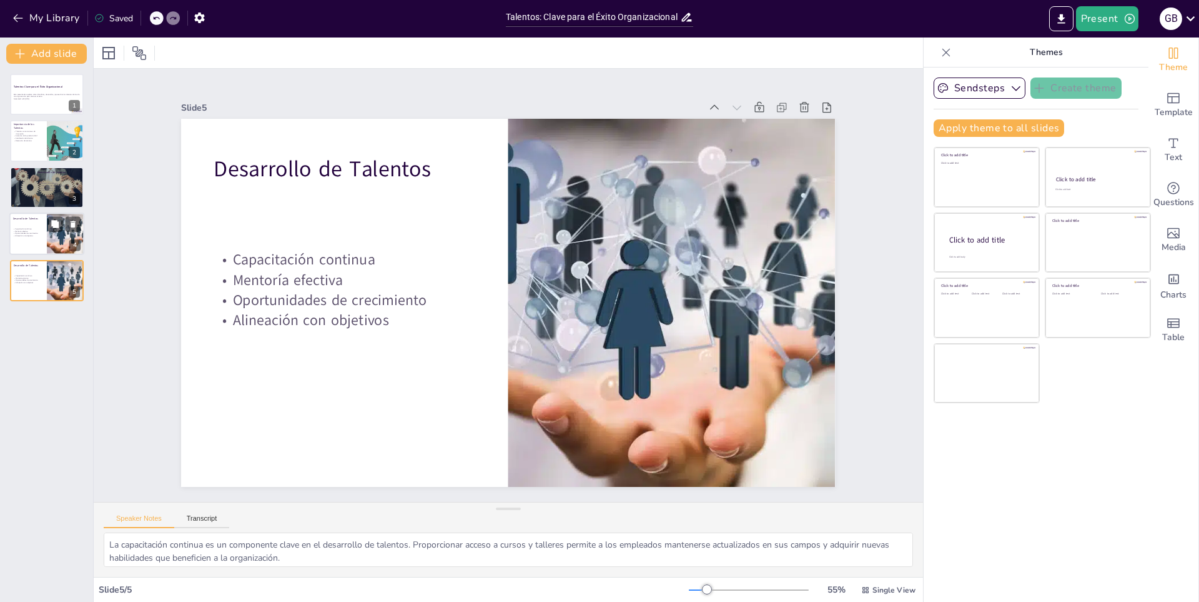
click at [28, 220] on div "Desarrollo de Talentos" at bounding box center [28, 220] width 30 height 6
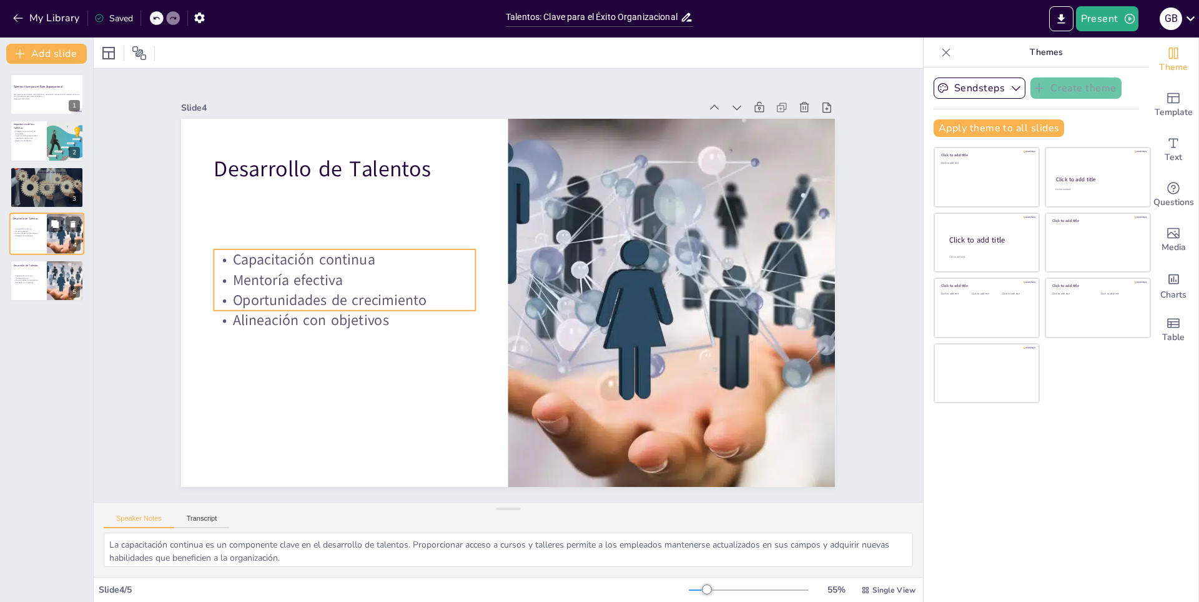
click at [23, 230] on p "Mentoría efectiva" at bounding box center [28, 231] width 30 height 2
click at [29, 86] on strong "Talentos: Clave para el Éxito Organizacional" at bounding box center [37, 85] width 49 height 3
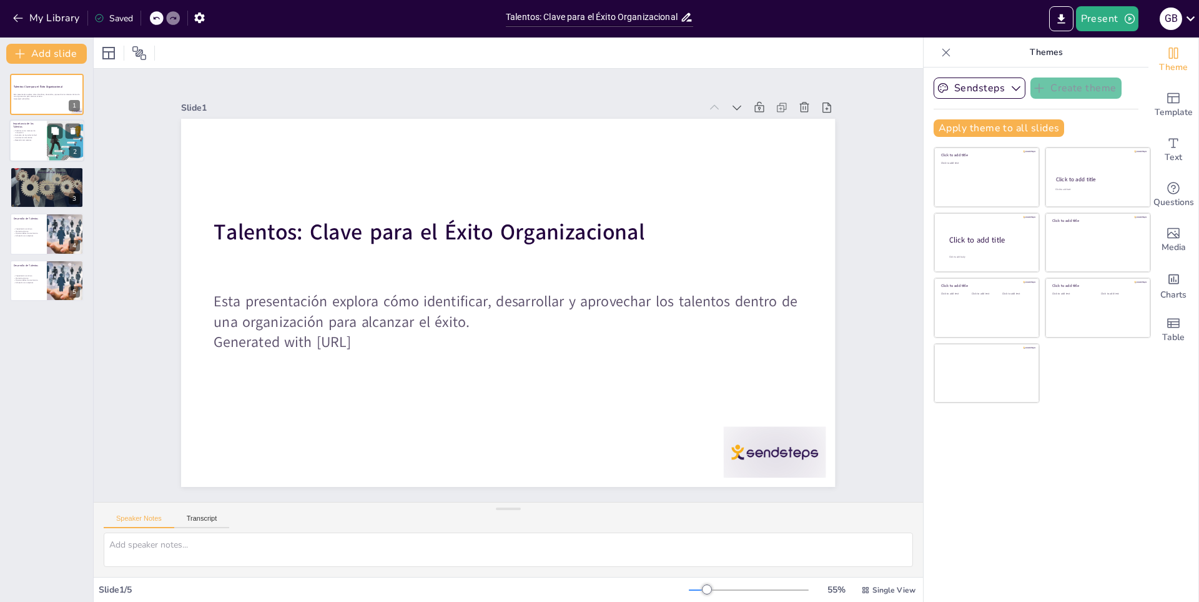
click at [34, 152] on div at bounding box center [46, 141] width 75 height 42
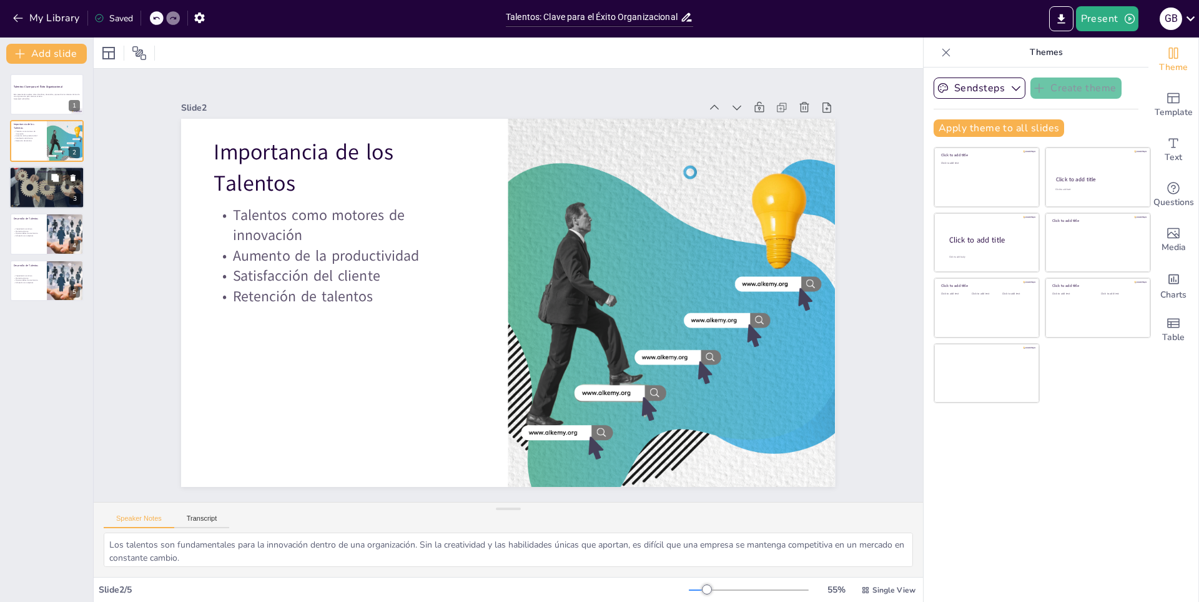
click at [40, 188] on p "Entrevistas efectivas" at bounding box center [72, 188] width 67 height 2
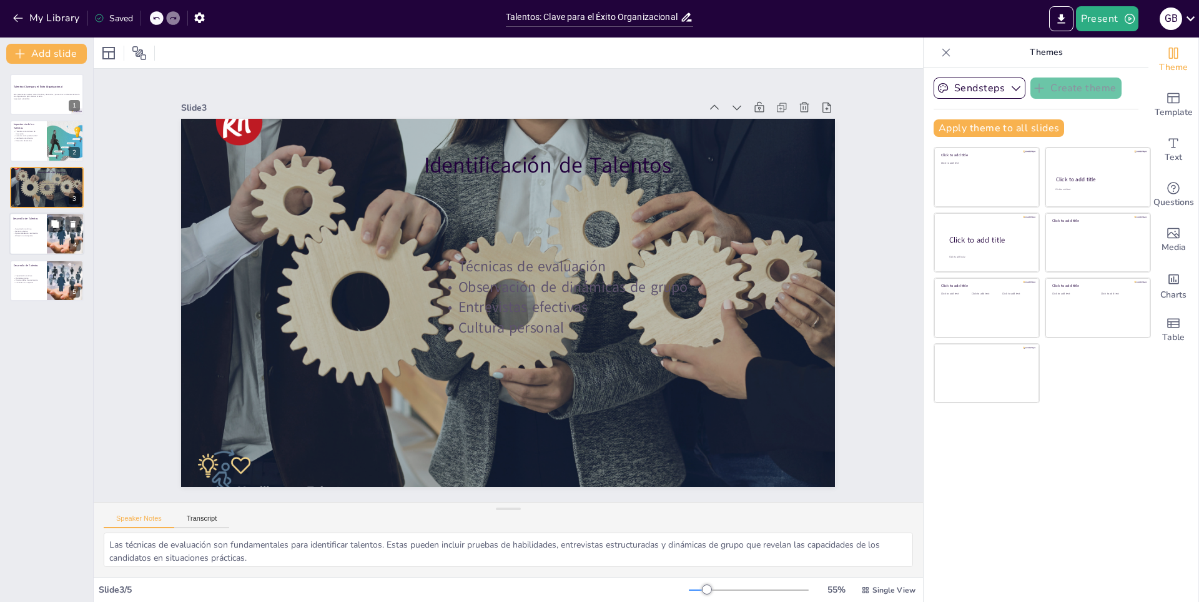
click at [31, 235] on p "Alineación con objetivos" at bounding box center [28, 236] width 30 height 2
type textarea "La capacitación continua es un componente clave en el desarrollo de talentos. P…"
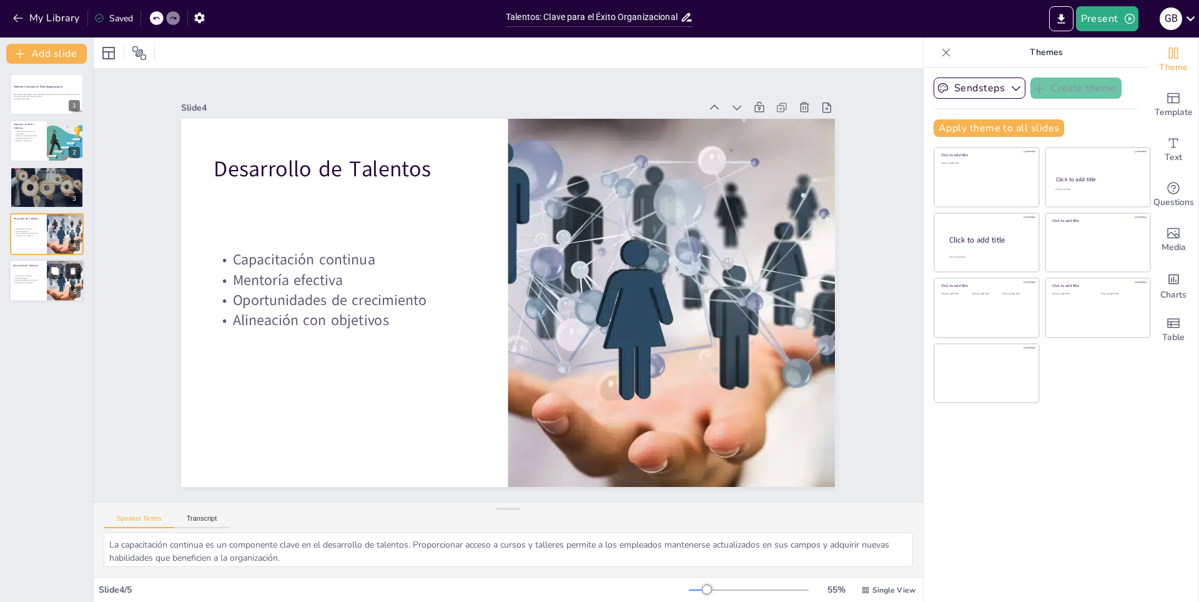
click at [74, 276] on button at bounding box center [73, 270] width 15 height 15
click at [6, 6] on div "My Library Saved" at bounding box center [105, 17] width 211 height 22
click at [14, 19] on icon "button" at bounding box center [18, 18] width 12 height 12
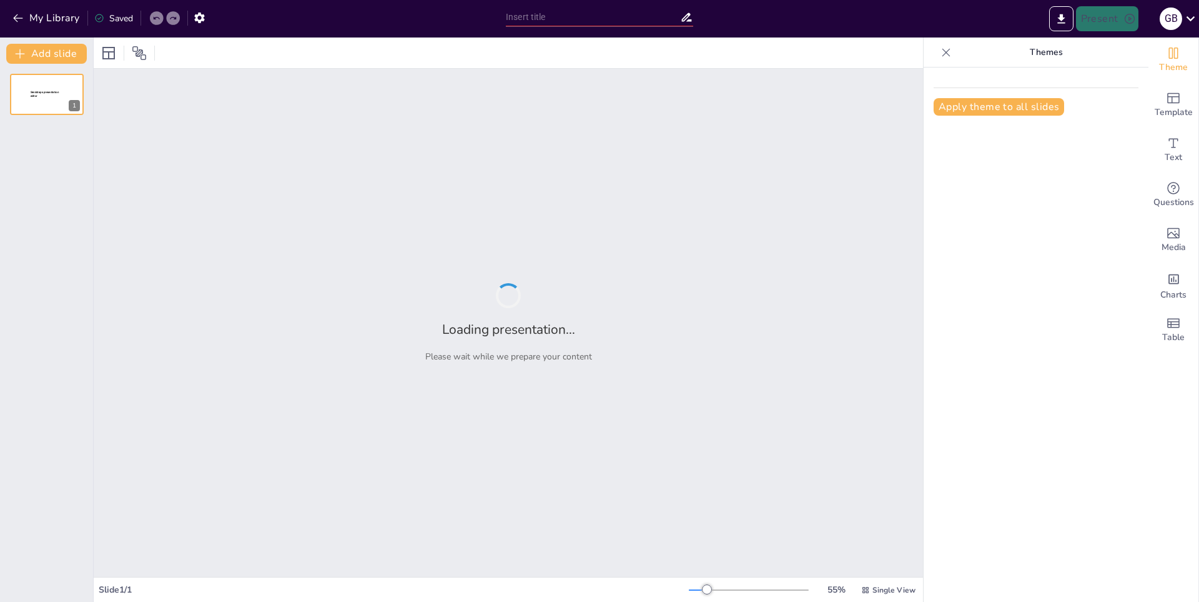
type input "Talentos: Clave para el Éxito Organizacional"
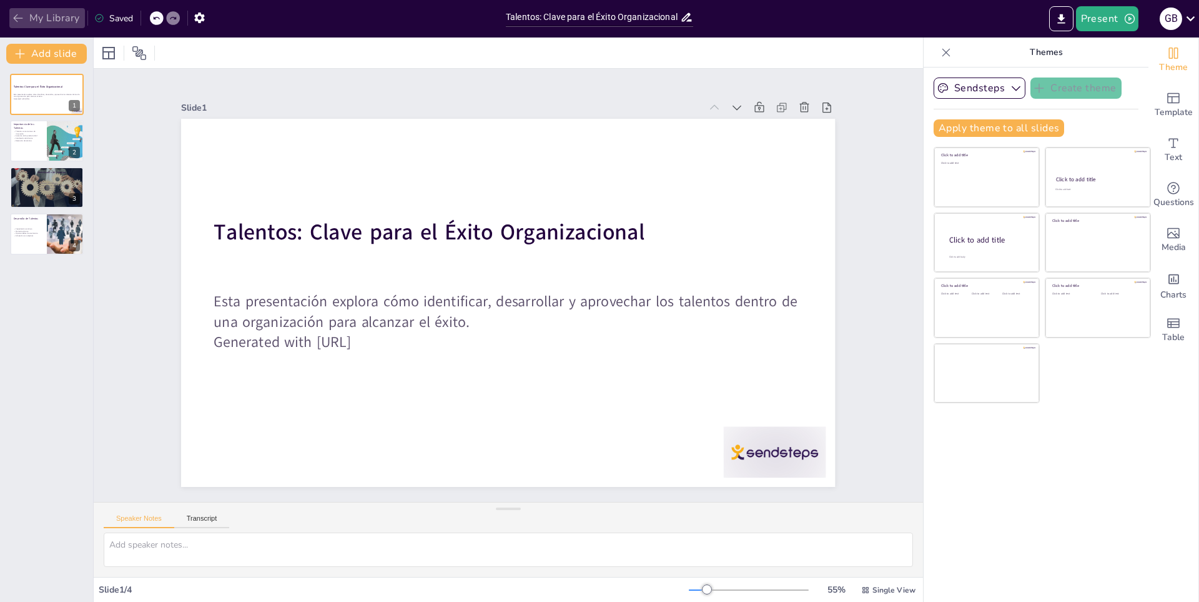
click at [49, 24] on button "My Library" at bounding box center [47, 18] width 76 height 20
